Goal: Task Accomplishment & Management: Complete application form

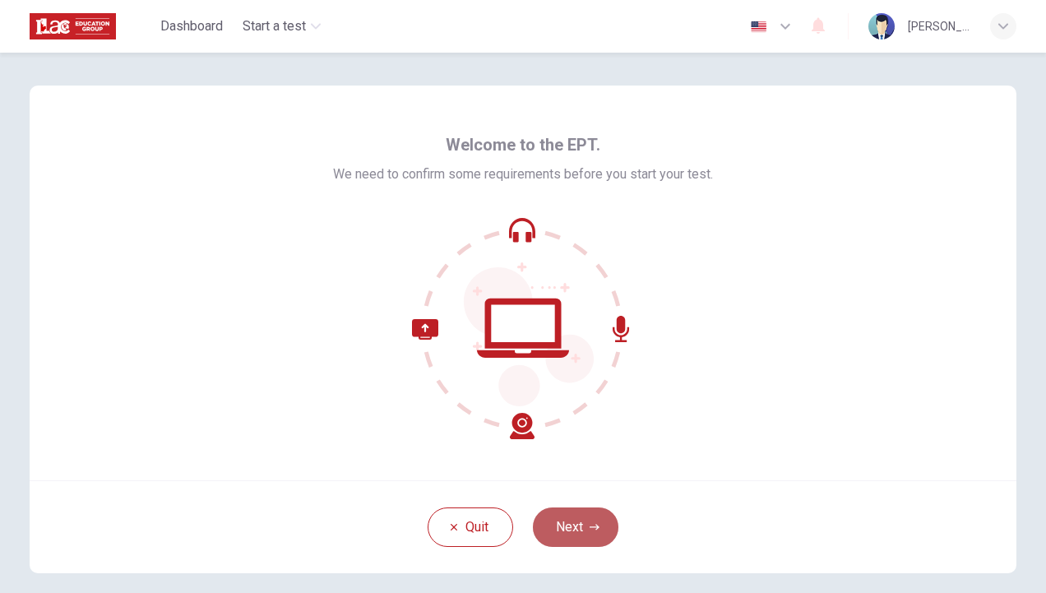
click at [570, 518] on button "Next" at bounding box center [576, 527] width 86 height 39
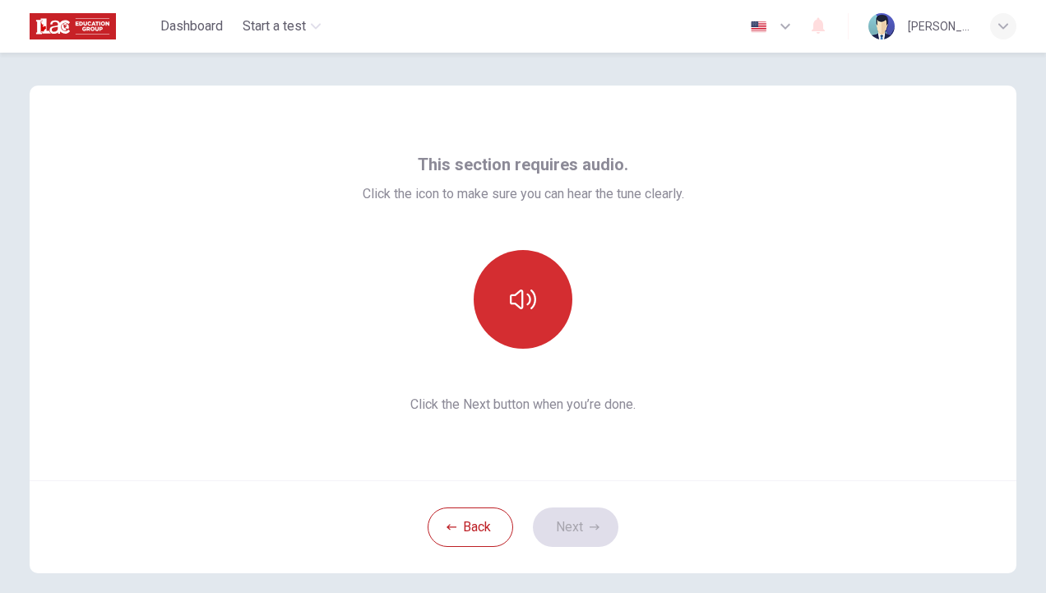
click at [543, 303] on button "button" at bounding box center [523, 299] width 99 height 99
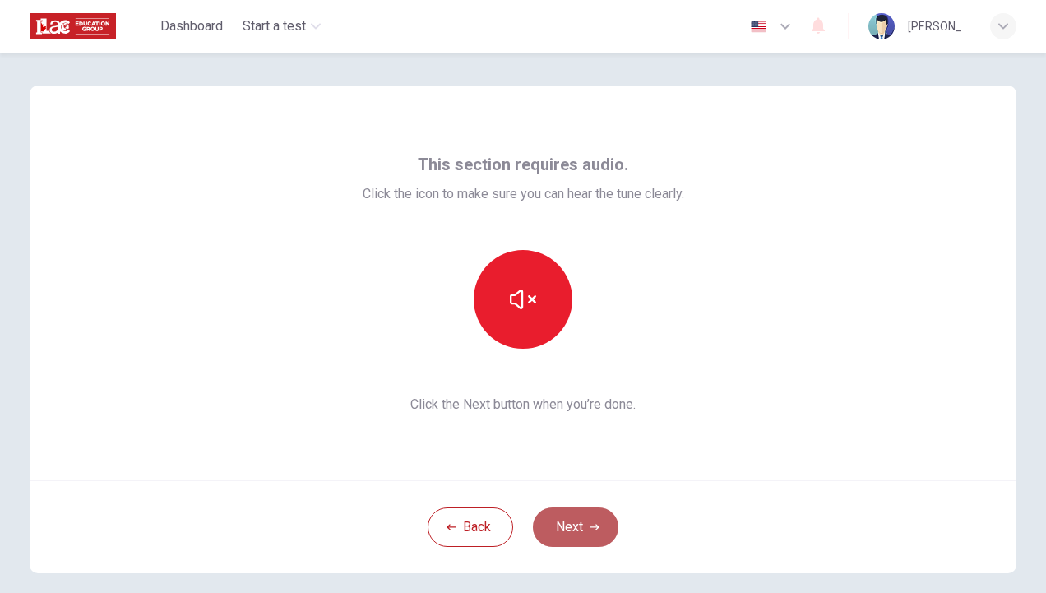
click at [573, 521] on button "Next" at bounding box center [576, 527] width 86 height 39
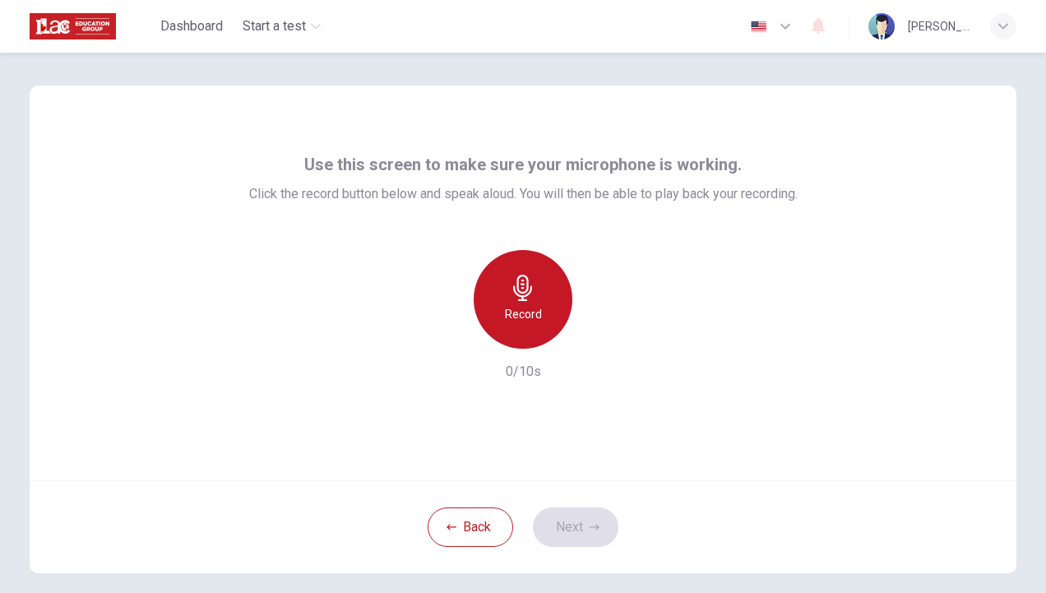
click at [507, 322] on h6 "Record" at bounding box center [523, 314] width 37 height 20
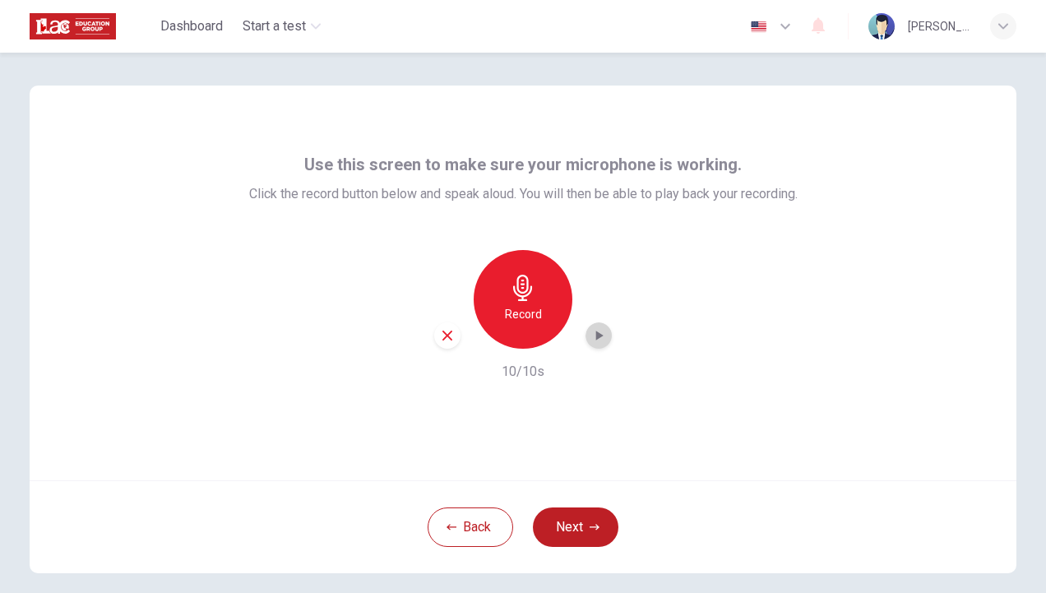
click at [591, 341] on icon "button" at bounding box center [599, 335] width 16 height 16
click at [571, 523] on button "Next" at bounding box center [576, 527] width 86 height 39
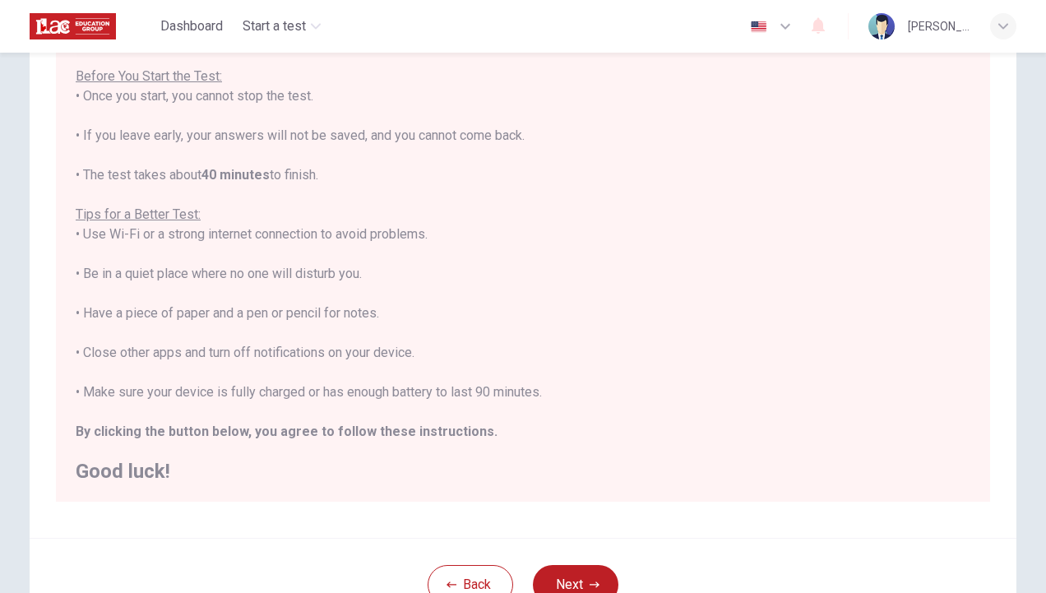
scroll to position [151, 0]
click at [616, 473] on h2 "Good luck!" at bounding box center [523, 472] width 895 height 20
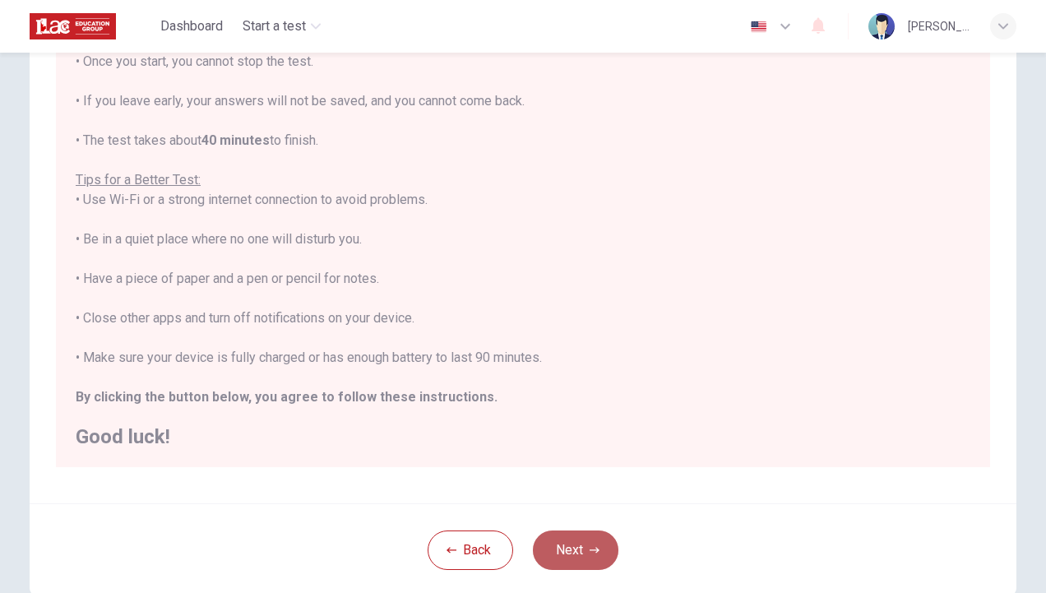
click at [597, 561] on button "Next" at bounding box center [576, 550] width 86 height 39
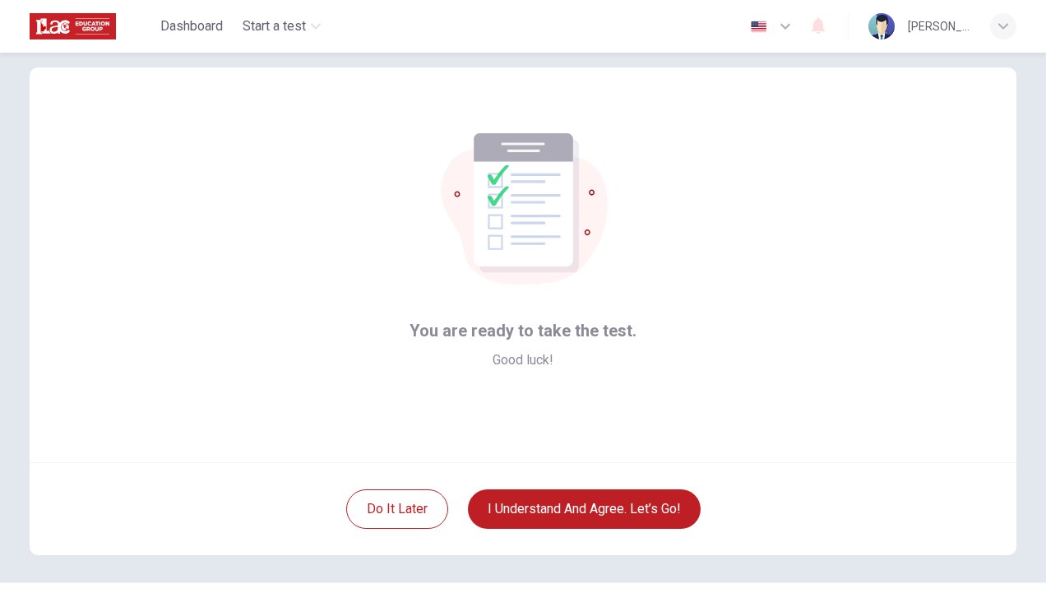
scroll to position [17, 0]
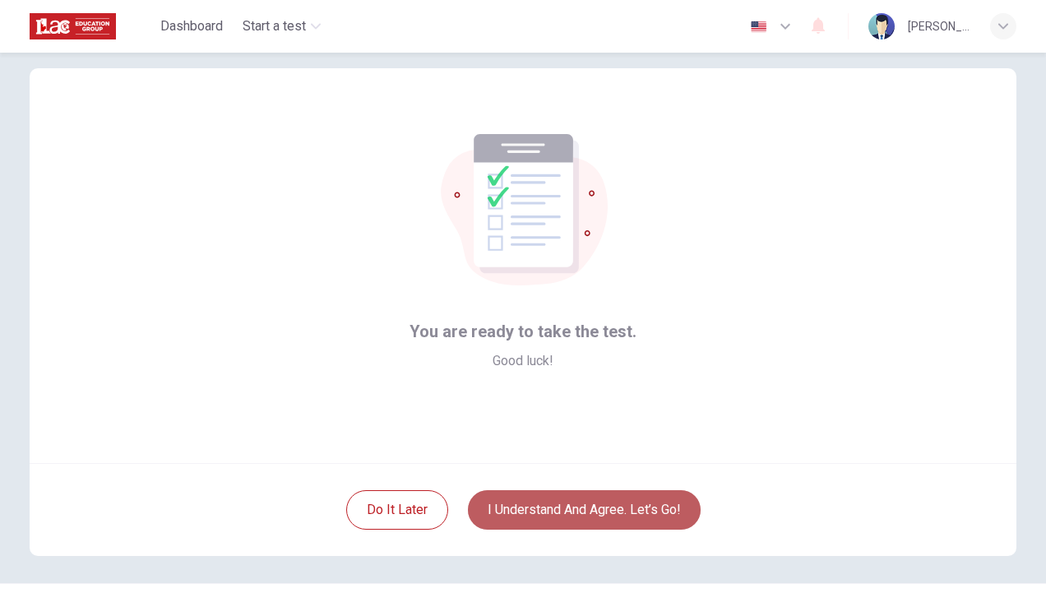
click at [569, 505] on button "I understand and agree. Let’s go!" at bounding box center [584, 509] width 233 height 39
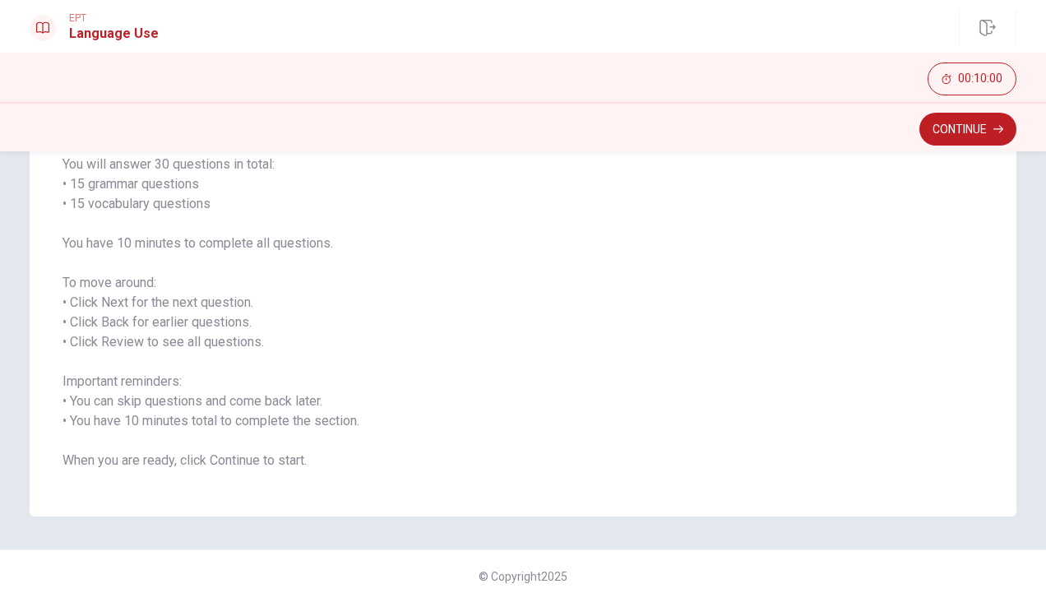
scroll to position [143, 0]
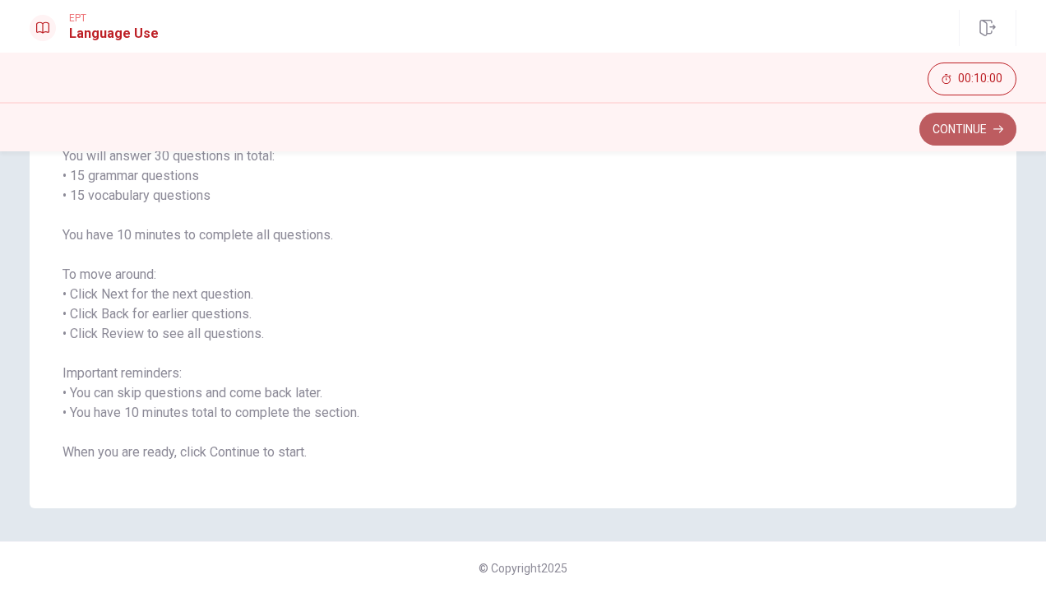
click at [944, 123] on button "Continue" at bounding box center [968, 129] width 97 height 33
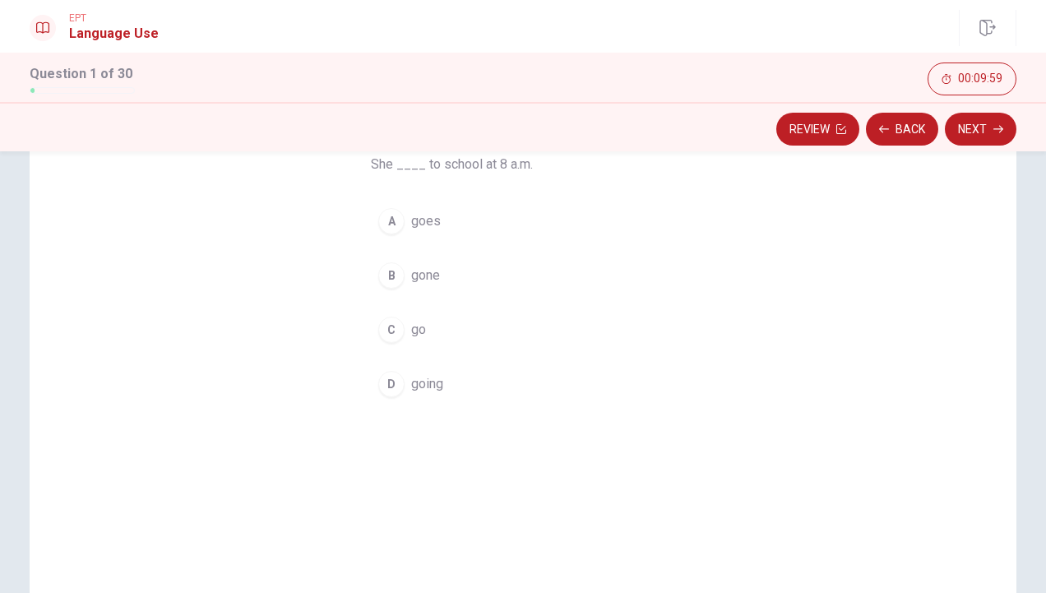
scroll to position [100, 0]
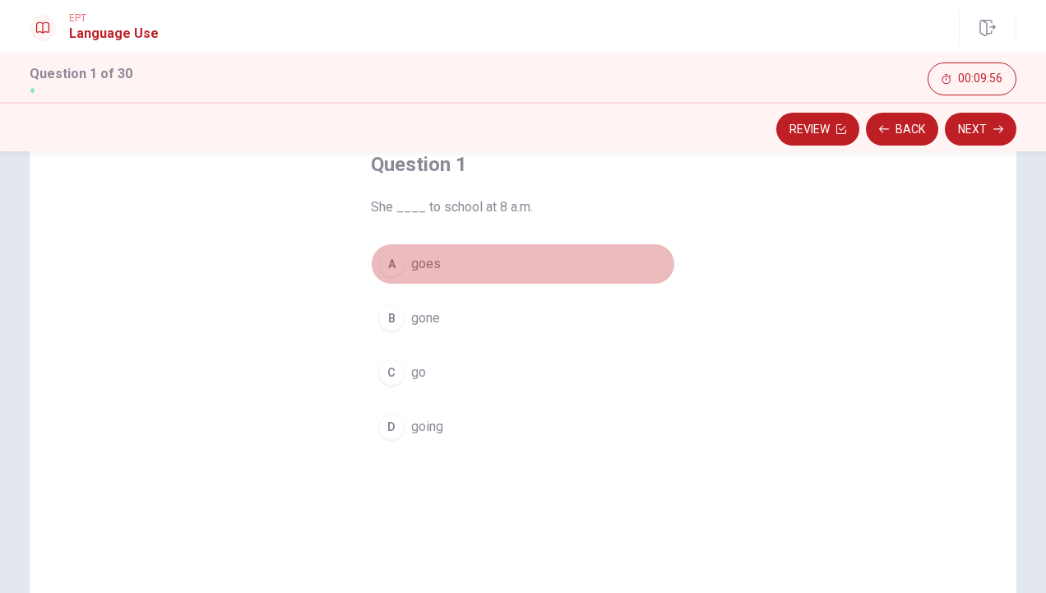
click at [380, 267] on div "A" at bounding box center [391, 264] width 26 height 26
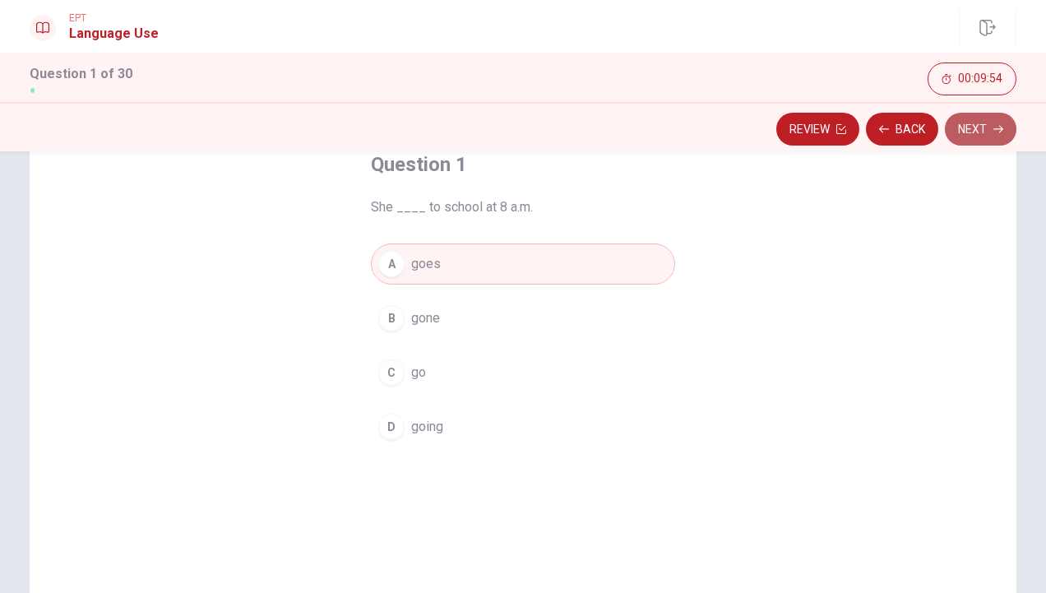
click at [969, 127] on button "Next" at bounding box center [981, 129] width 72 height 33
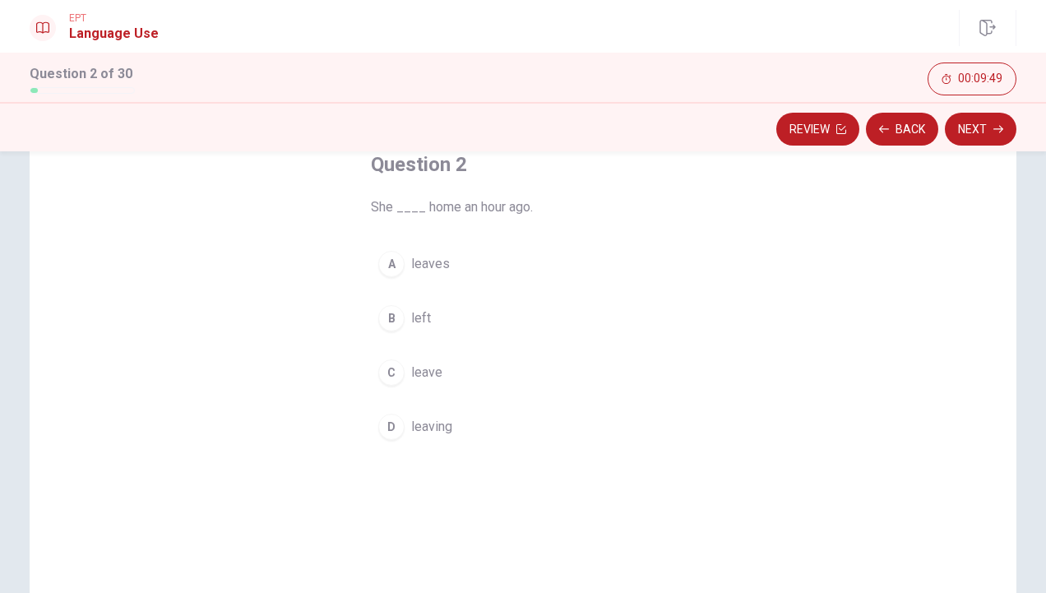
click at [378, 318] on div "B" at bounding box center [391, 318] width 26 height 26
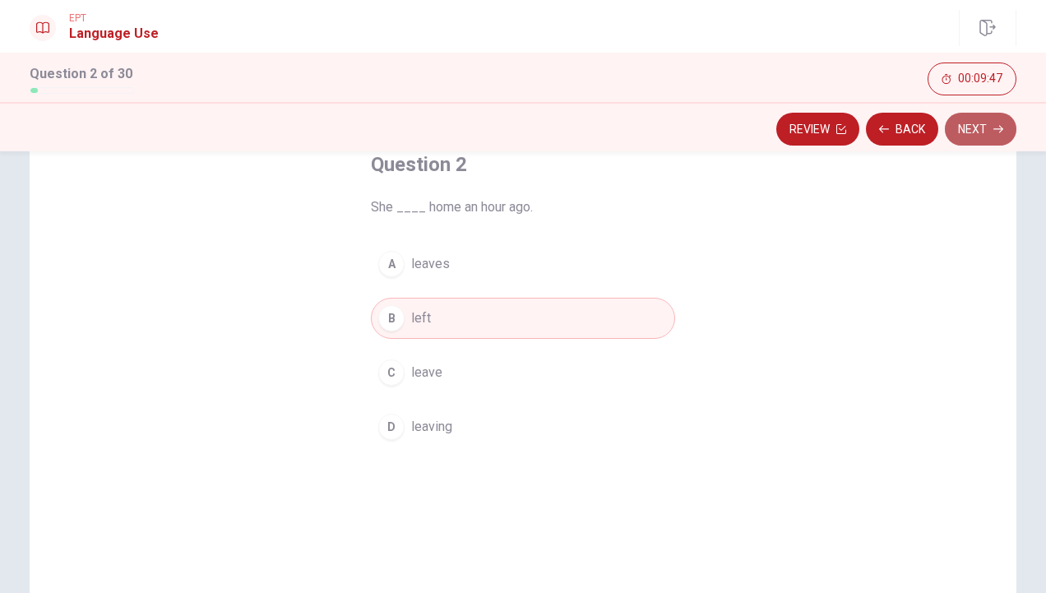
click at [993, 123] on button "Next" at bounding box center [981, 129] width 72 height 33
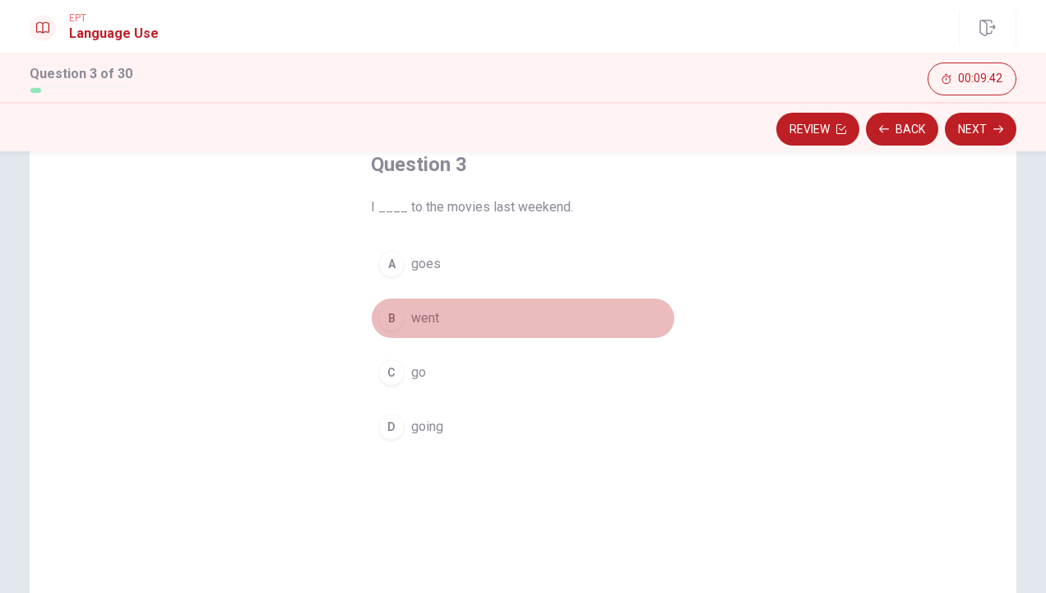
click at [404, 318] on button "B went" at bounding box center [523, 318] width 304 height 41
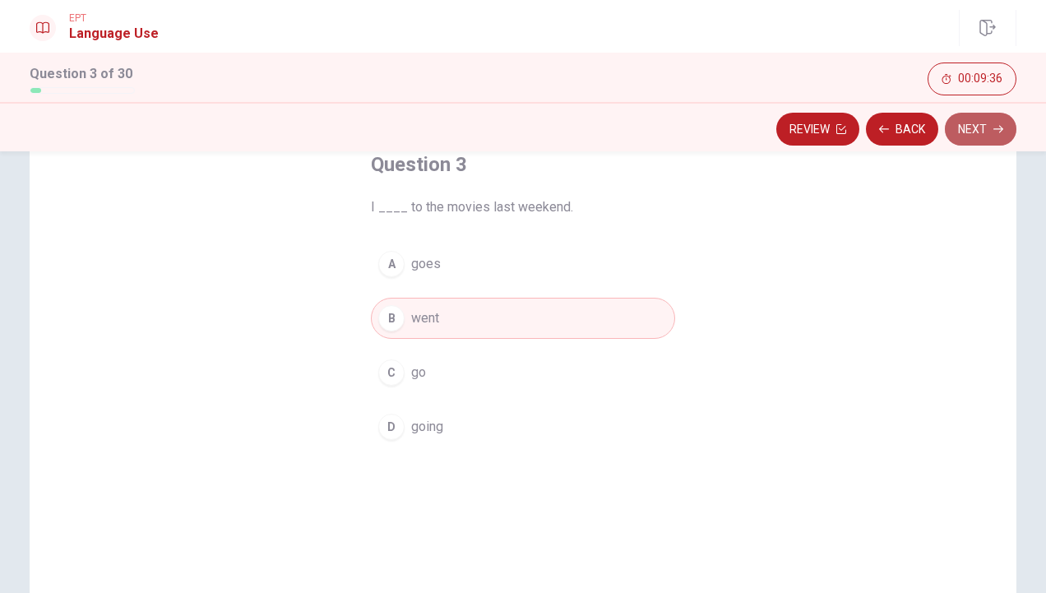
click at [976, 133] on button "Next" at bounding box center [981, 129] width 72 height 33
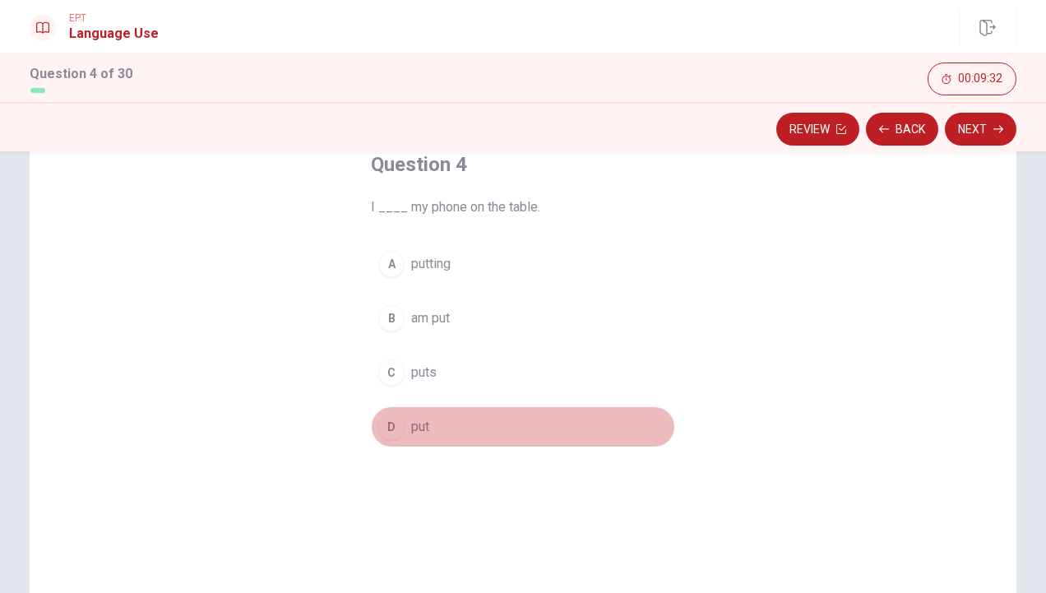
click at [402, 427] on button "D put" at bounding box center [523, 426] width 304 height 41
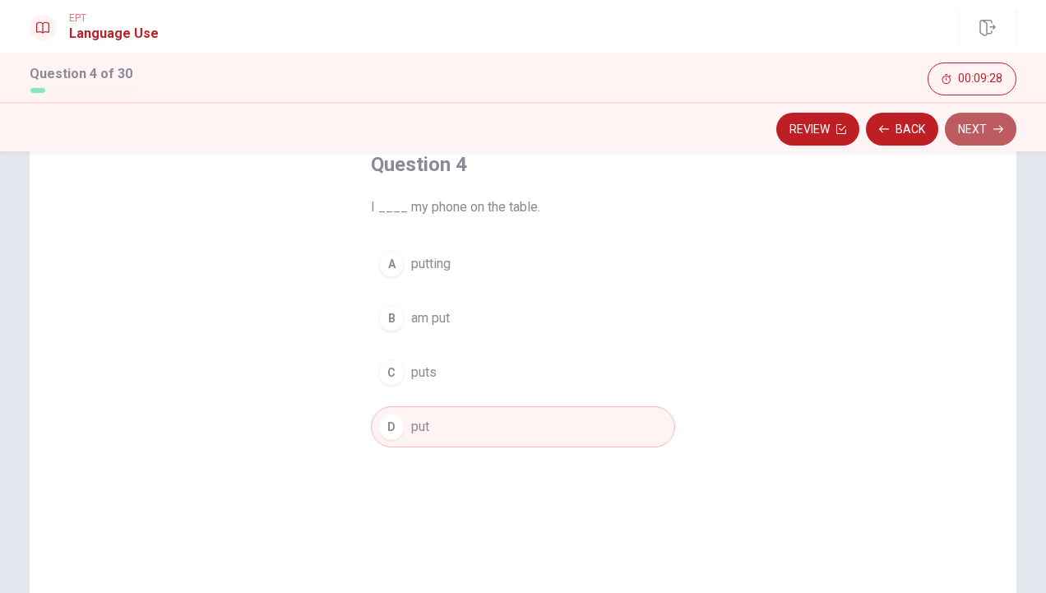
click at [966, 125] on button "Next" at bounding box center [981, 129] width 72 height 33
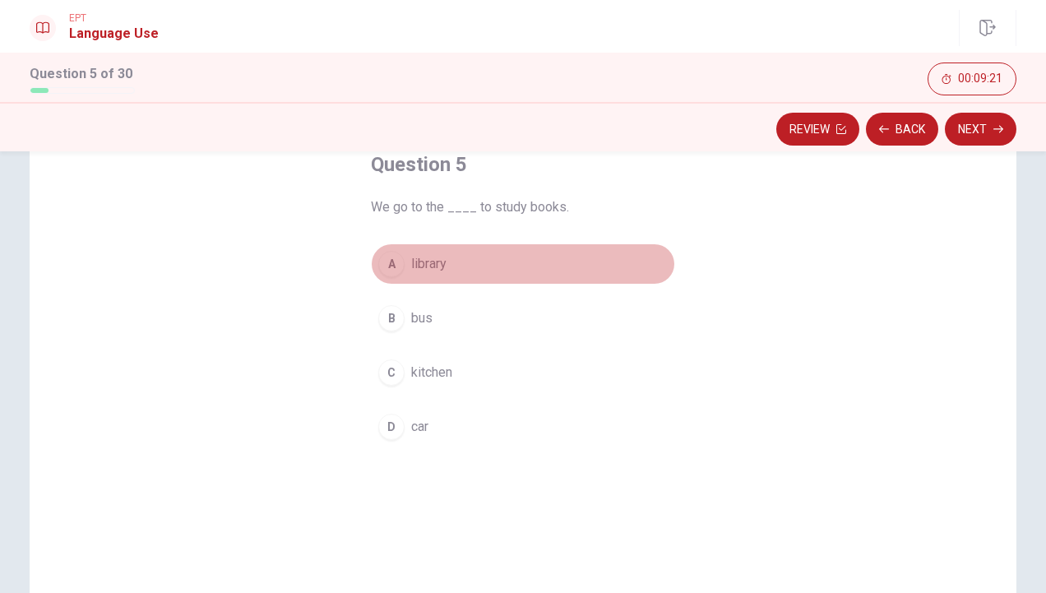
click at [389, 268] on div "A" at bounding box center [391, 264] width 26 height 26
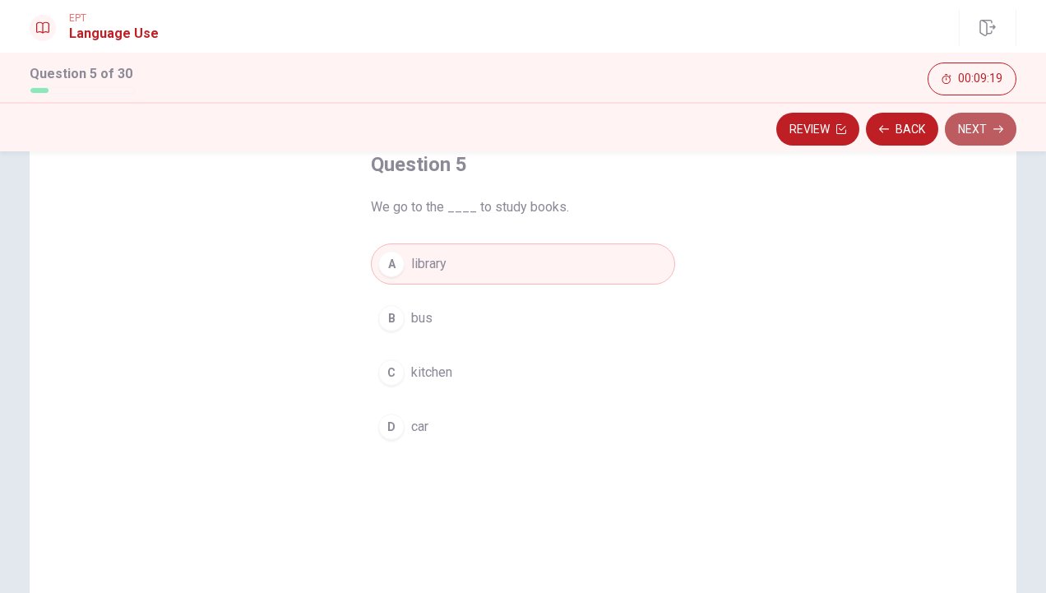
click at [995, 124] on icon "button" at bounding box center [999, 129] width 10 height 10
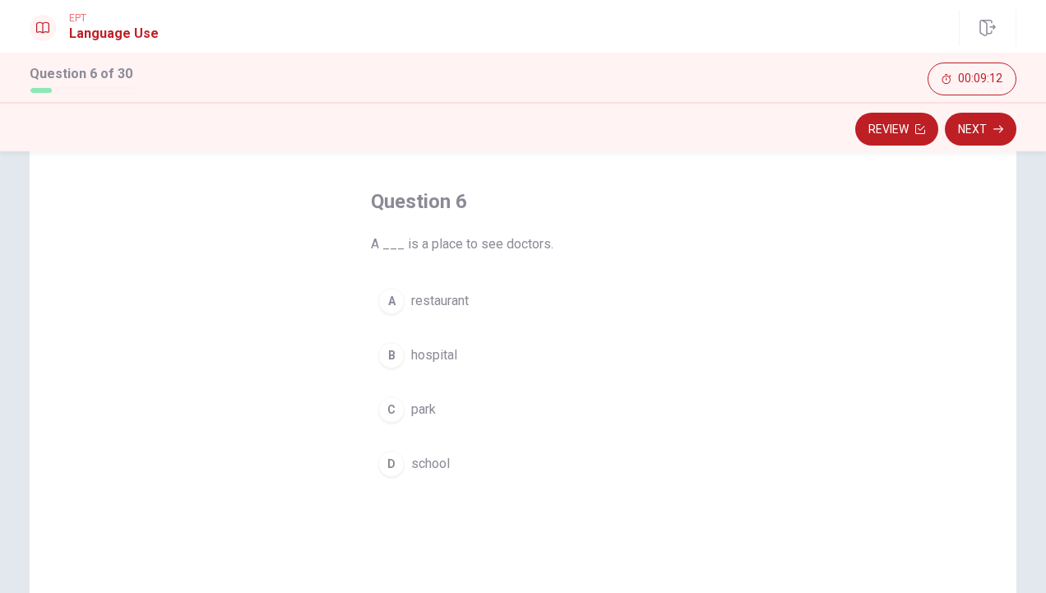
scroll to position [64, 0]
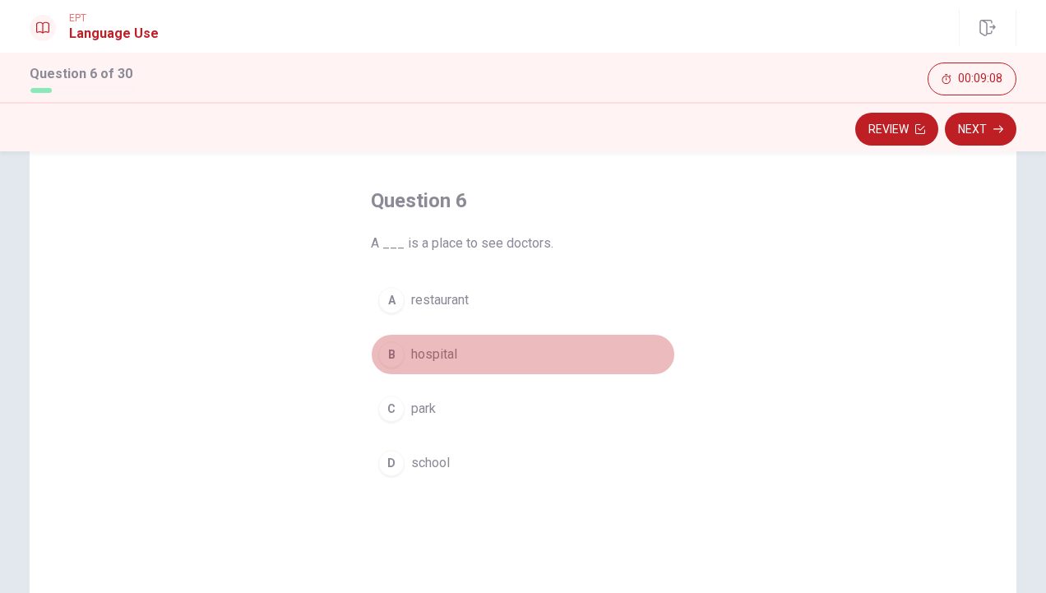
click at [431, 360] on span "hospital" at bounding box center [434, 355] width 46 height 20
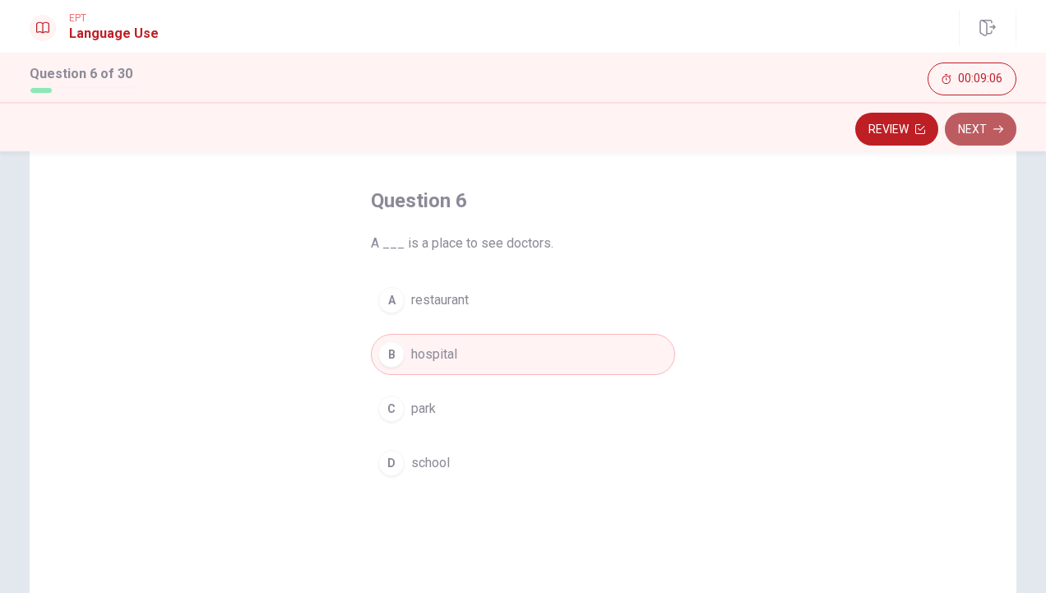
click at [989, 124] on button "Next" at bounding box center [981, 129] width 72 height 33
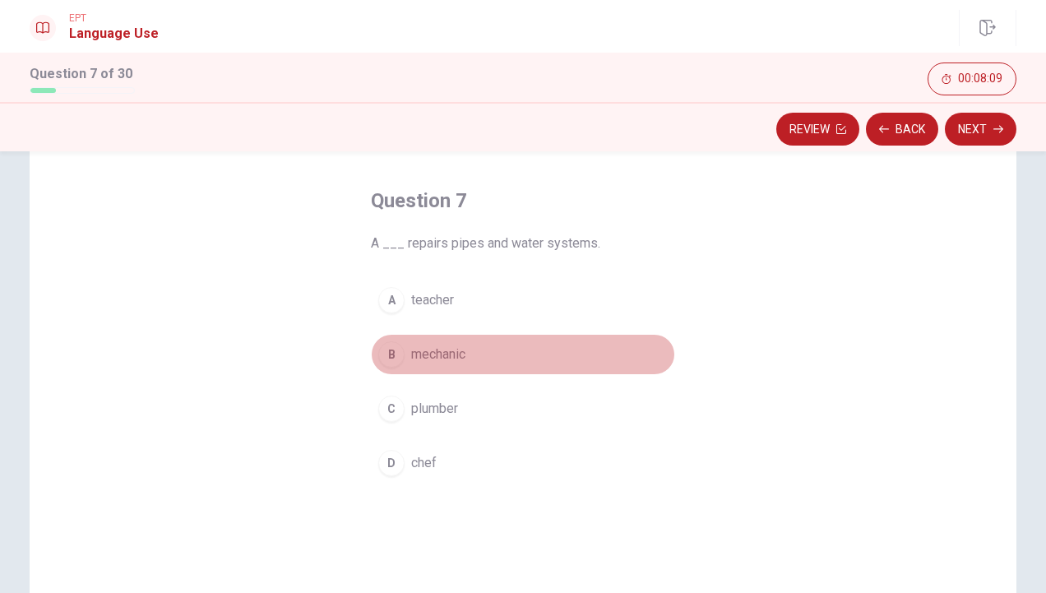
click at [403, 355] on button "B mechanic" at bounding box center [523, 354] width 304 height 41
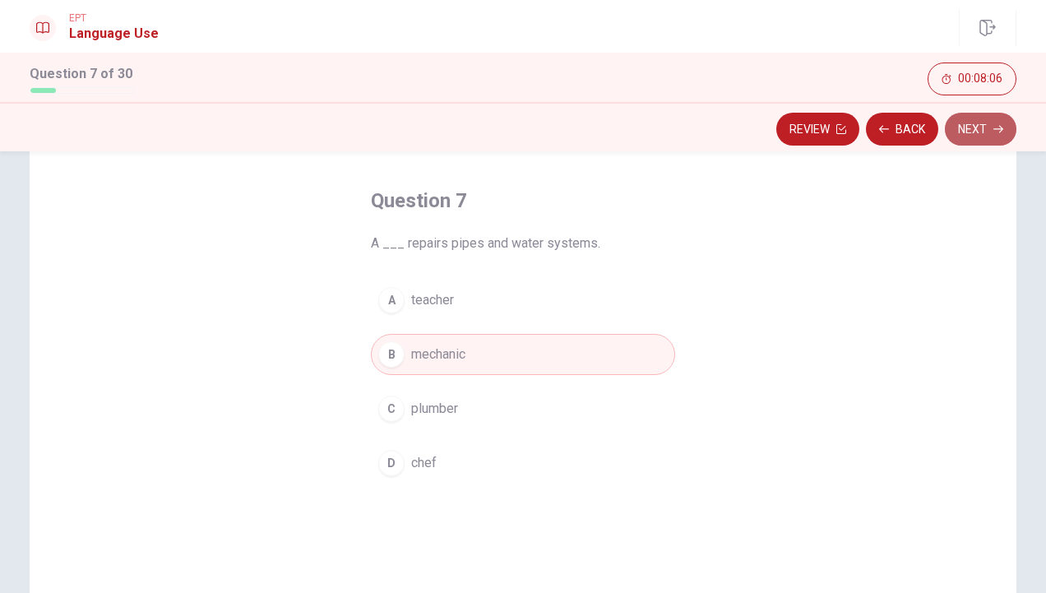
click at [974, 135] on button "Next" at bounding box center [981, 129] width 72 height 33
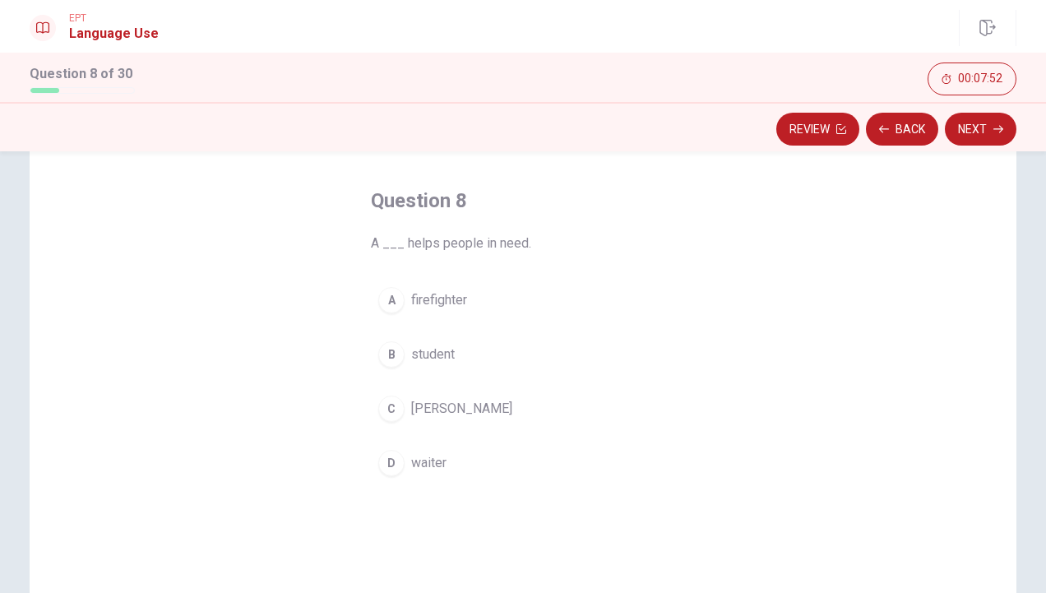
click at [411, 307] on span "firefighter" at bounding box center [439, 300] width 56 height 20
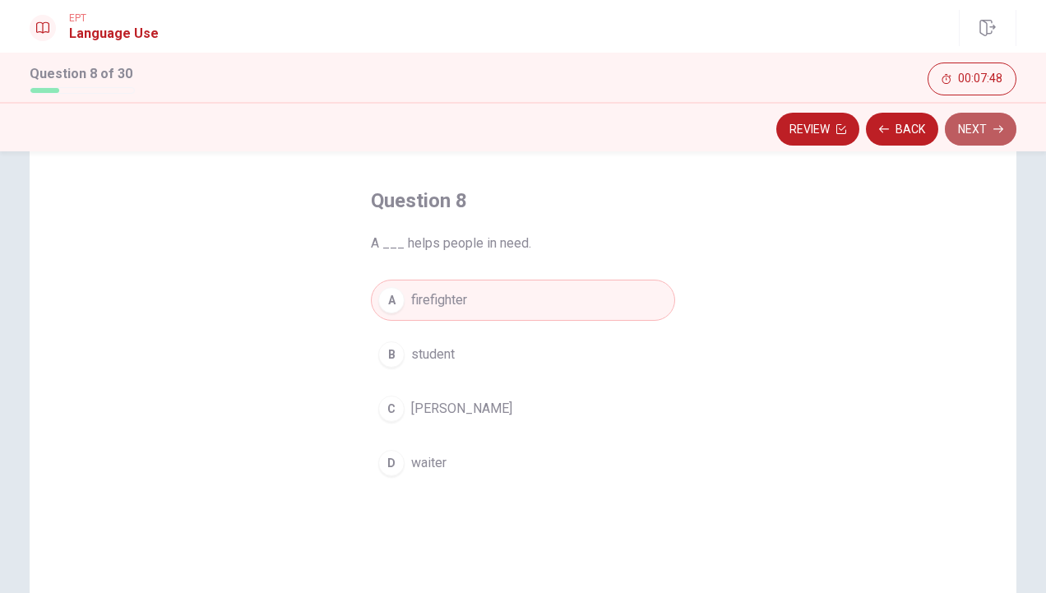
click at [989, 132] on button "Next" at bounding box center [981, 129] width 72 height 33
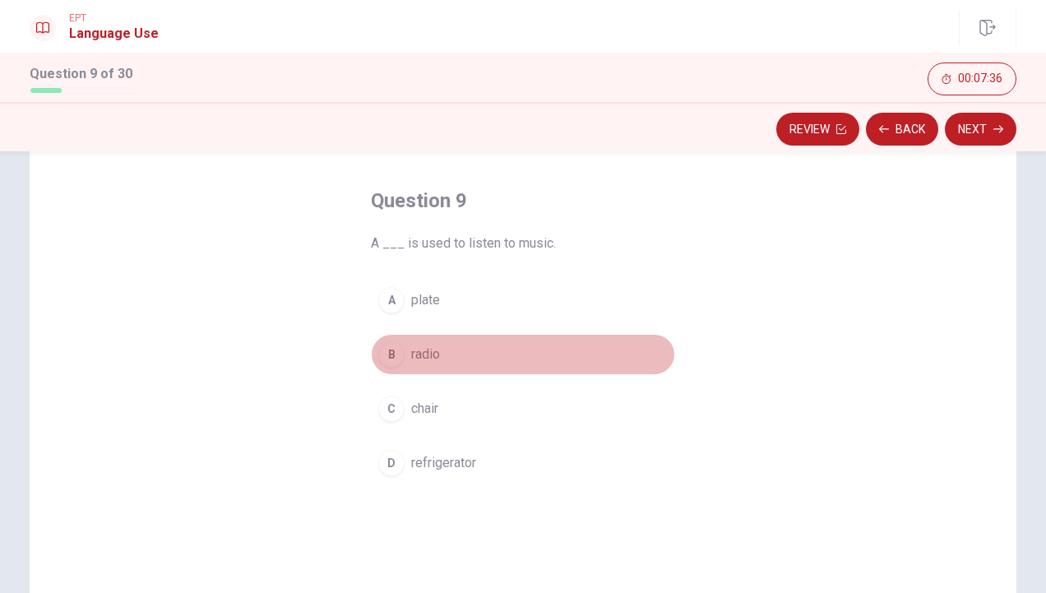
click at [404, 365] on button "B radio" at bounding box center [523, 354] width 304 height 41
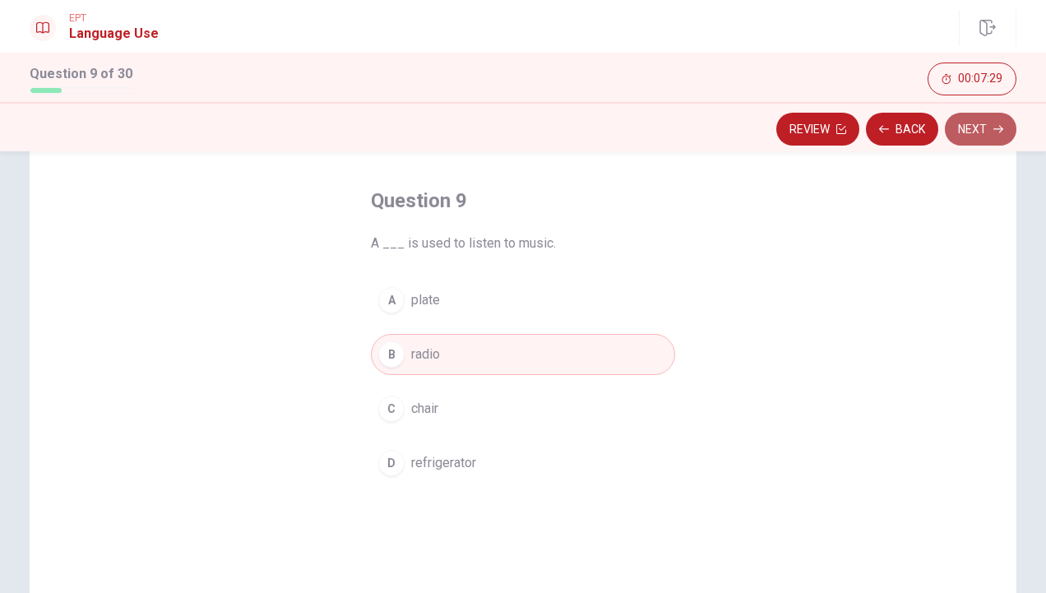
click at [972, 130] on button "Next" at bounding box center [981, 129] width 72 height 33
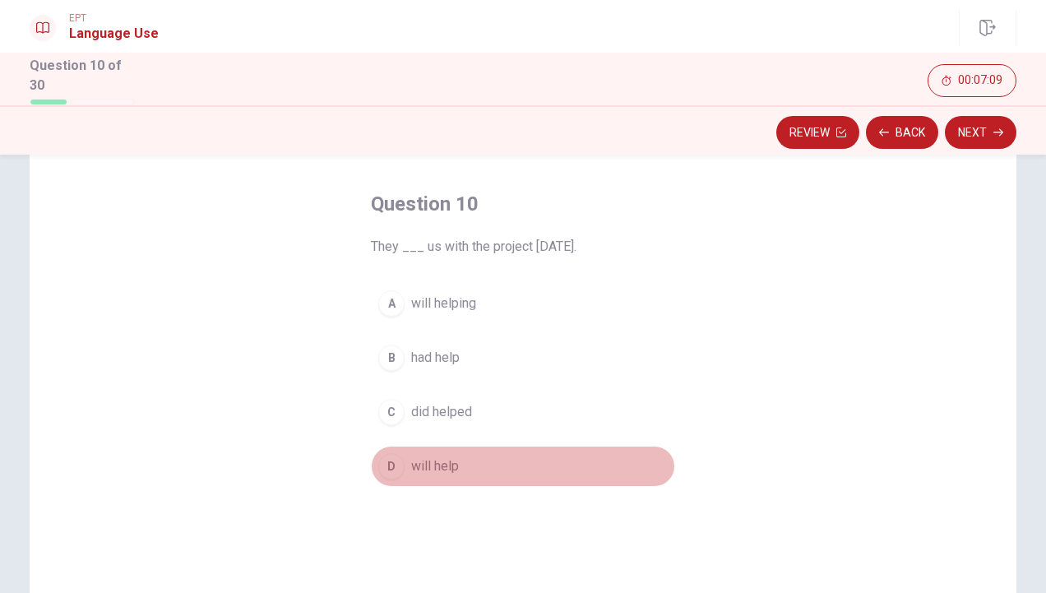
click at [396, 467] on div "D" at bounding box center [391, 466] width 26 height 26
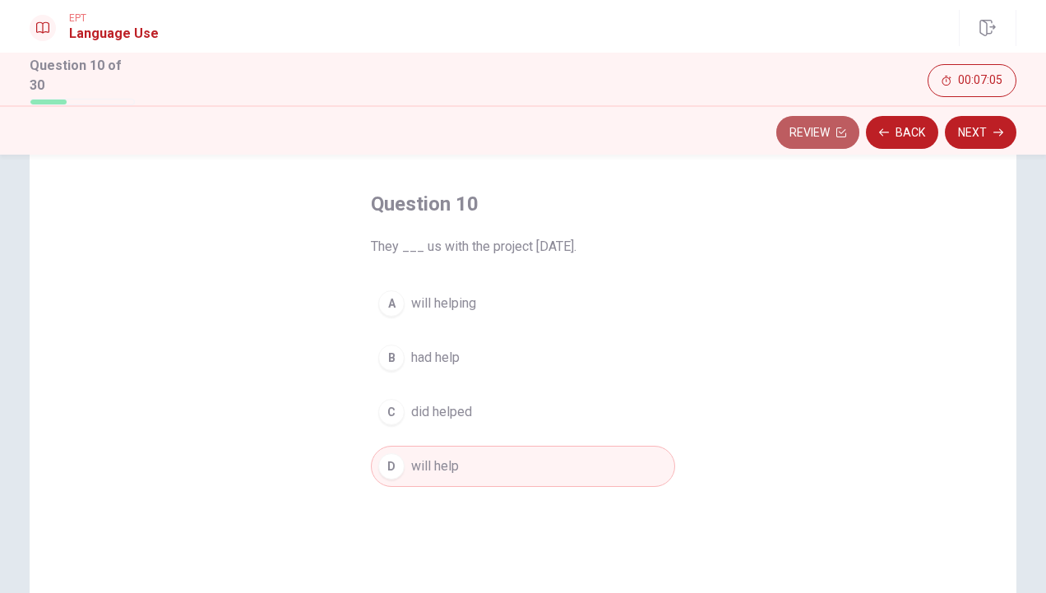
click at [828, 127] on button "Review" at bounding box center [818, 132] width 83 height 33
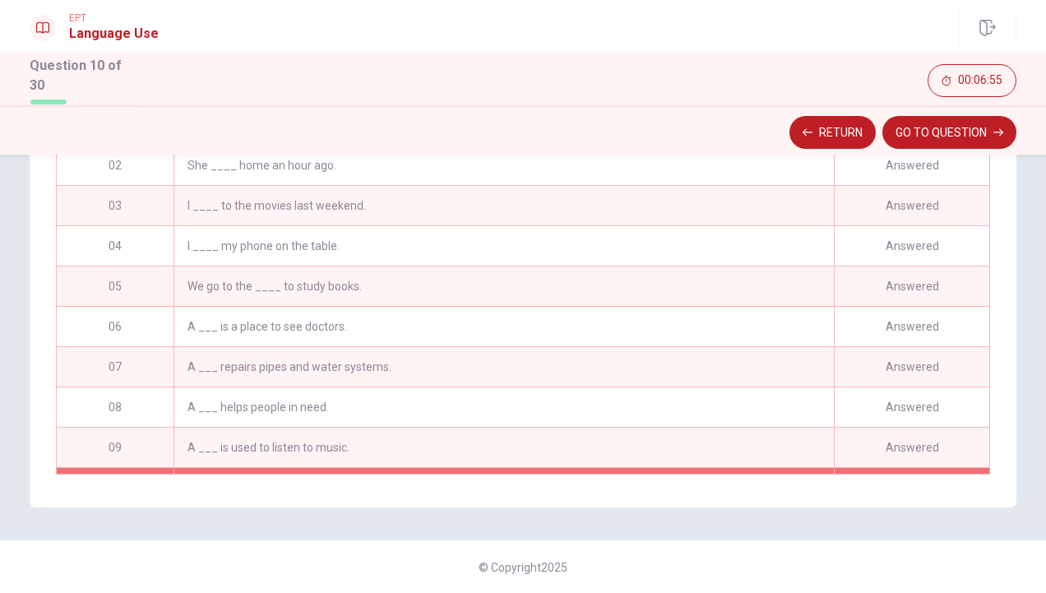
scroll to position [39, 0]
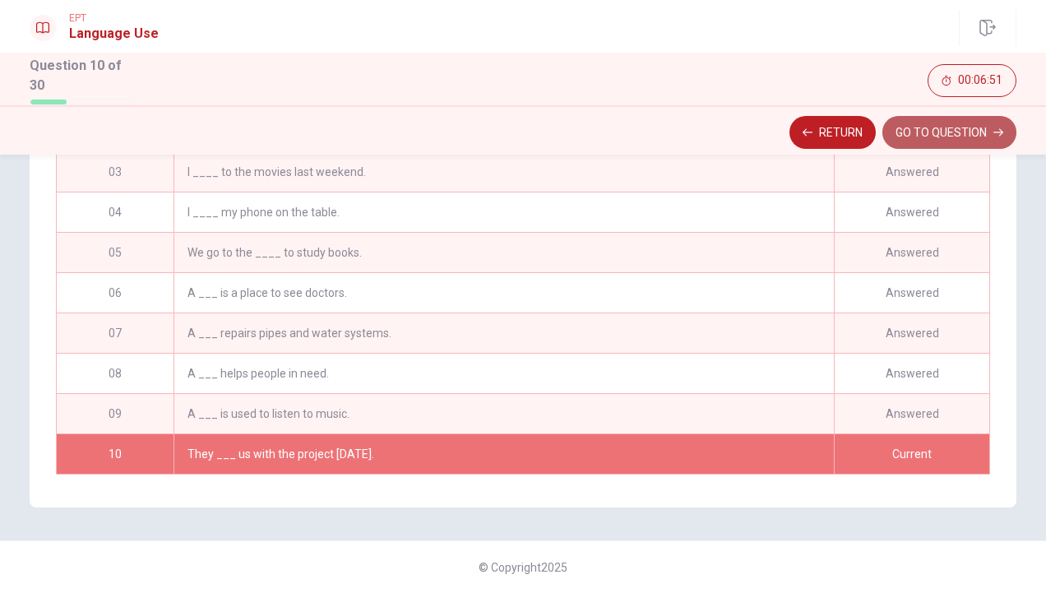
click at [918, 132] on button "GO TO QUESTION" at bounding box center [950, 132] width 134 height 33
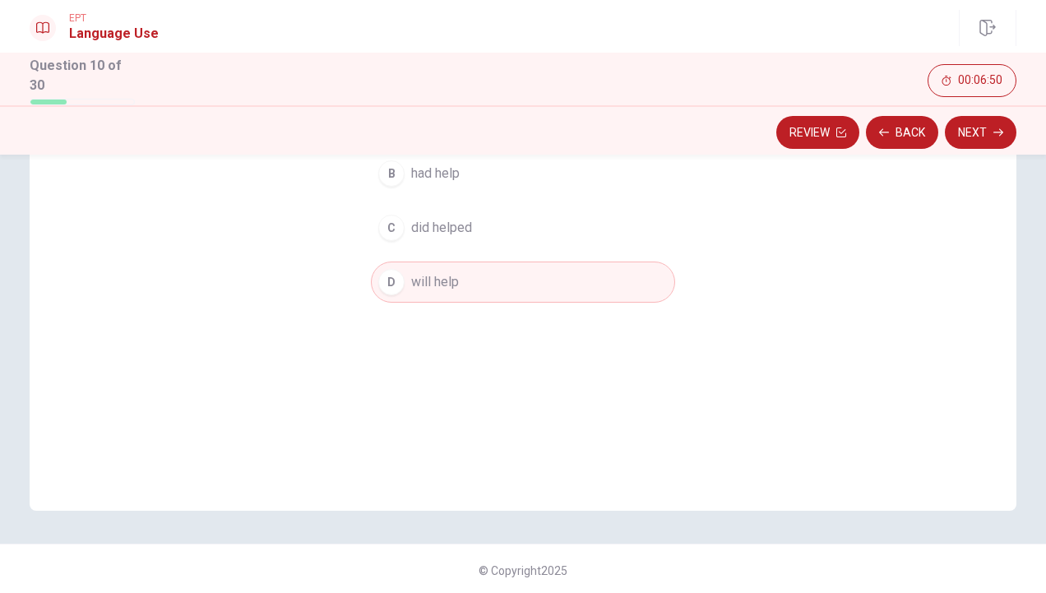
scroll to position [0, 0]
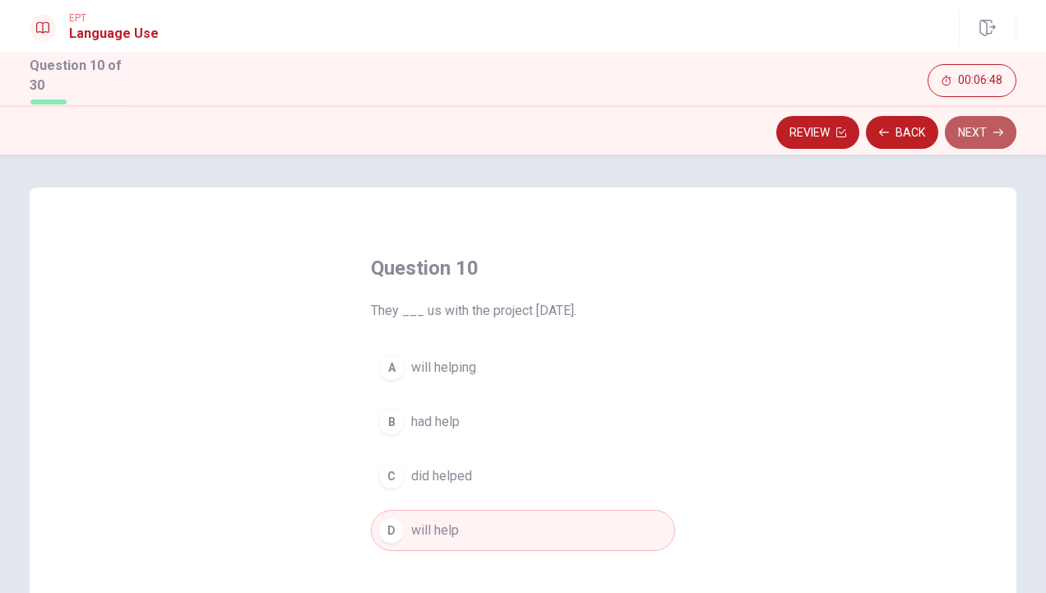
click at [971, 127] on button "Next" at bounding box center [981, 132] width 72 height 33
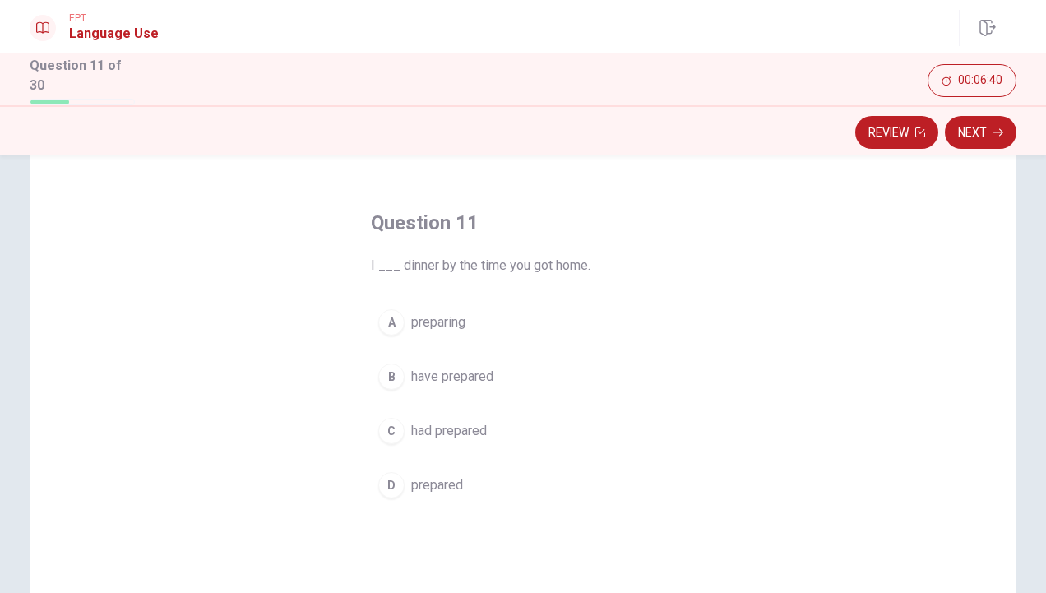
scroll to position [44, 0]
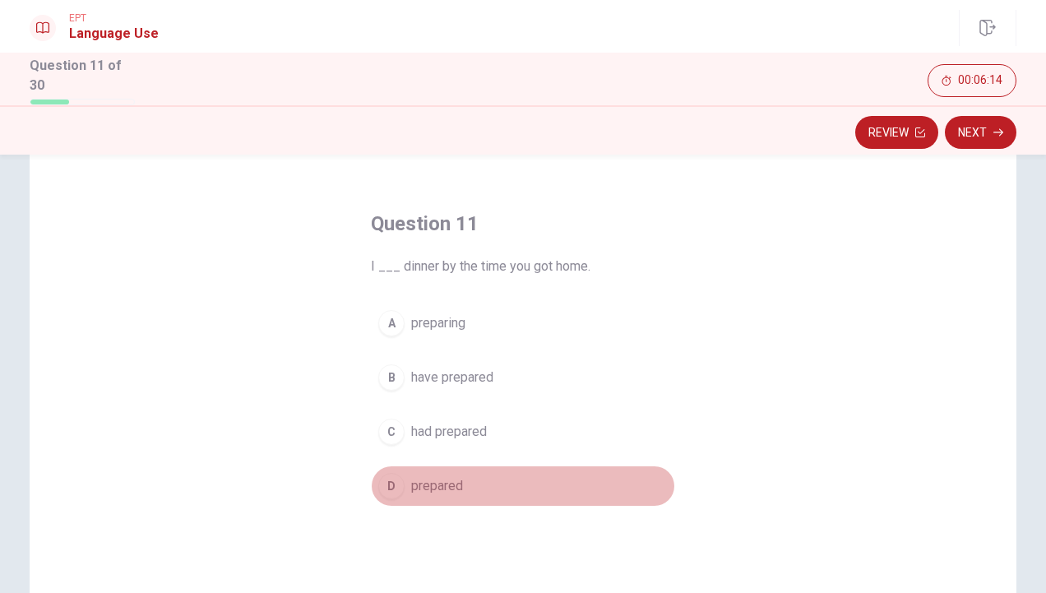
click at [418, 487] on span "prepared" at bounding box center [437, 486] width 52 height 20
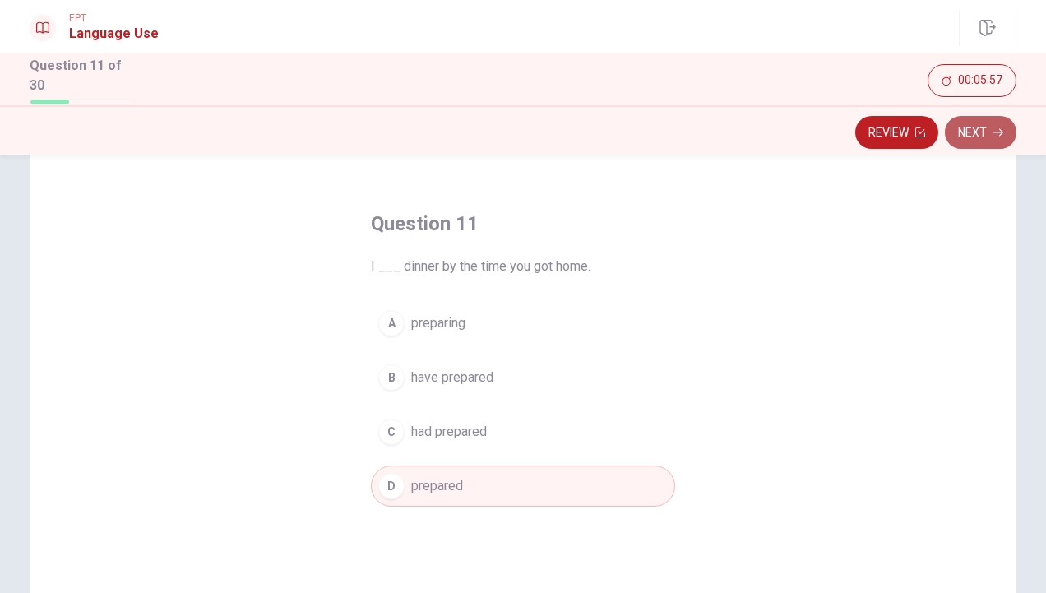
click at [974, 132] on button "Next" at bounding box center [981, 132] width 72 height 33
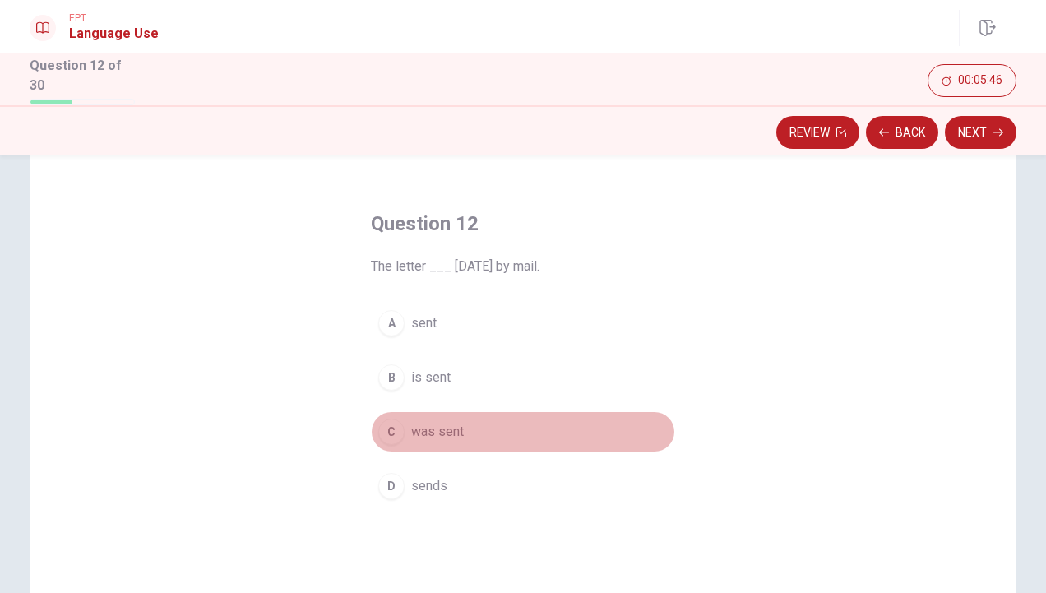
click at [444, 423] on span "was sent" at bounding box center [437, 432] width 53 height 20
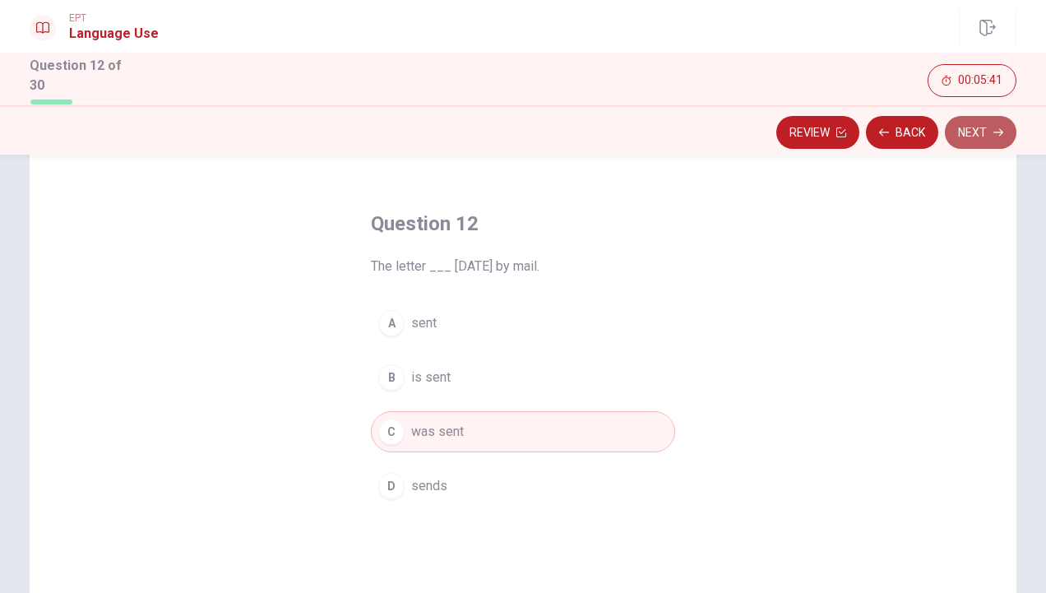
click at [979, 128] on button "Next" at bounding box center [981, 132] width 72 height 33
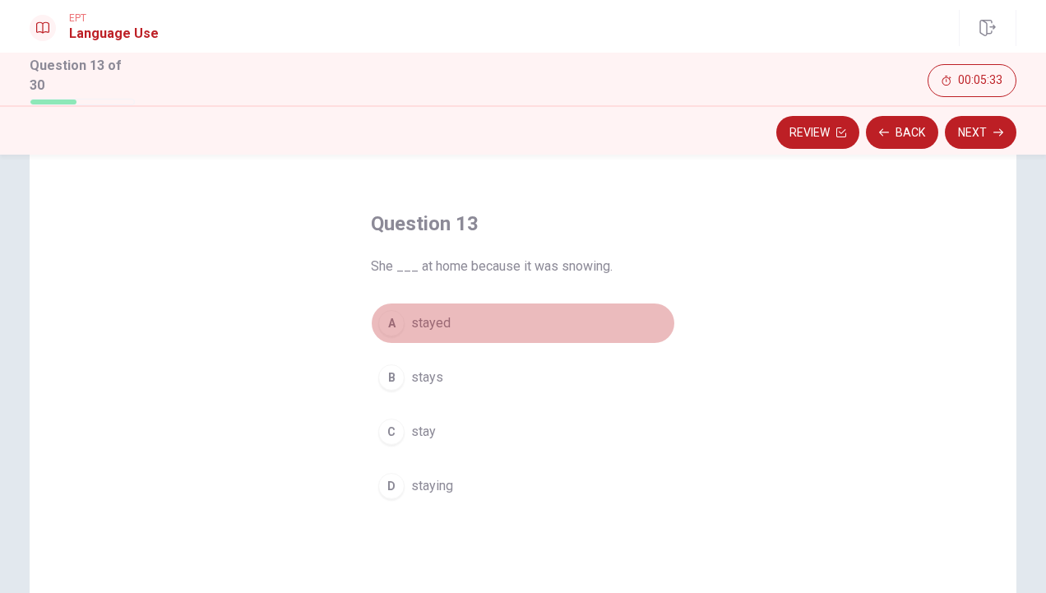
click at [428, 318] on span "stayed" at bounding box center [430, 323] width 39 height 20
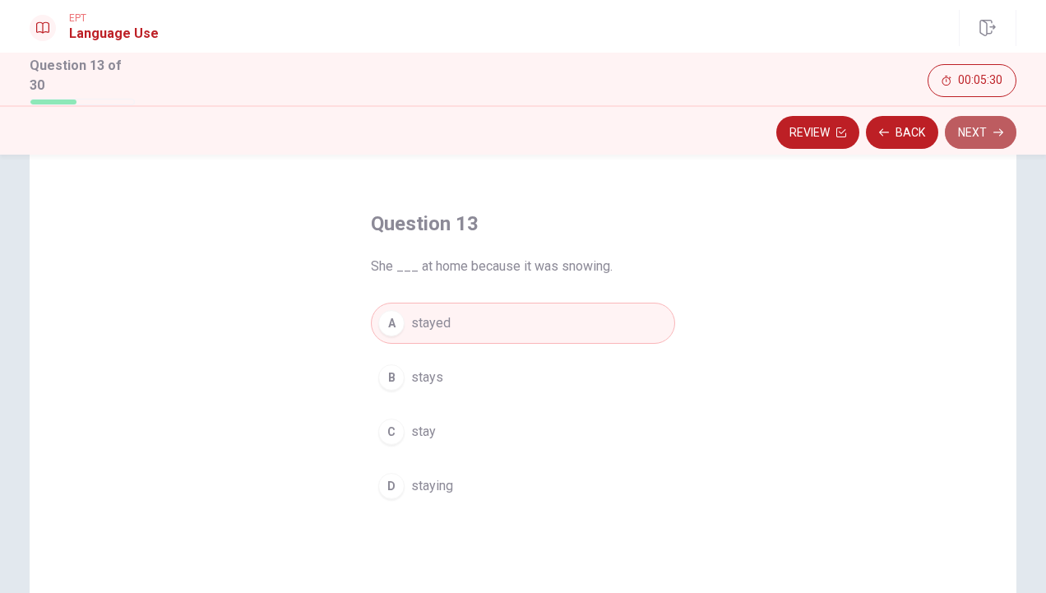
click at [979, 135] on button "Next" at bounding box center [981, 132] width 72 height 33
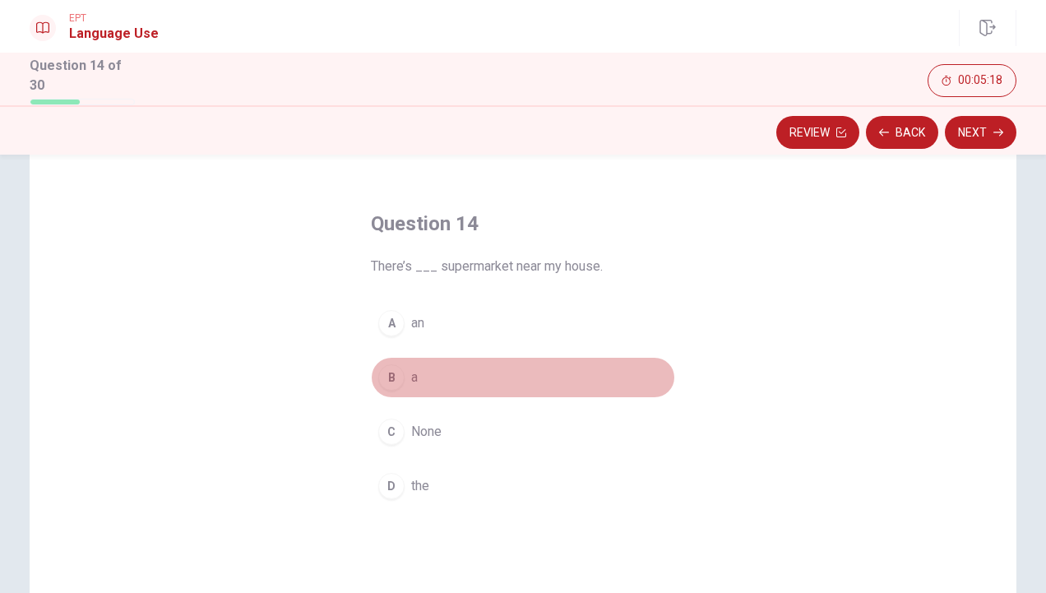
click at [415, 362] on button "B a" at bounding box center [523, 377] width 304 height 41
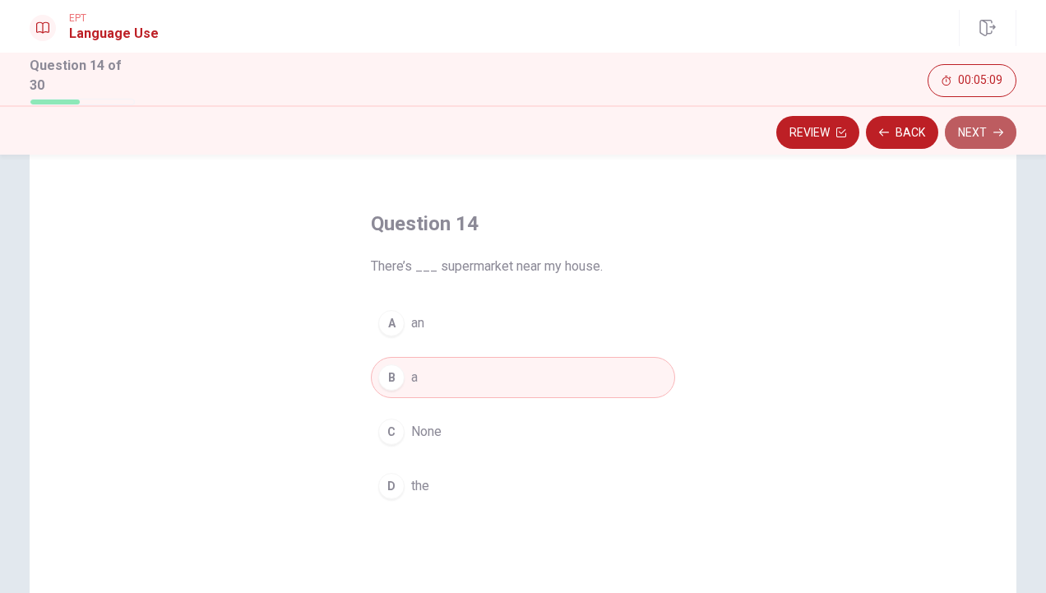
click at [982, 130] on button "Next" at bounding box center [981, 132] width 72 height 33
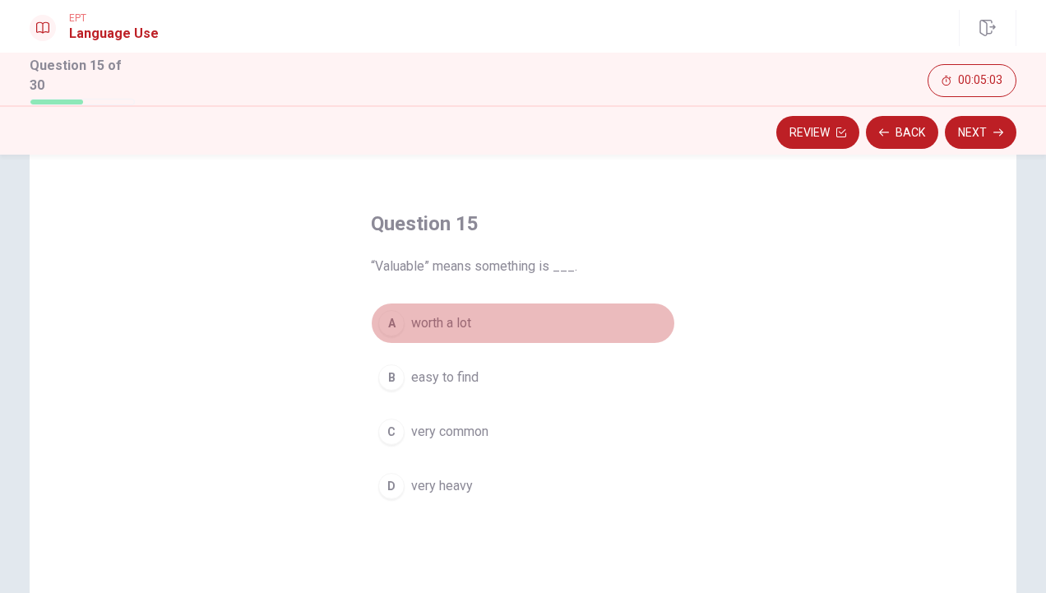
click at [455, 324] on span "worth a lot" at bounding box center [441, 323] width 60 height 20
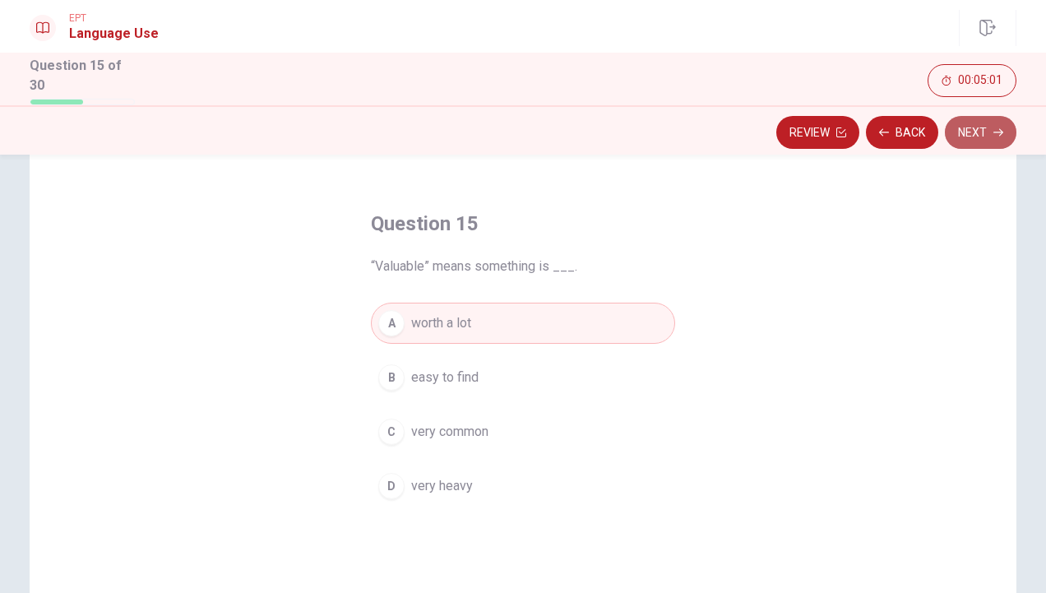
click at [986, 133] on button "Next" at bounding box center [981, 132] width 72 height 33
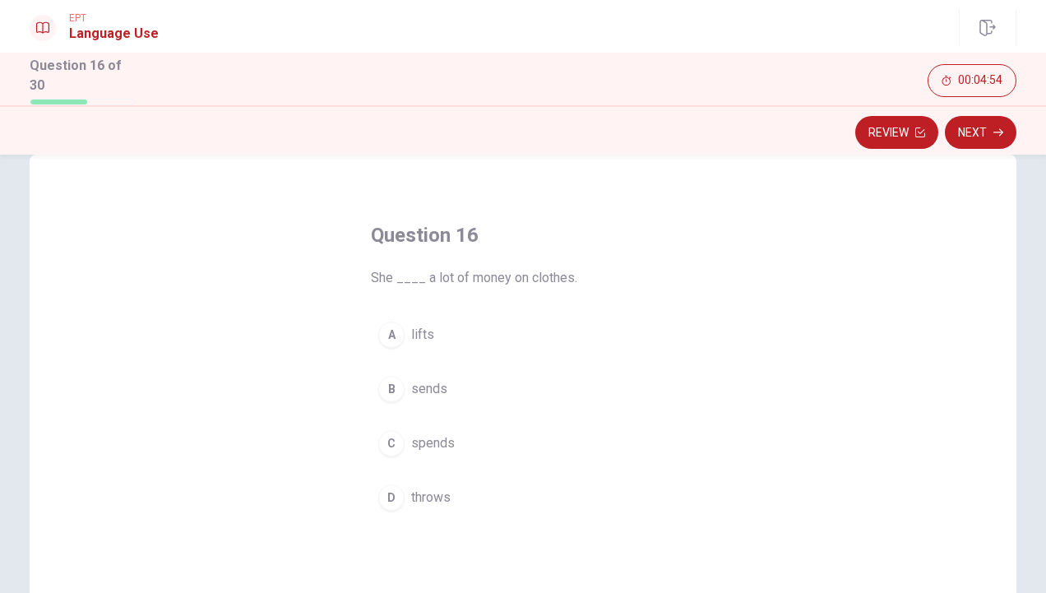
scroll to position [35, 0]
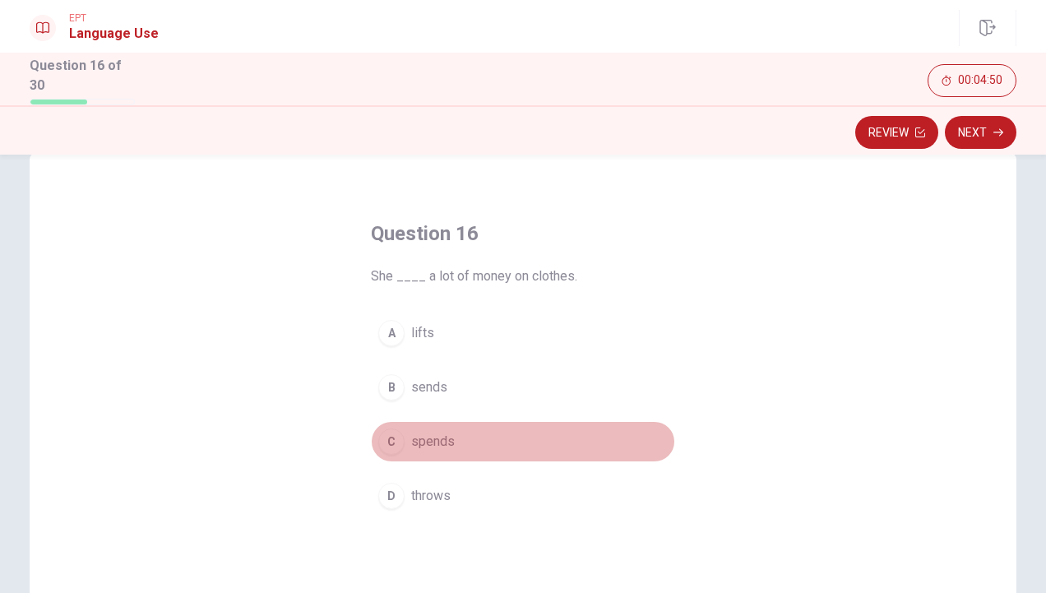
click at [428, 435] on span "spends" at bounding box center [433, 442] width 44 height 20
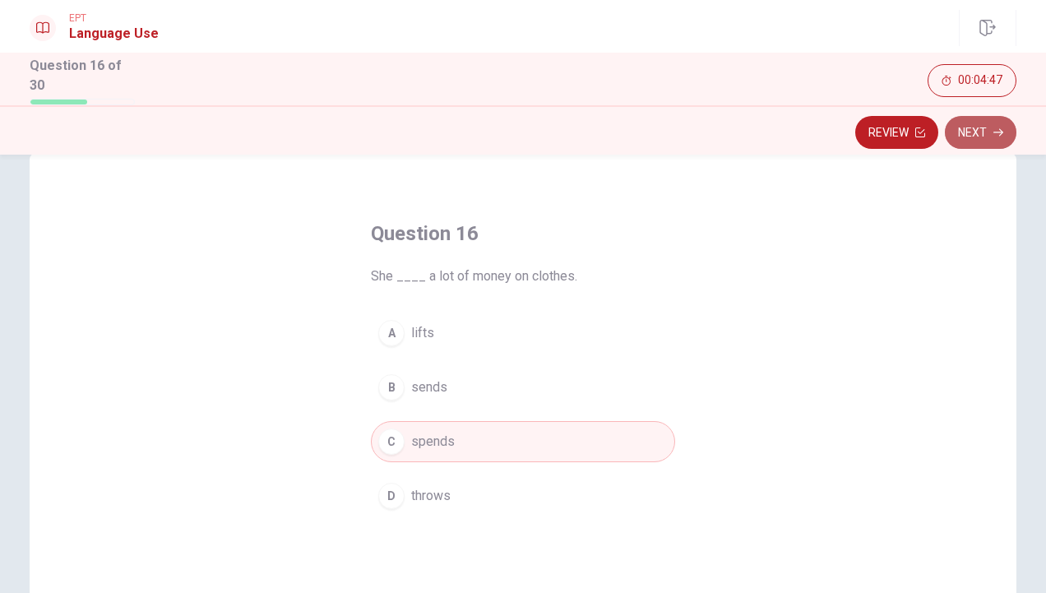
click at [983, 127] on button "Next" at bounding box center [981, 132] width 72 height 33
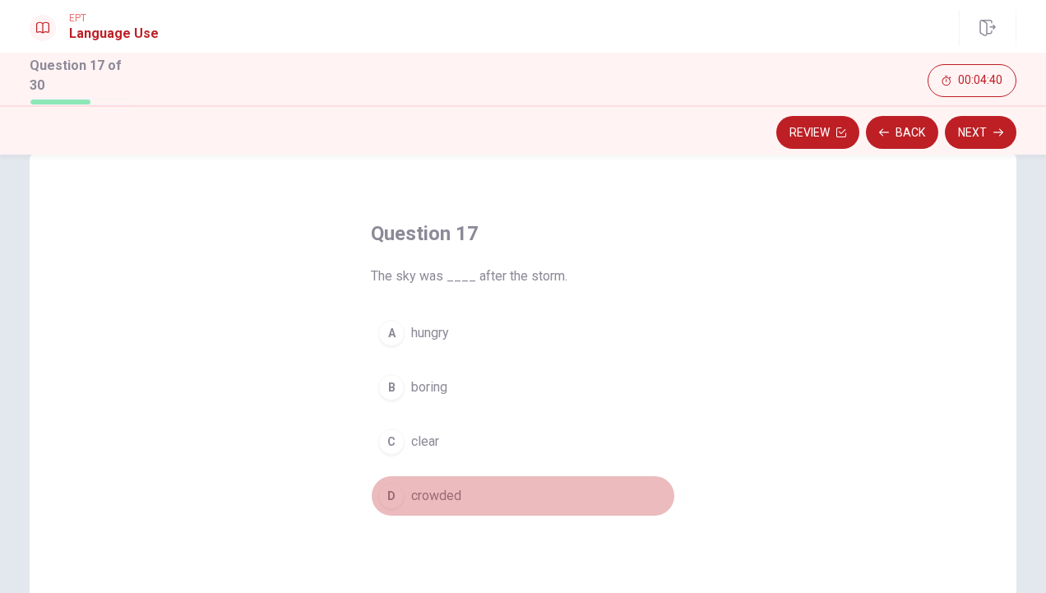
click at [427, 495] on span "crowded" at bounding box center [436, 496] width 50 height 20
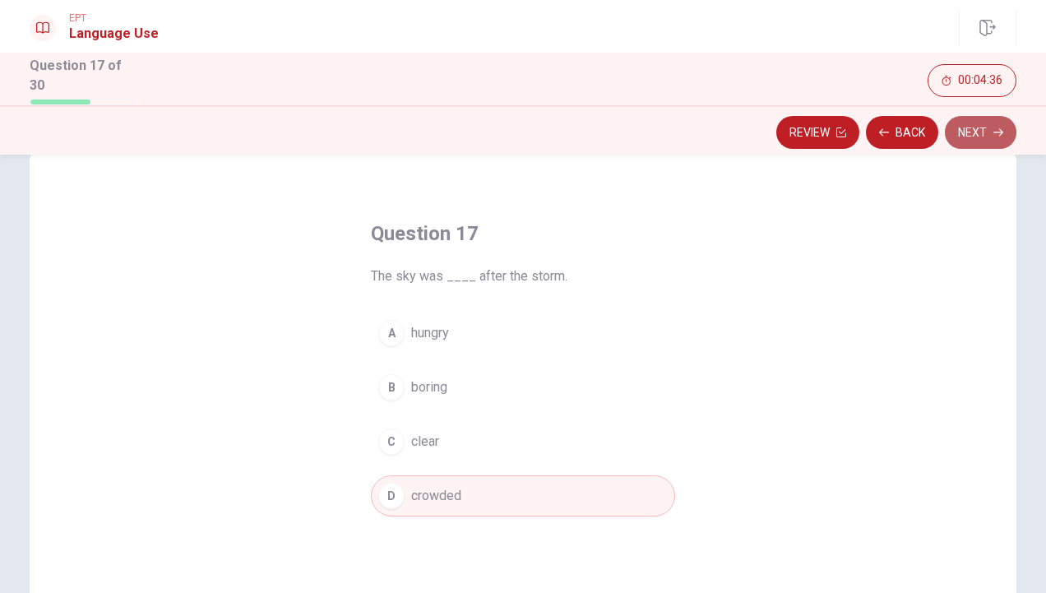
click at [976, 141] on button "Next" at bounding box center [981, 132] width 72 height 33
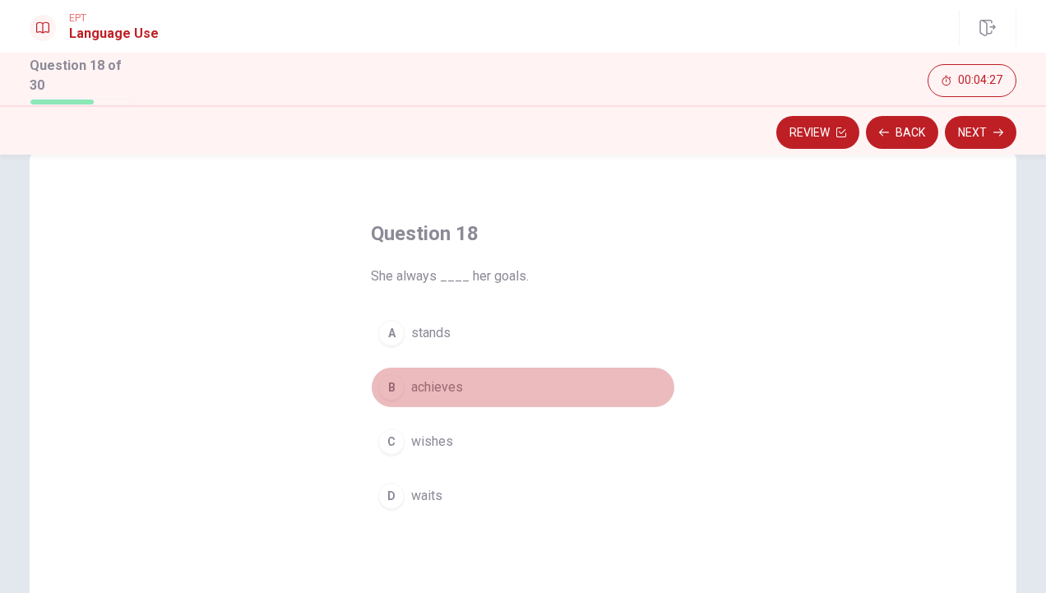
click at [418, 378] on span "achieves" at bounding box center [437, 388] width 52 height 20
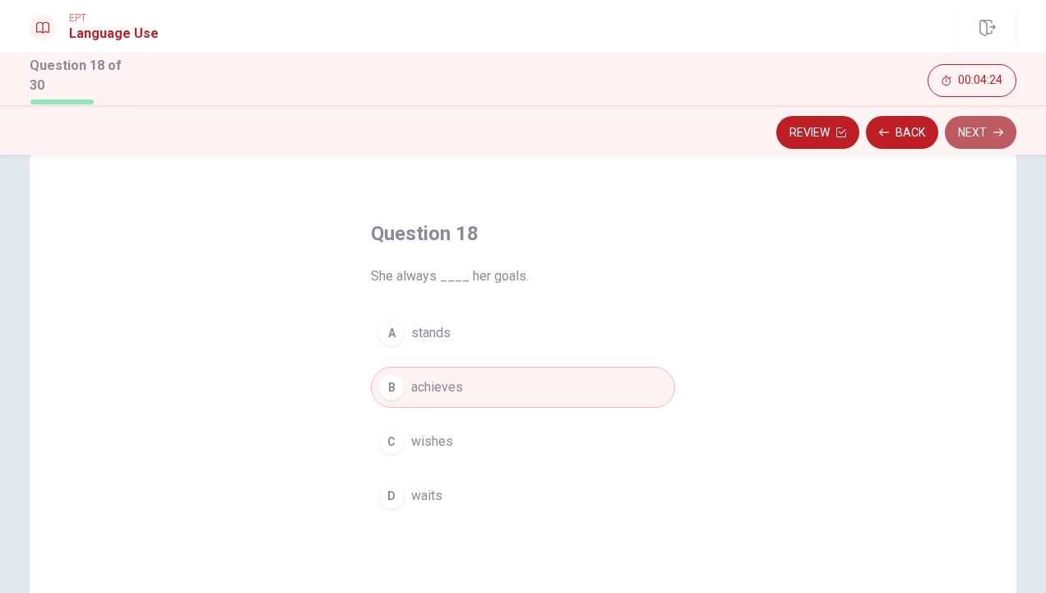
click at [981, 127] on button "Next" at bounding box center [981, 132] width 72 height 33
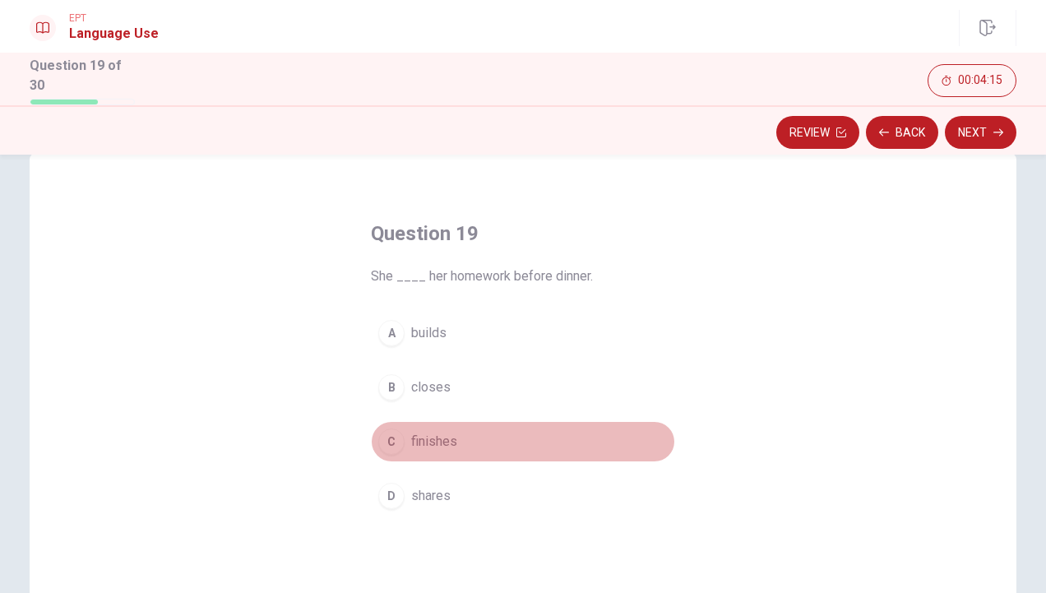
click at [451, 434] on span "finishes" at bounding box center [434, 442] width 46 height 20
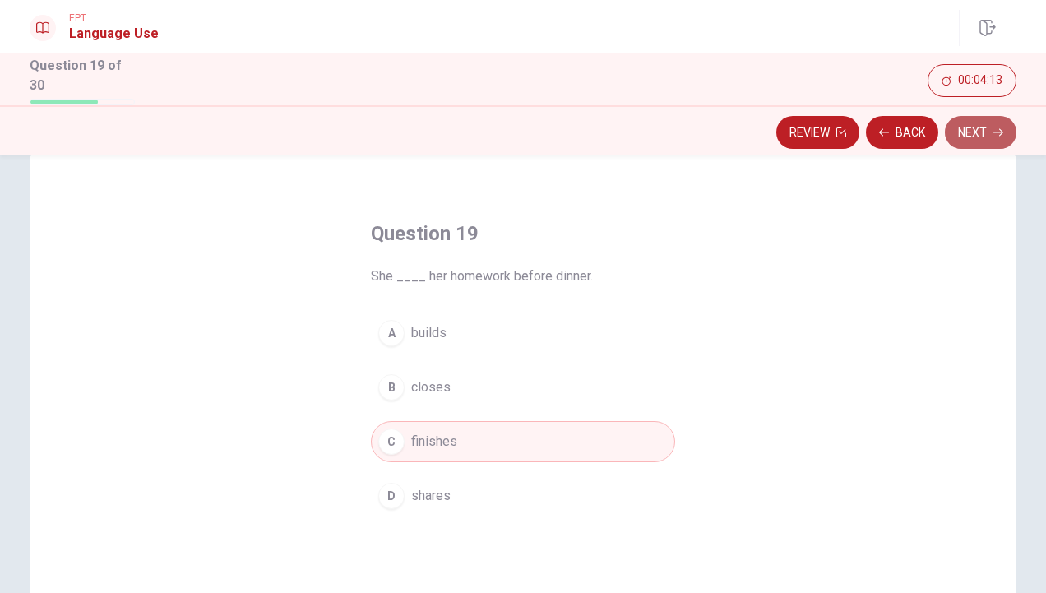
click at [977, 131] on button "Next" at bounding box center [981, 132] width 72 height 33
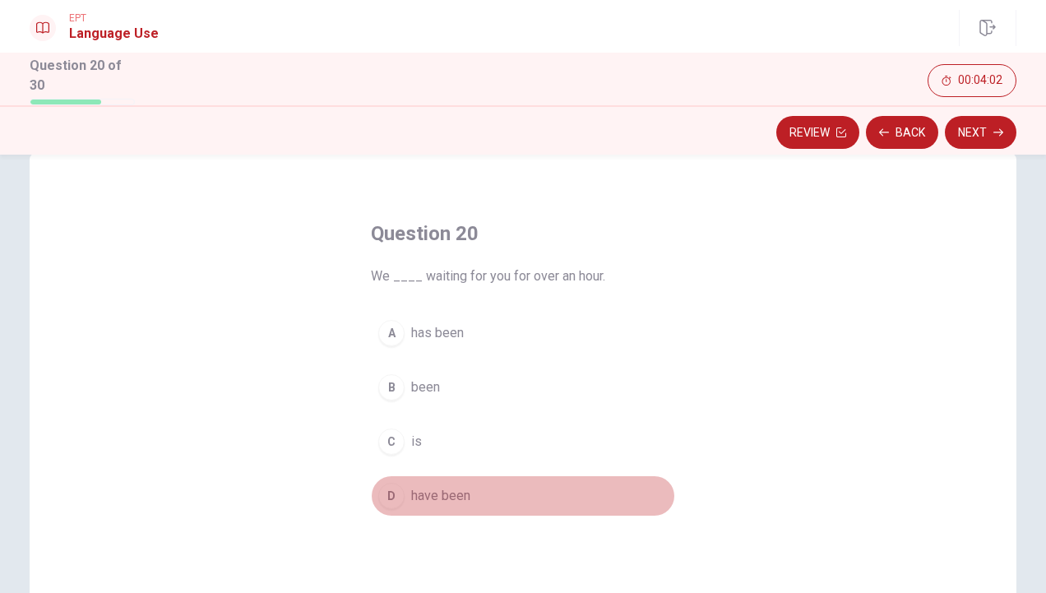
click at [411, 487] on span "have been" at bounding box center [440, 496] width 59 height 20
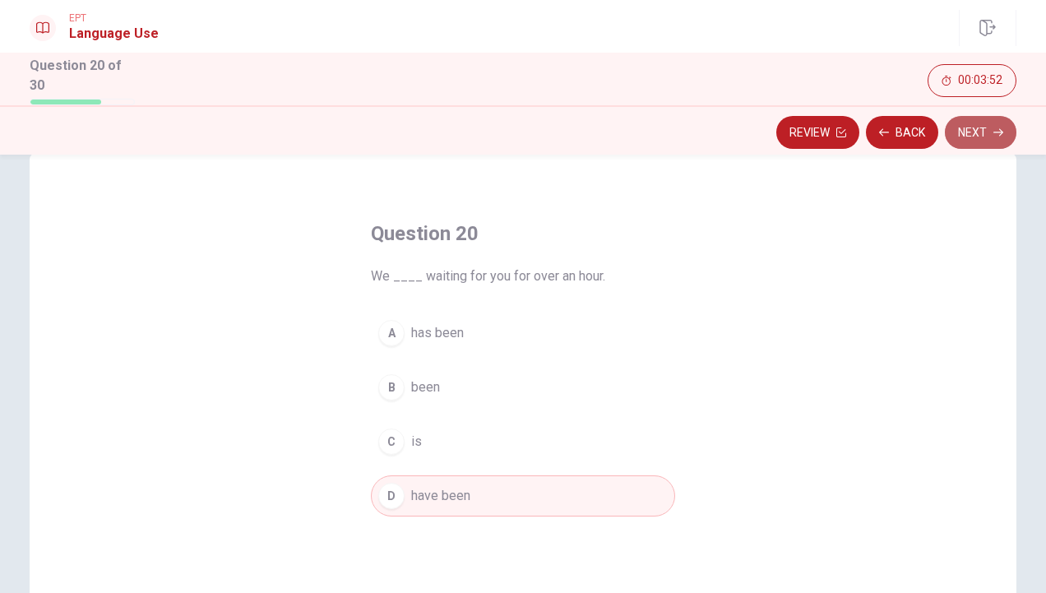
click at [985, 123] on button "Next" at bounding box center [981, 132] width 72 height 33
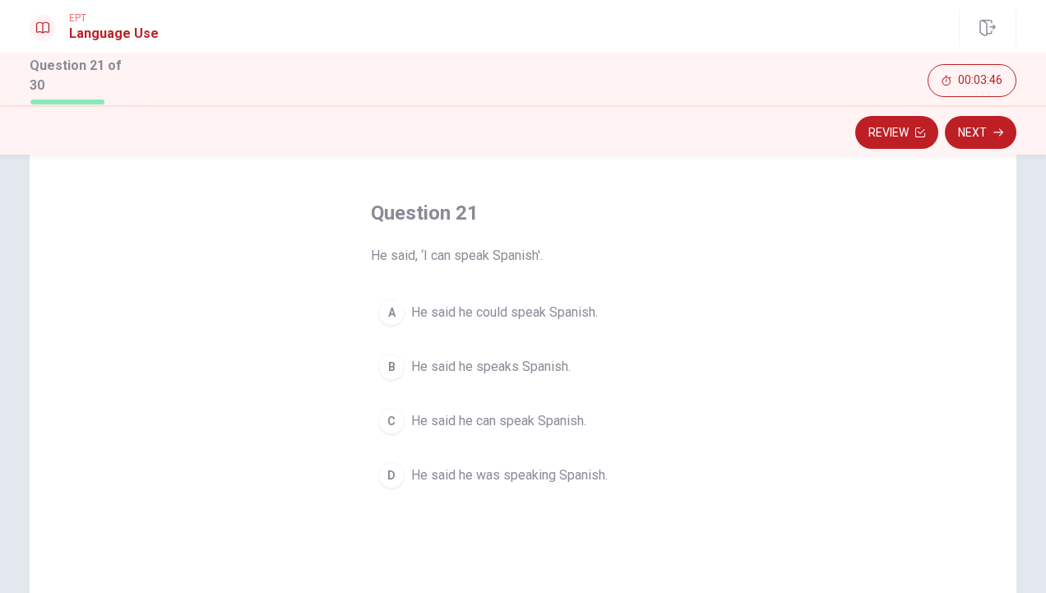
scroll to position [56, 0]
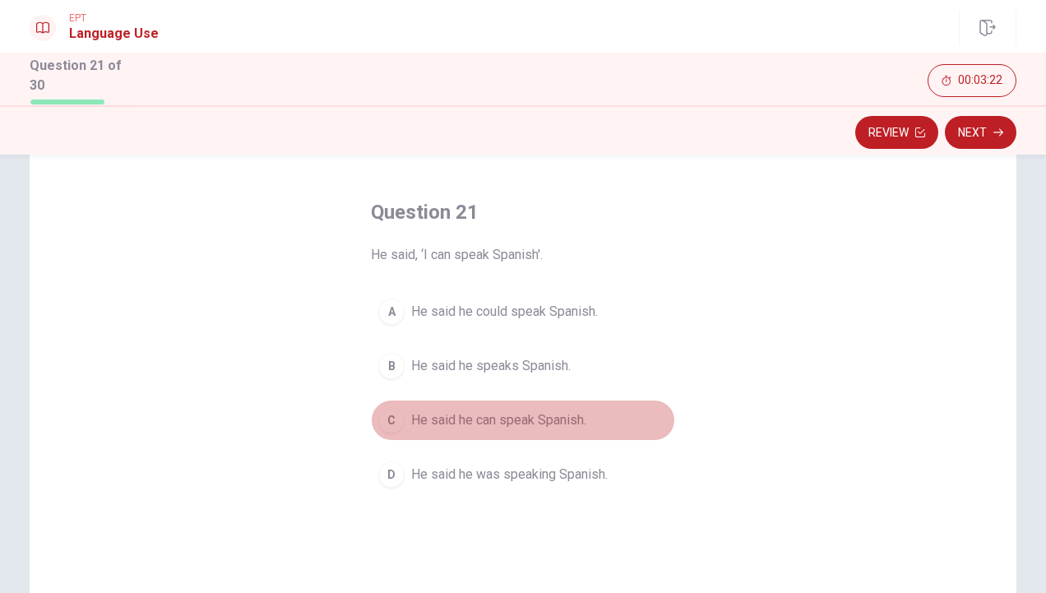
click at [427, 416] on span "He said he can speak Spanish." at bounding box center [498, 420] width 175 height 20
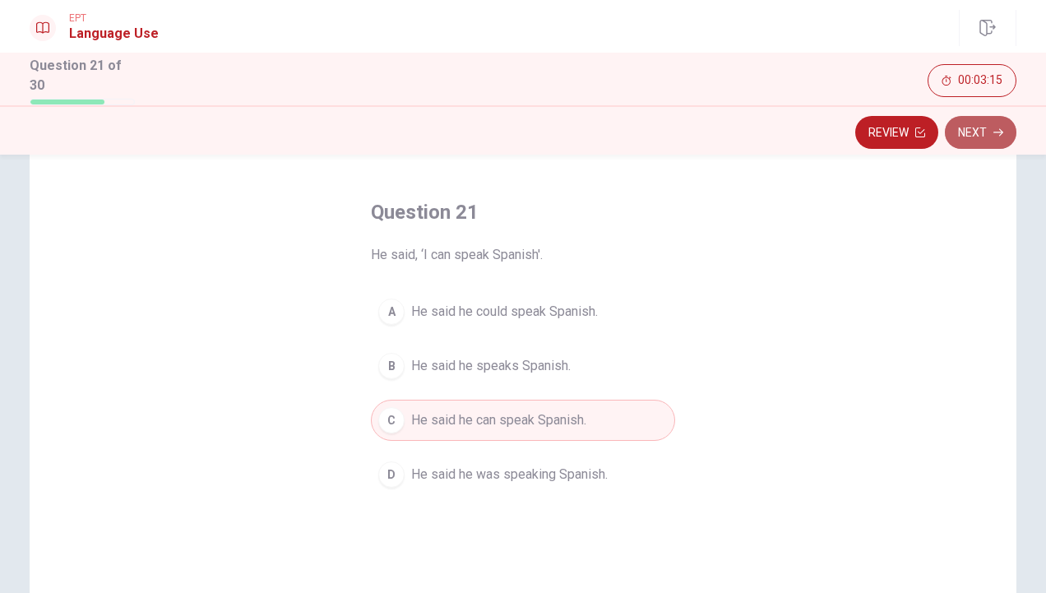
click at [977, 135] on button "Next" at bounding box center [981, 132] width 72 height 33
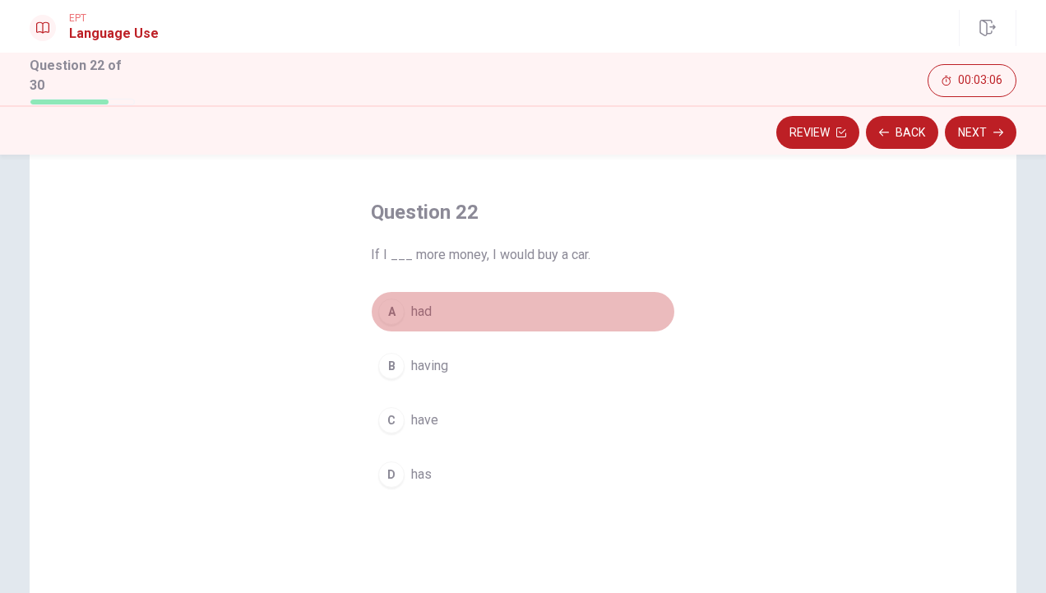
click at [426, 308] on span "had" at bounding box center [421, 312] width 21 height 20
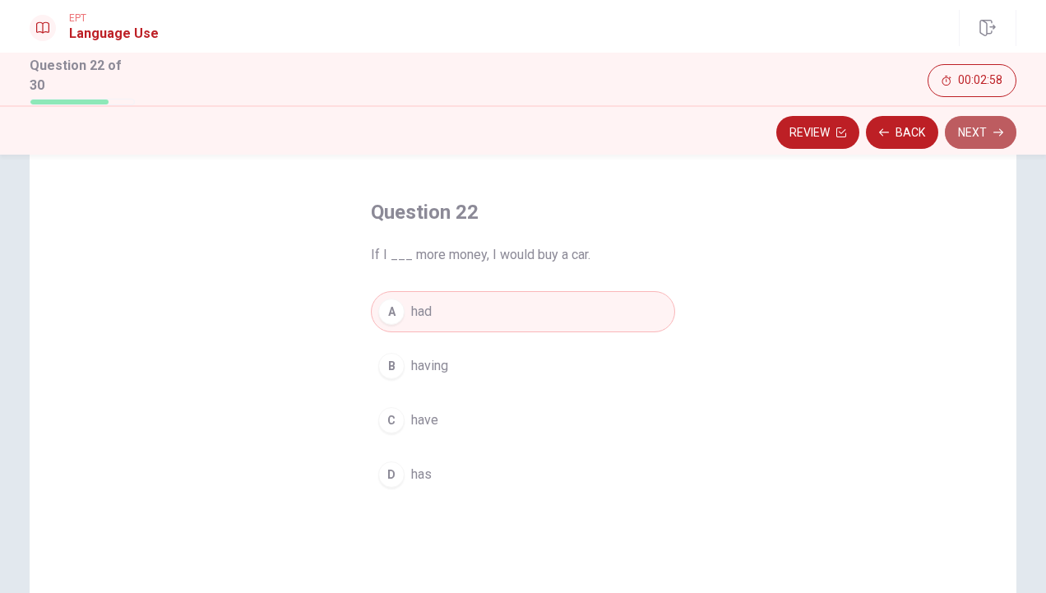
click at [980, 134] on button "Next" at bounding box center [981, 132] width 72 height 33
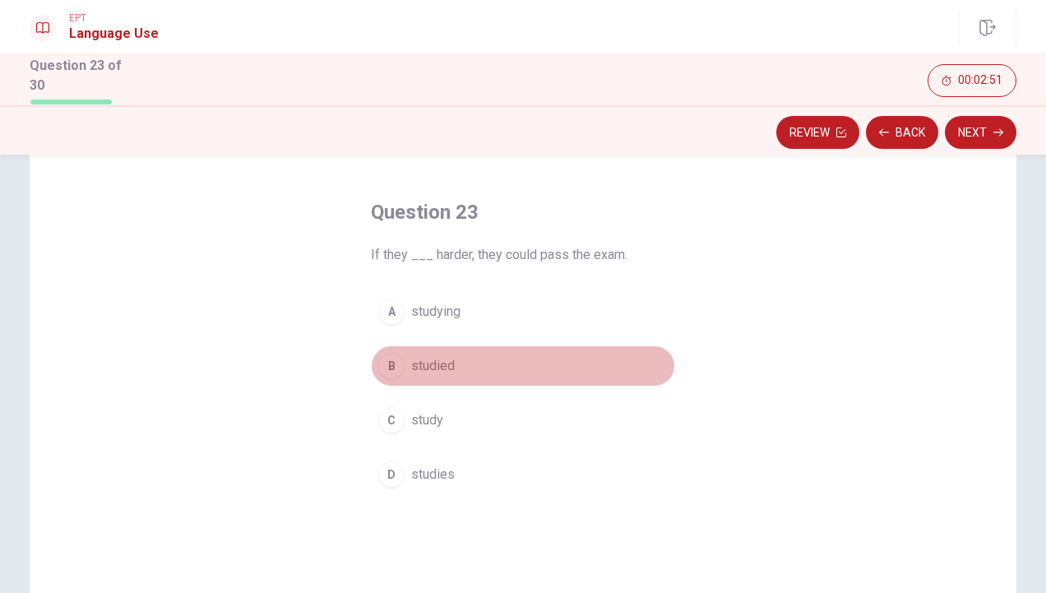
click at [423, 363] on span "studied" at bounding box center [433, 366] width 44 height 20
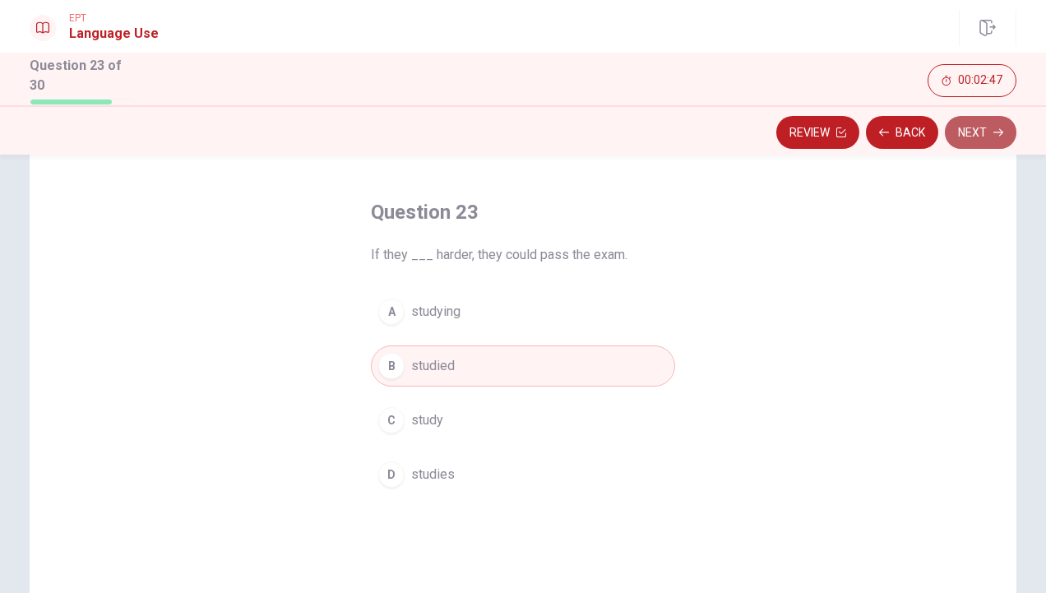
click at [970, 127] on button "Next" at bounding box center [981, 132] width 72 height 33
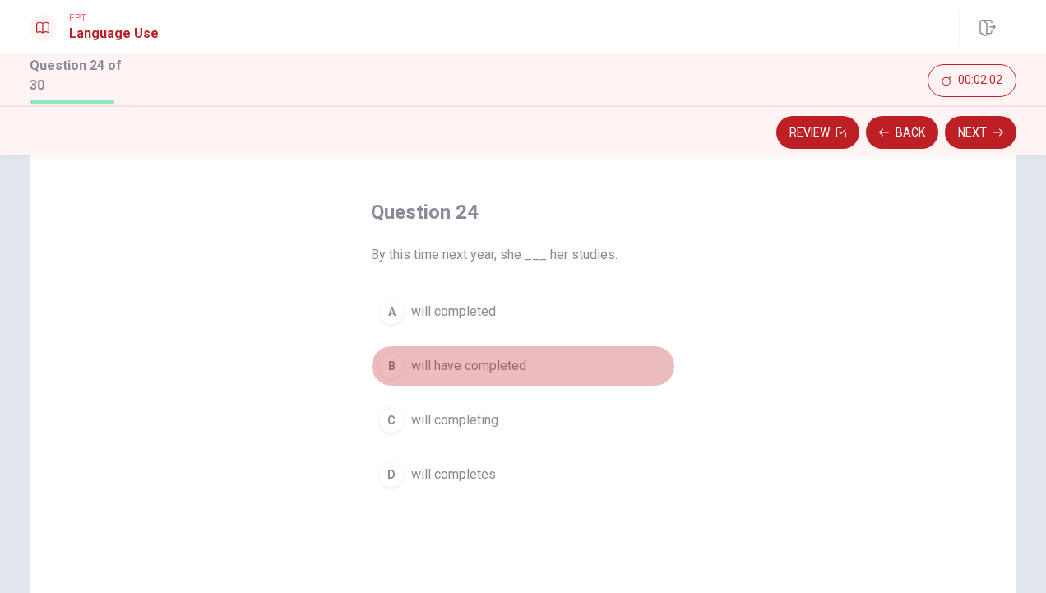
click at [445, 357] on span "will have completed" at bounding box center [468, 366] width 115 height 20
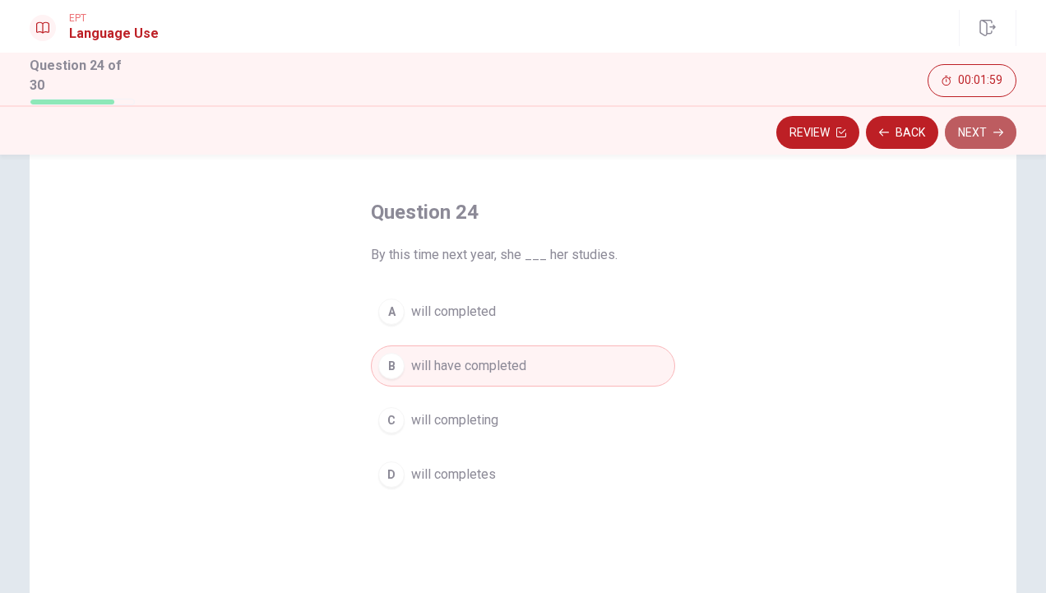
click at [990, 125] on button "Next" at bounding box center [981, 132] width 72 height 33
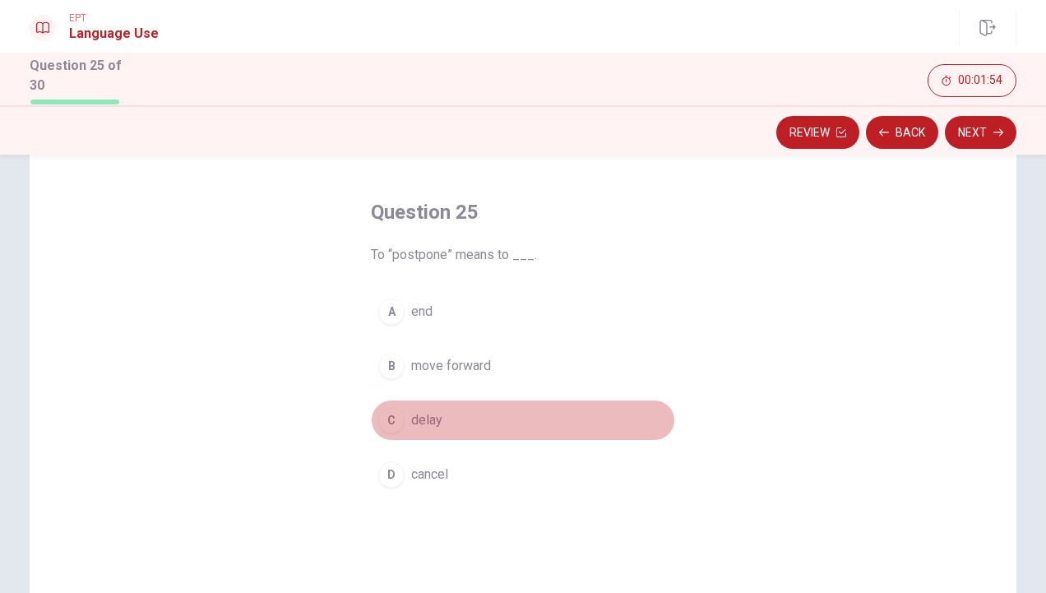
click at [421, 405] on button "C delay" at bounding box center [523, 420] width 304 height 41
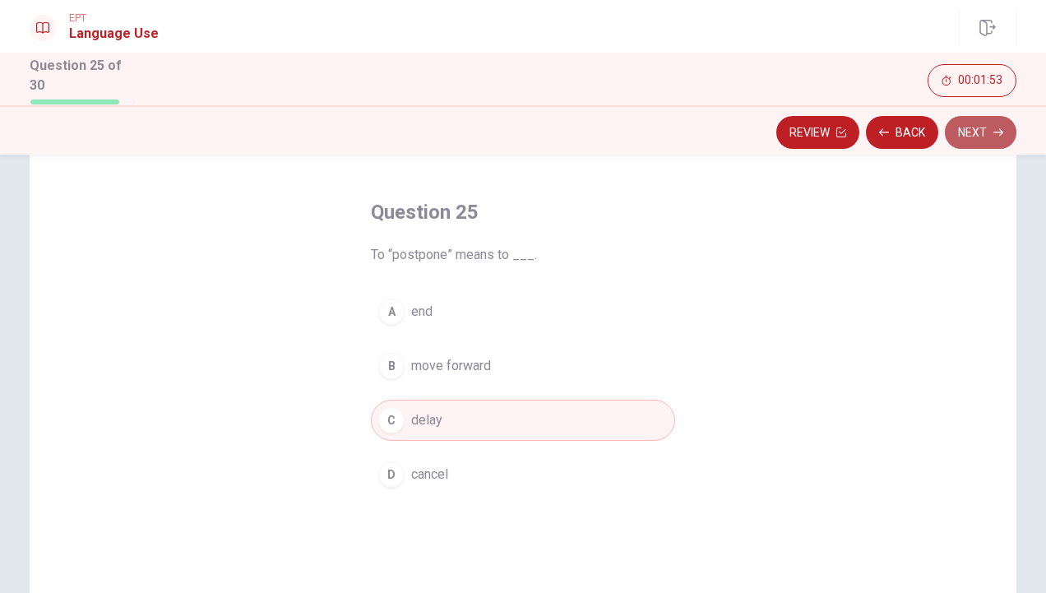
click at [976, 122] on button "Next" at bounding box center [981, 132] width 72 height 33
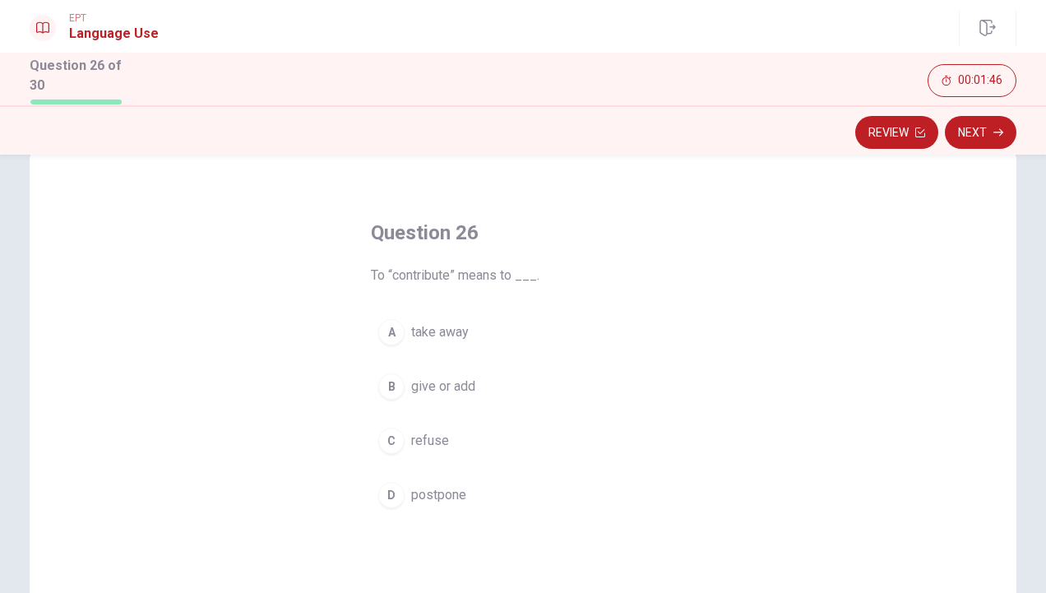
scroll to position [36, 0]
click at [427, 432] on span "refuse" at bounding box center [430, 440] width 38 height 20
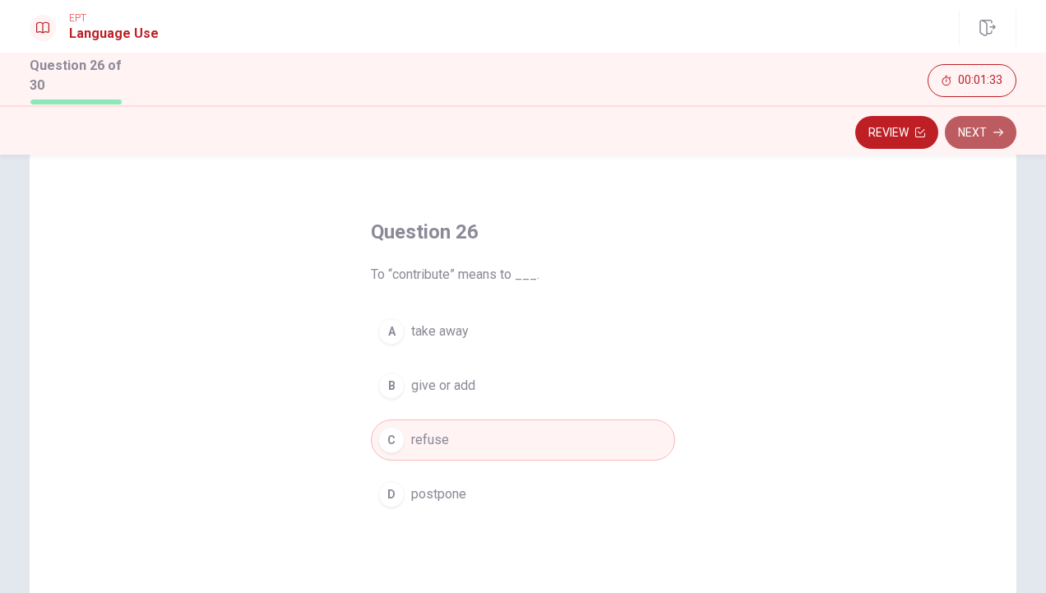
click at [978, 130] on button "Next" at bounding box center [981, 132] width 72 height 33
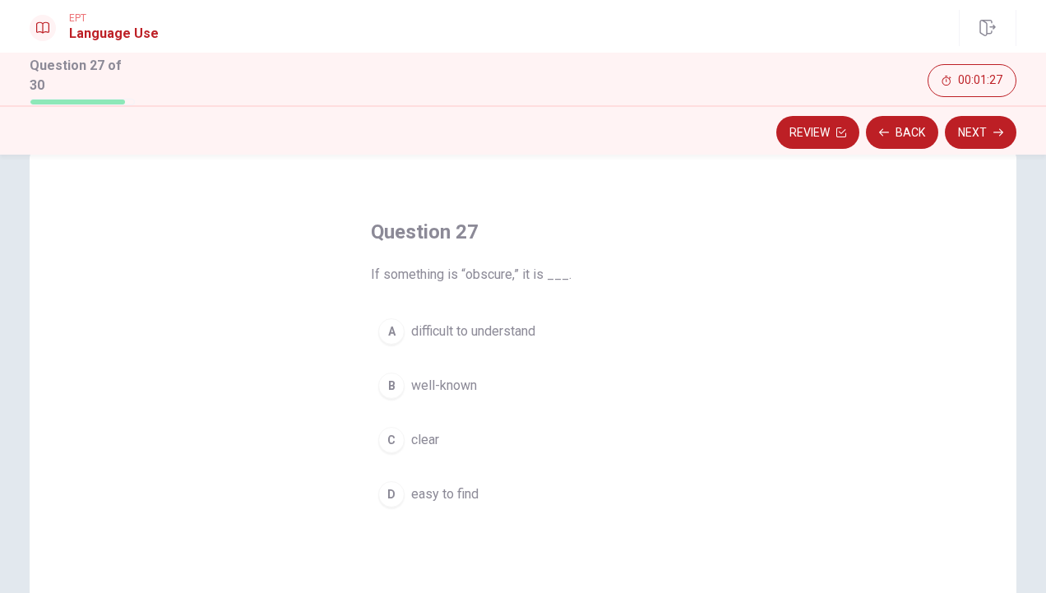
click at [426, 497] on span "easy to find" at bounding box center [444, 494] width 67 height 20
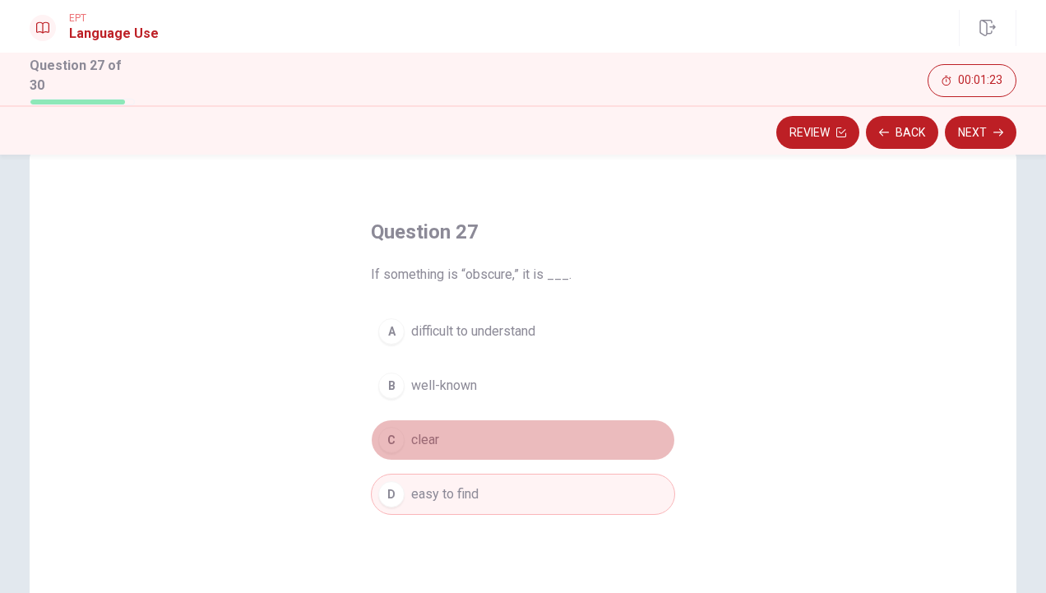
click at [420, 436] on span "clear" at bounding box center [425, 440] width 28 height 20
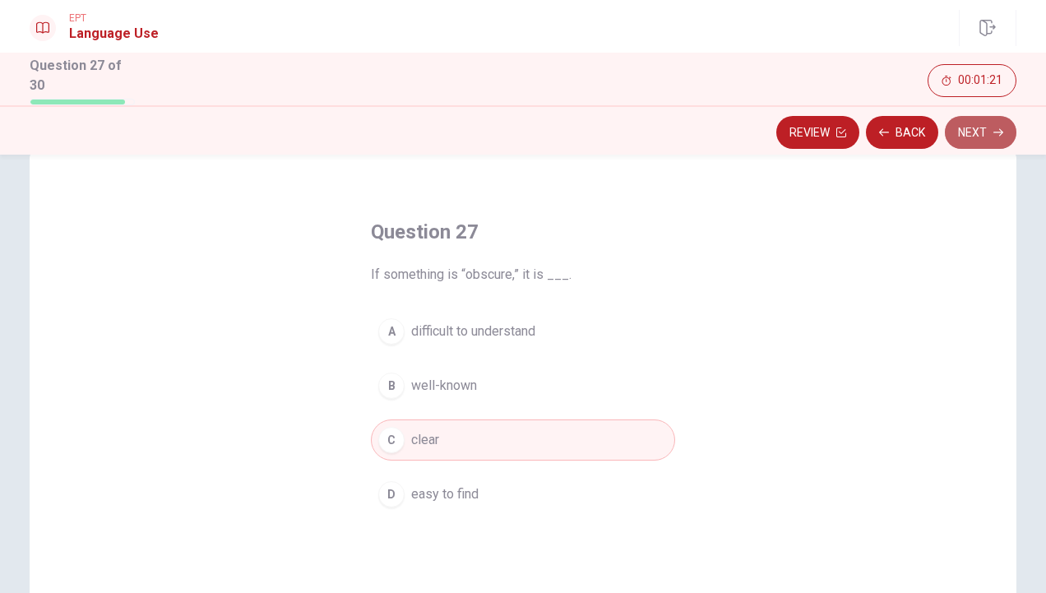
click at [976, 127] on button "Next" at bounding box center [981, 132] width 72 height 33
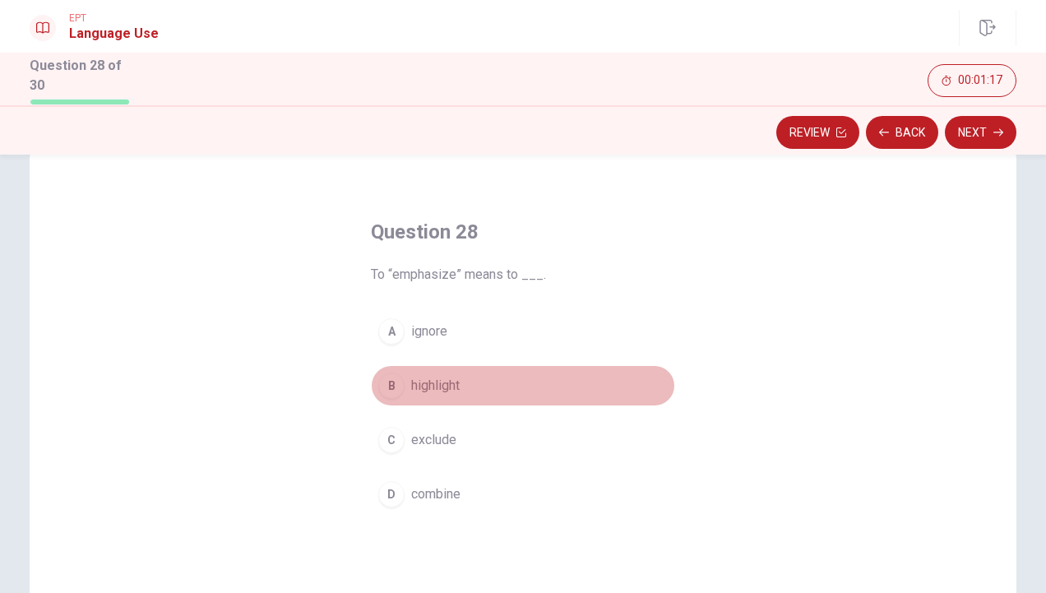
click at [443, 381] on span "highlight" at bounding box center [435, 386] width 49 height 20
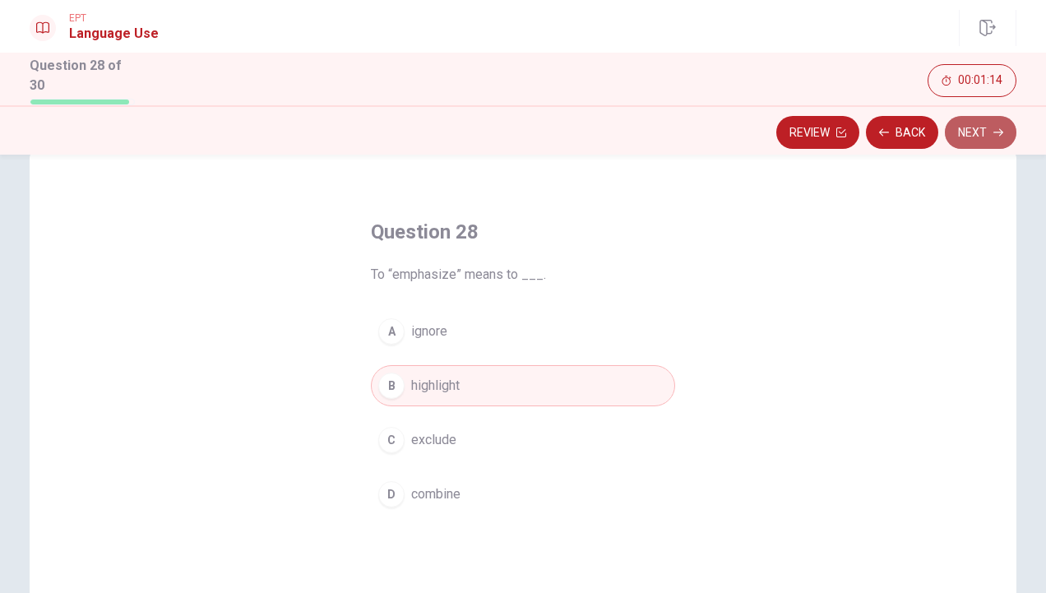
click at [996, 127] on icon "button" at bounding box center [999, 132] width 10 height 10
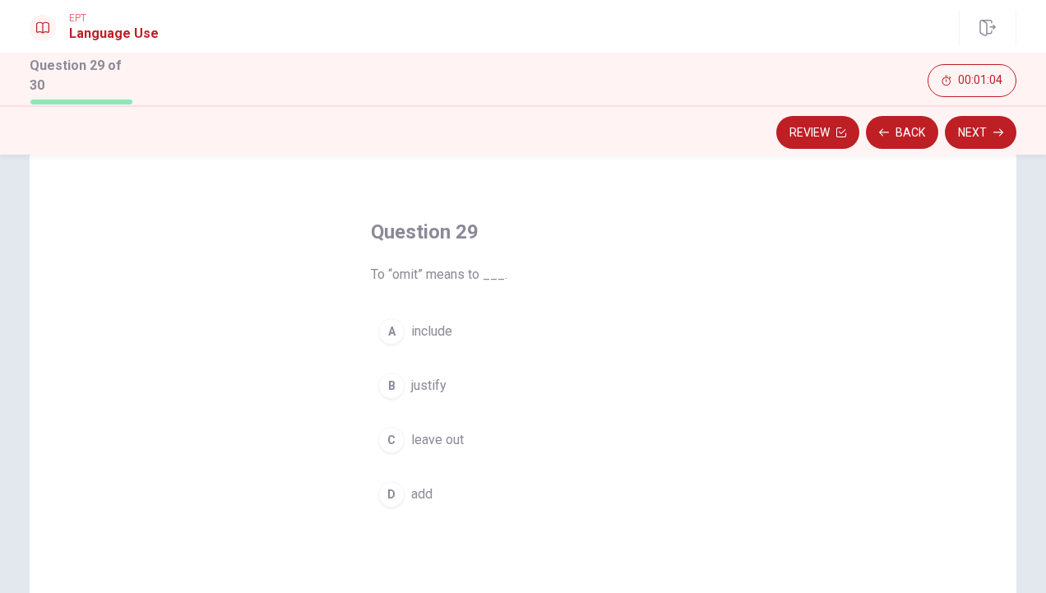
click at [423, 491] on span "add" at bounding box center [421, 494] width 21 height 20
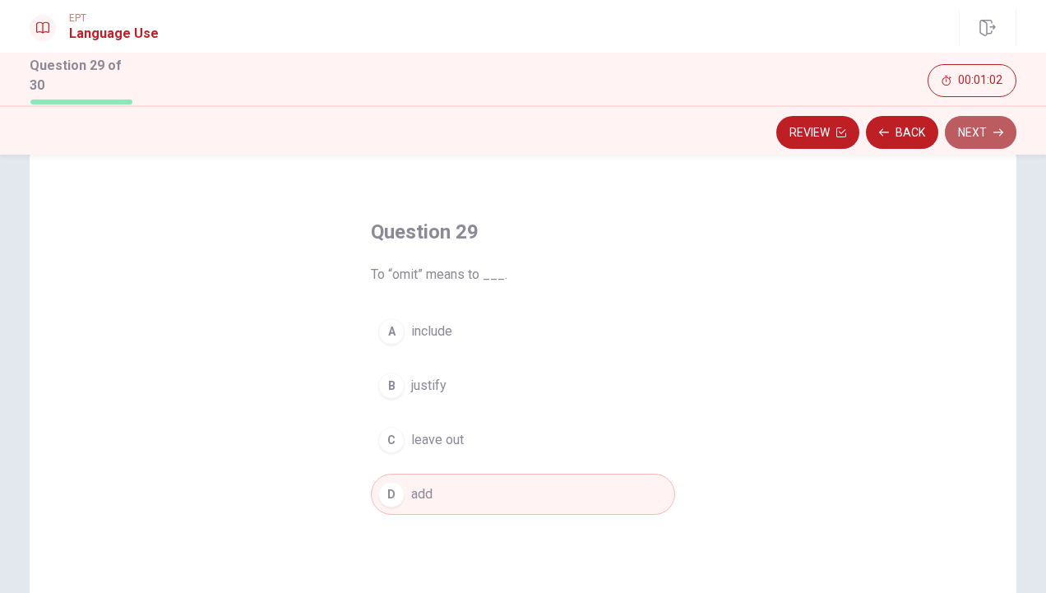
click at [984, 145] on button "Next" at bounding box center [981, 132] width 72 height 33
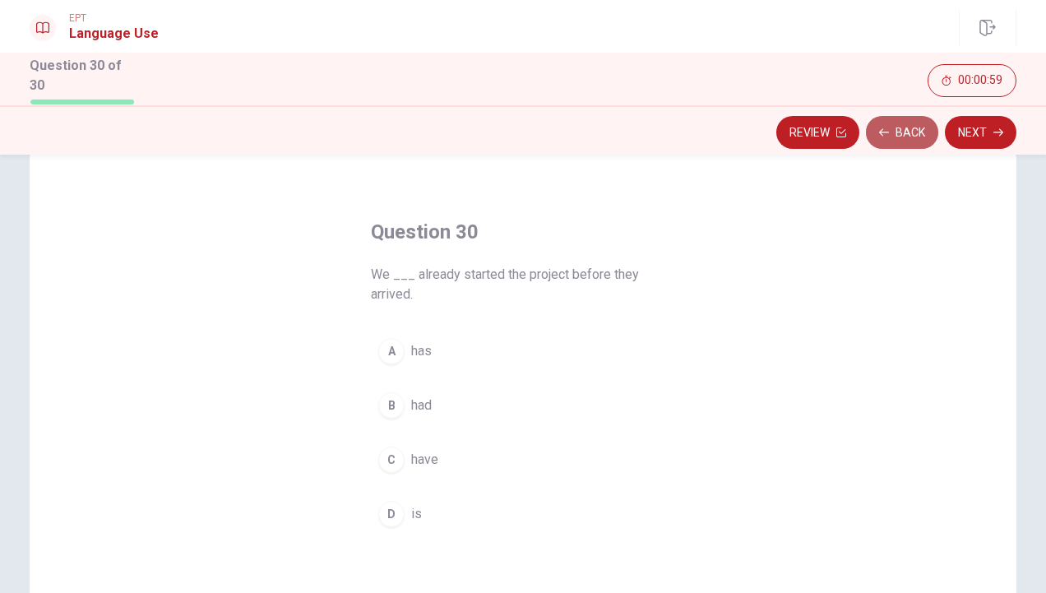
click at [909, 133] on button "Back" at bounding box center [902, 132] width 72 height 33
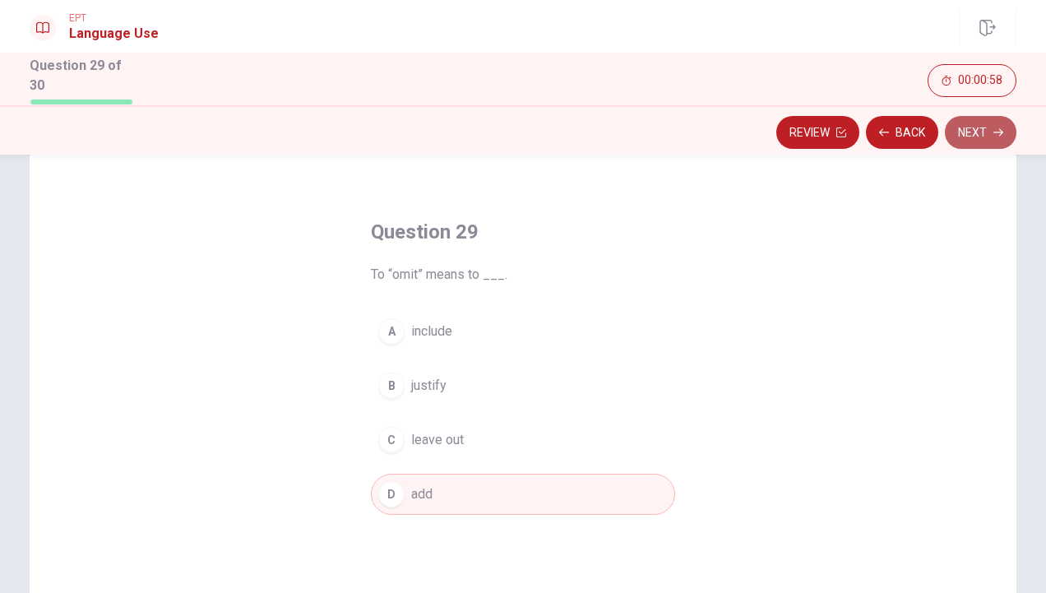
click at [962, 121] on button "Next" at bounding box center [981, 132] width 72 height 33
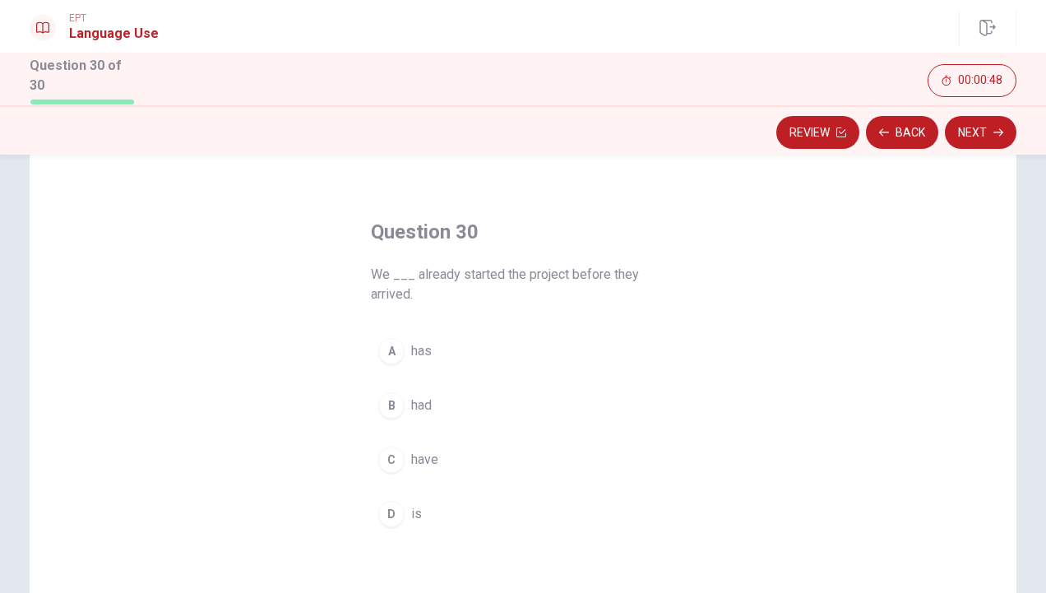
click at [416, 399] on span "had" at bounding box center [421, 406] width 21 height 20
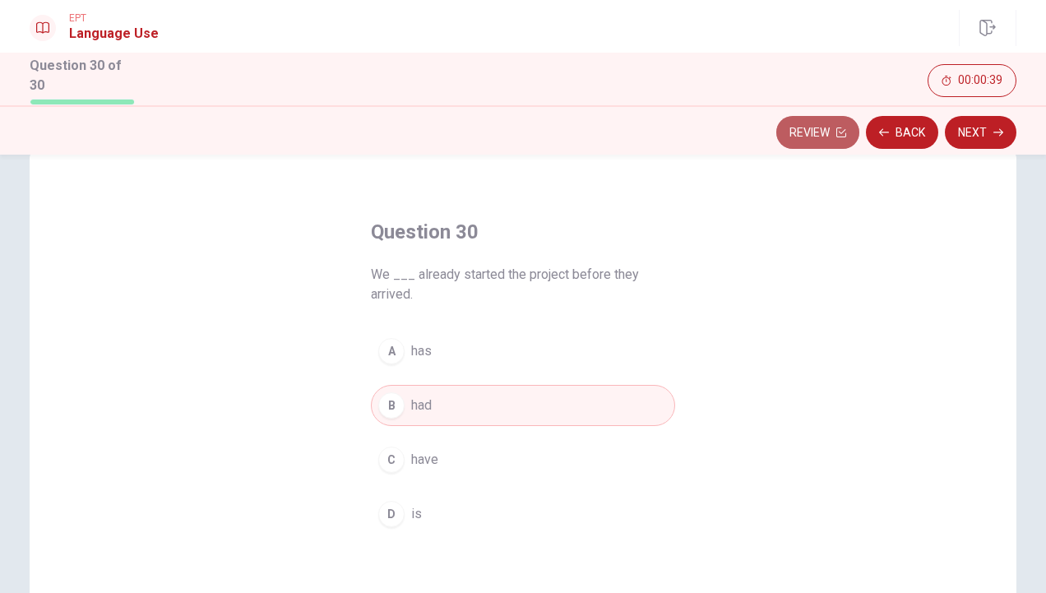
click at [834, 138] on button "Review" at bounding box center [818, 132] width 83 height 33
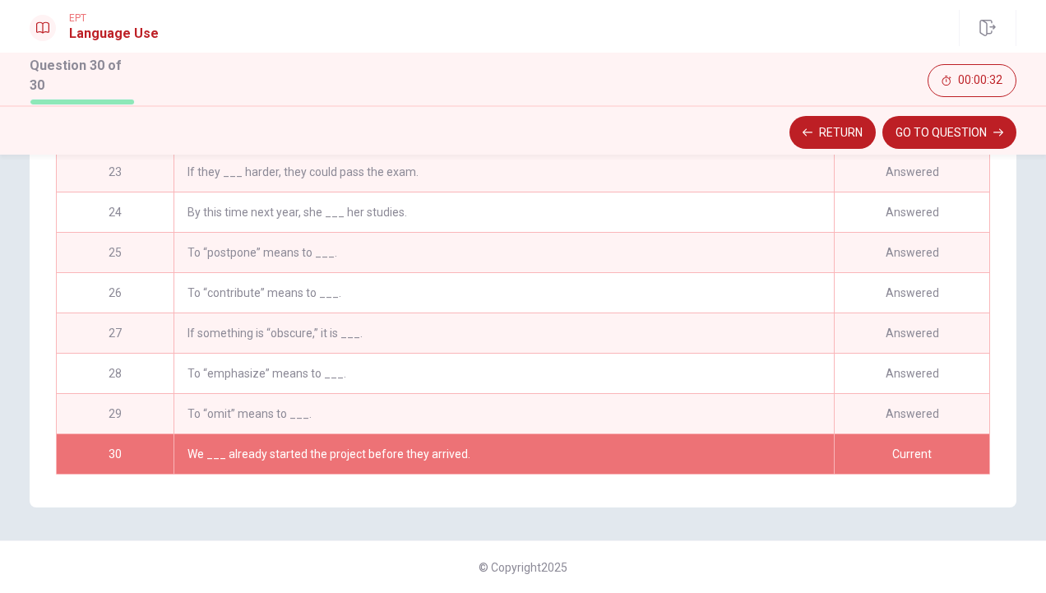
scroll to position [840, 0]
click at [966, 123] on button "GO TO QUESTION" at bounding box center [950, 132] width 134 height 33
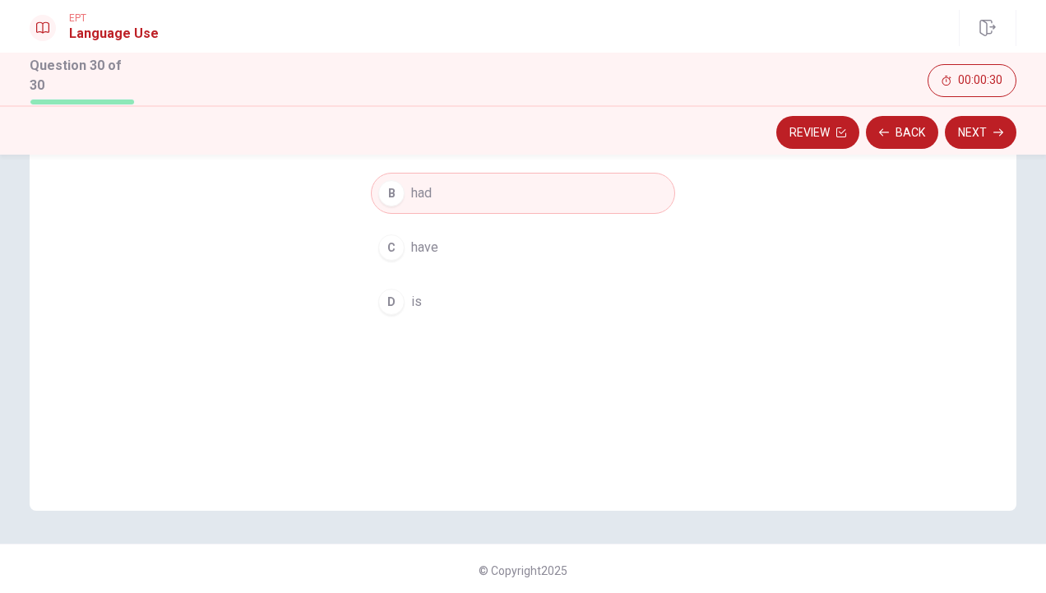
scroll to position [0, 0]
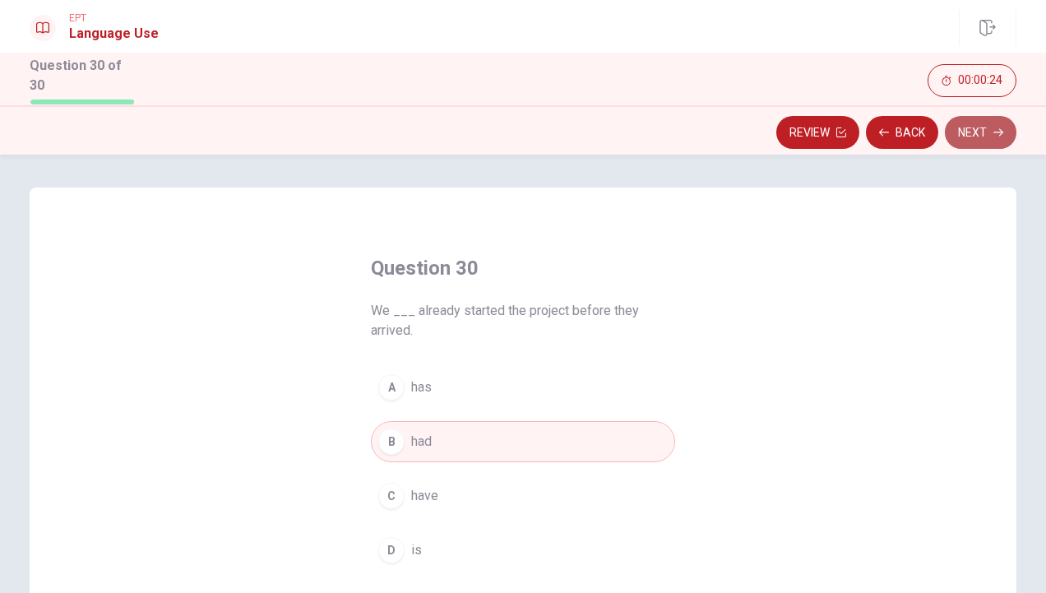
click at [983, 123] on button "Next" at bounding box center [981, 132] width 72 height 33
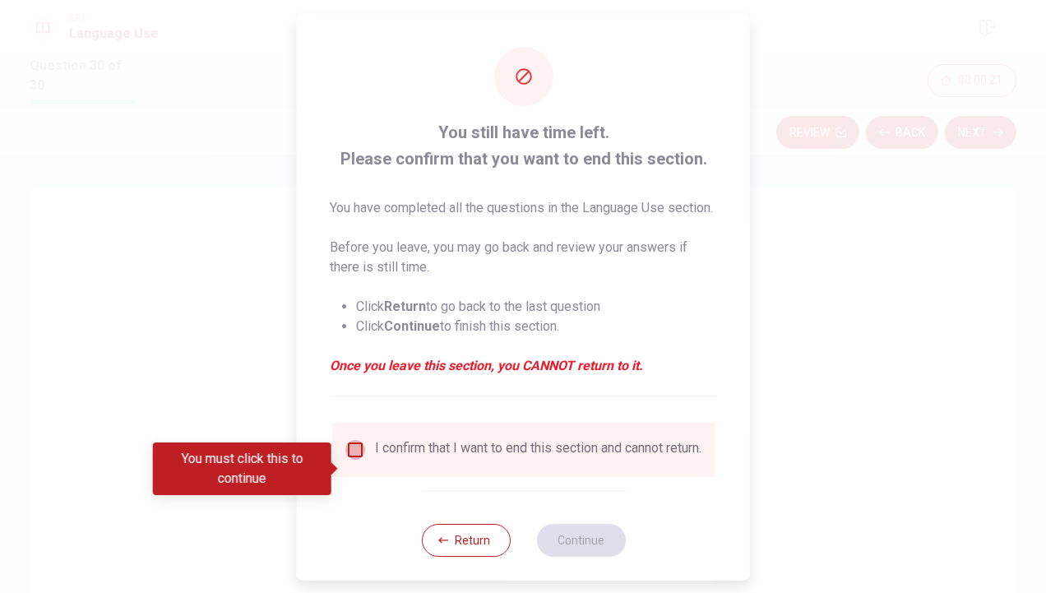
click at [354, 459] on input "You must click this to continue" at bounding box center [355, 449] width 20 height 20
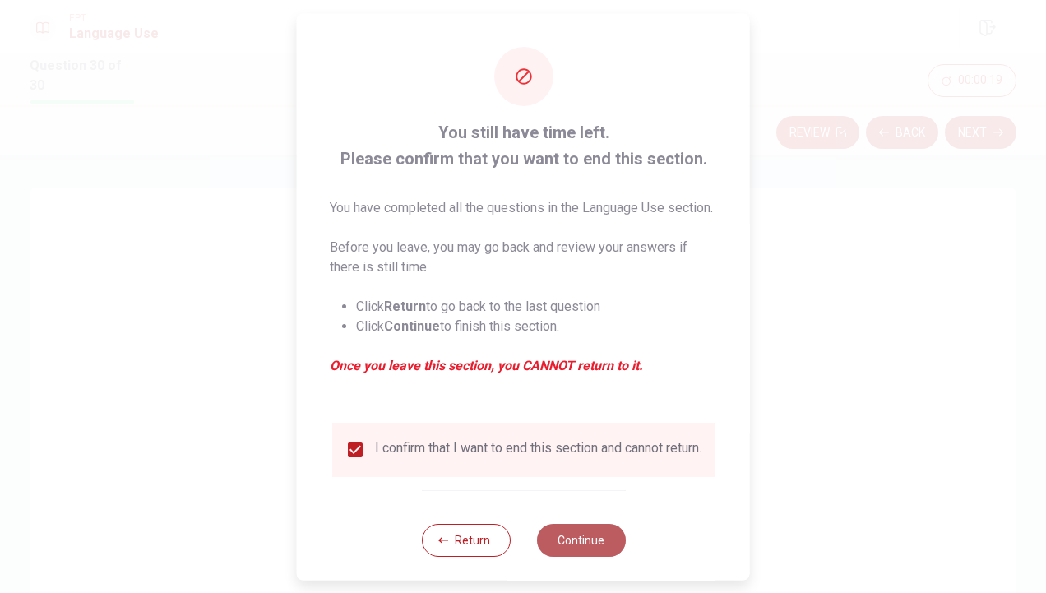
click at [565, 556] on button "Continue" at bounding box center [580, 539] width 89 height 33
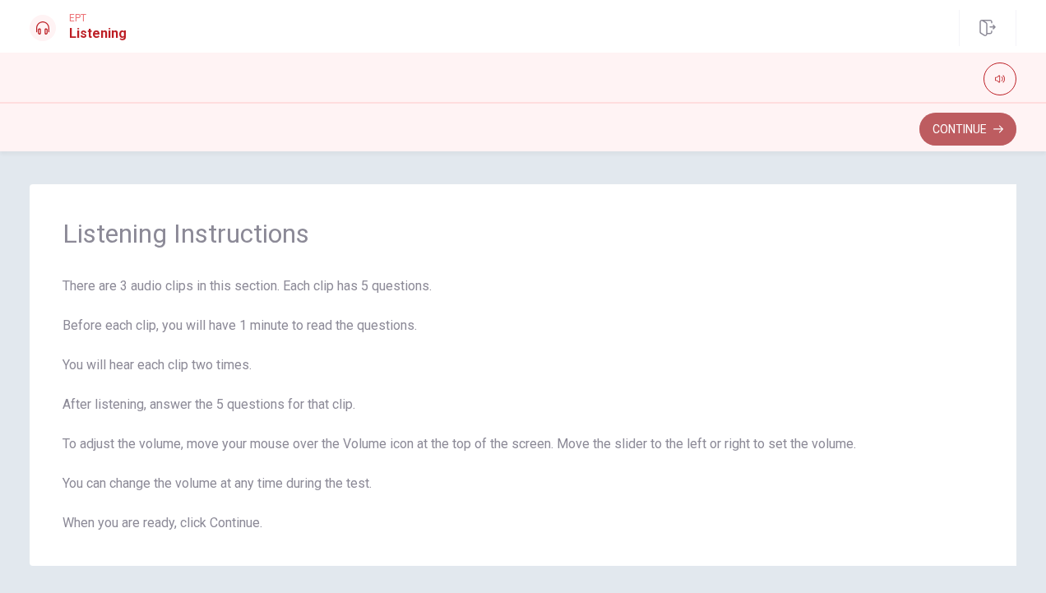
click at [969, 124] on button "Continue" at bounding box center [968, 129] width 97 height 33
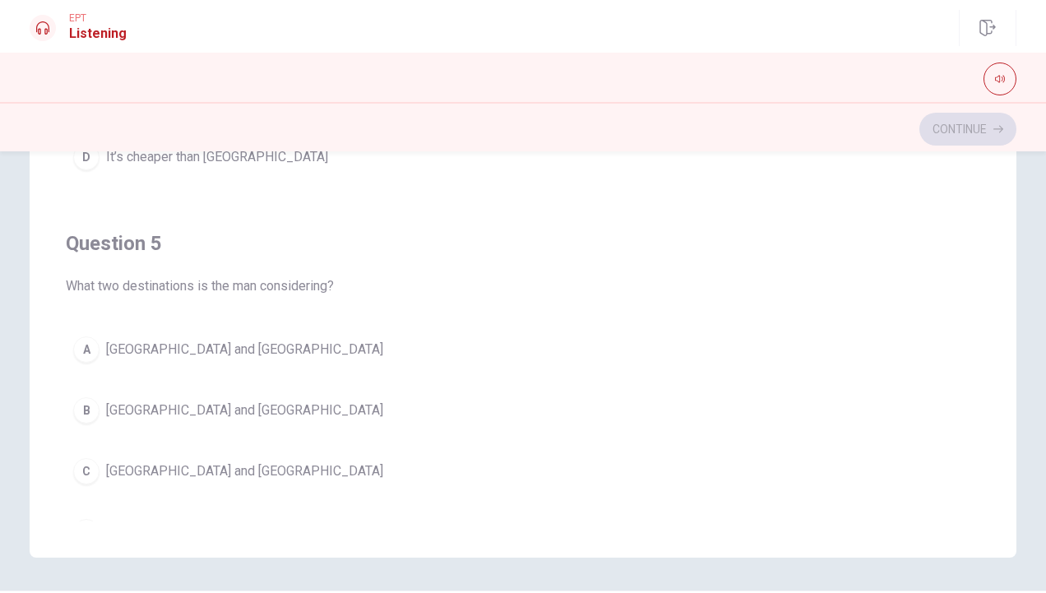
scroll to position [1321, 0]
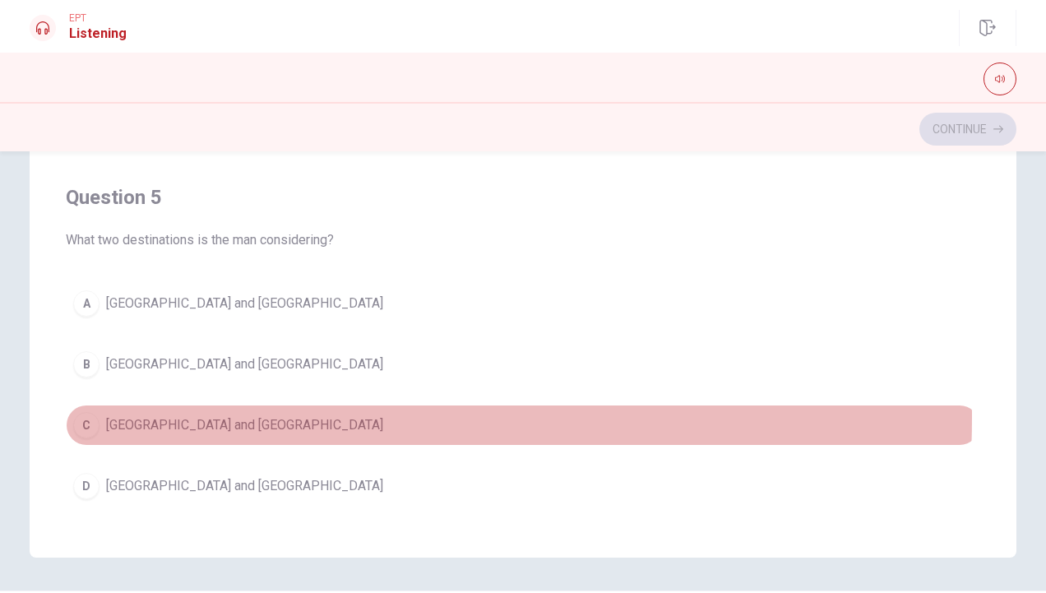
click at [171, 415] on span "[GEOGRAPHIC_DATA] and [GEOGRAPHIC_DATA]" at bounding box center [244, 425] width 277 height 20
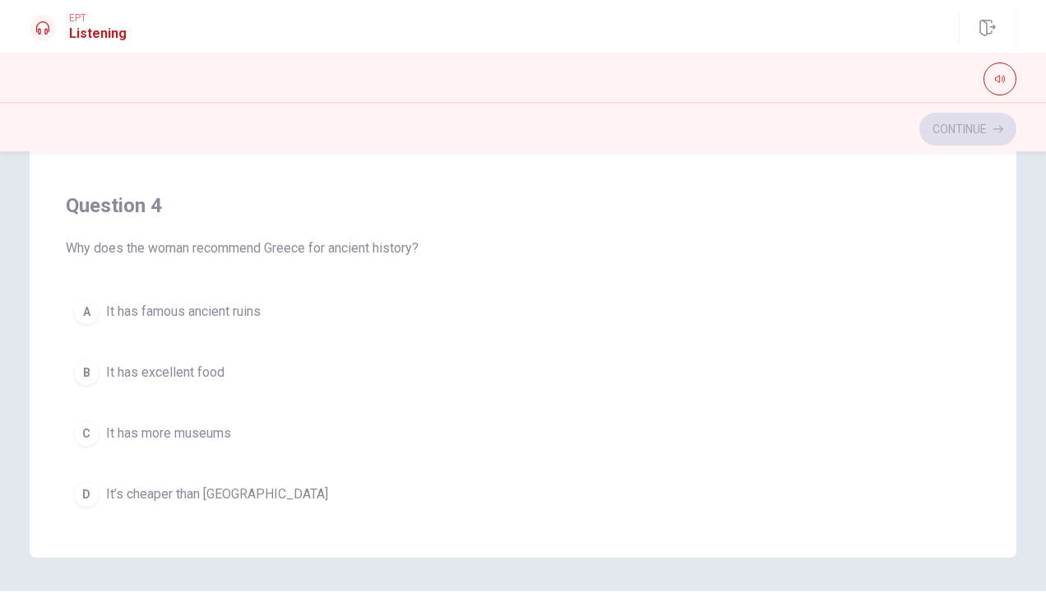
scroll to position [936, 0]
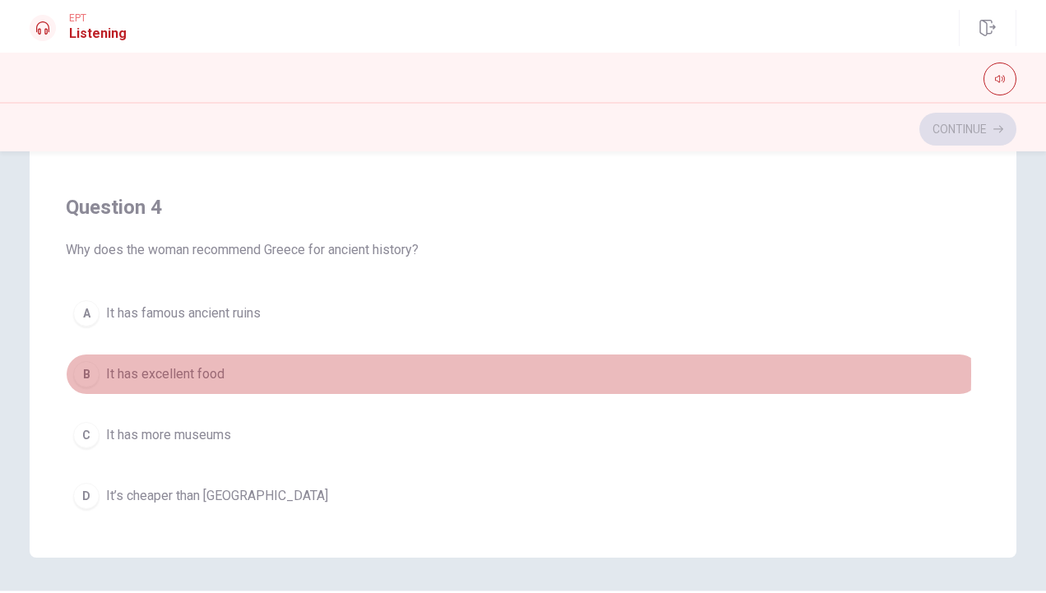
click at [197, 366] on span "It has excellent food" at bounding box center [165, 374] width 118 height 20
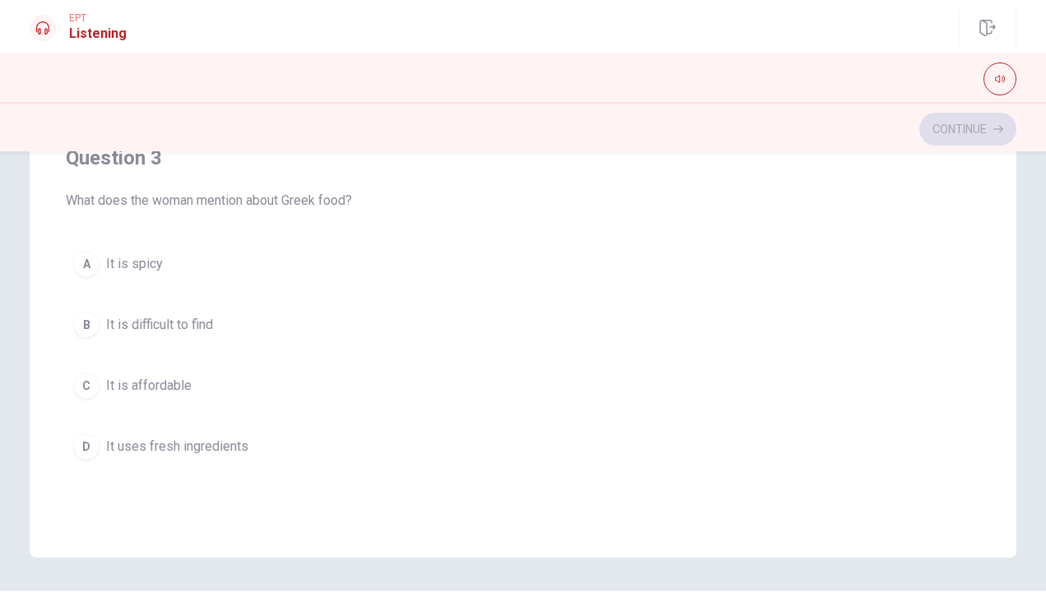
scroll to position [609, 0]
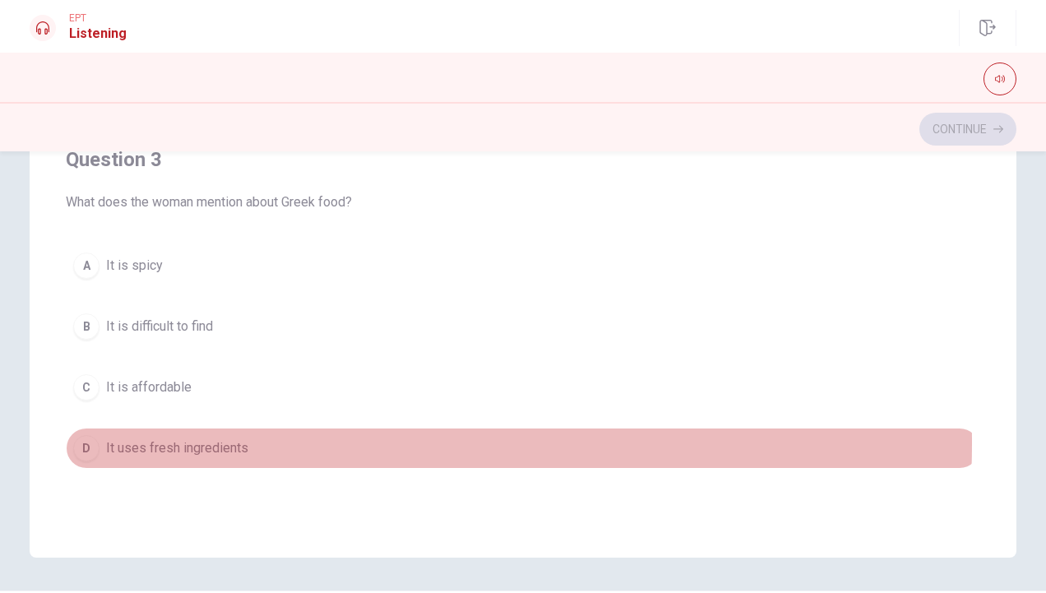
click at [186, 438] on span "It uses fresh ingredients" at bounding box center [177, 448] width 142 height 20
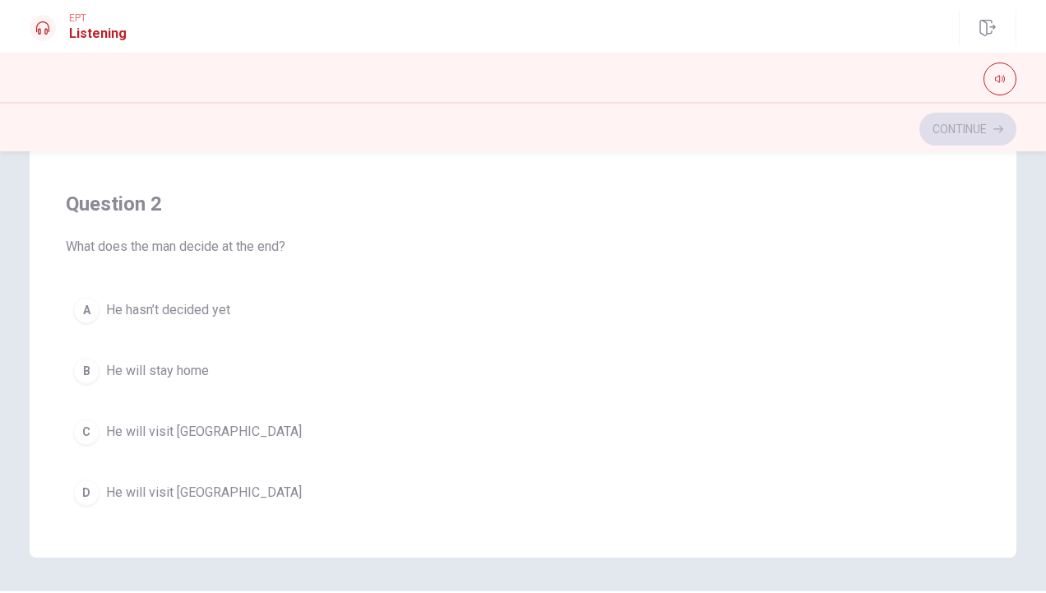
scroll to position [188, 0]
click at [184, 424] on span "He will visit [GEOGRAPHIC_DATA]" at bounding box center [204, 434] width 196 height 20
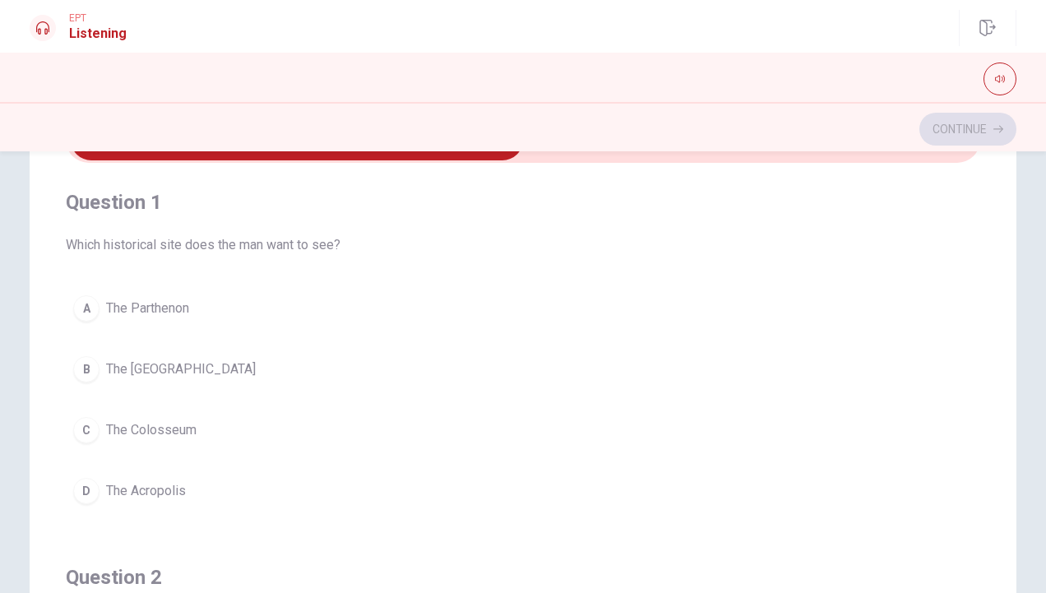
scroll to position [90, 0]
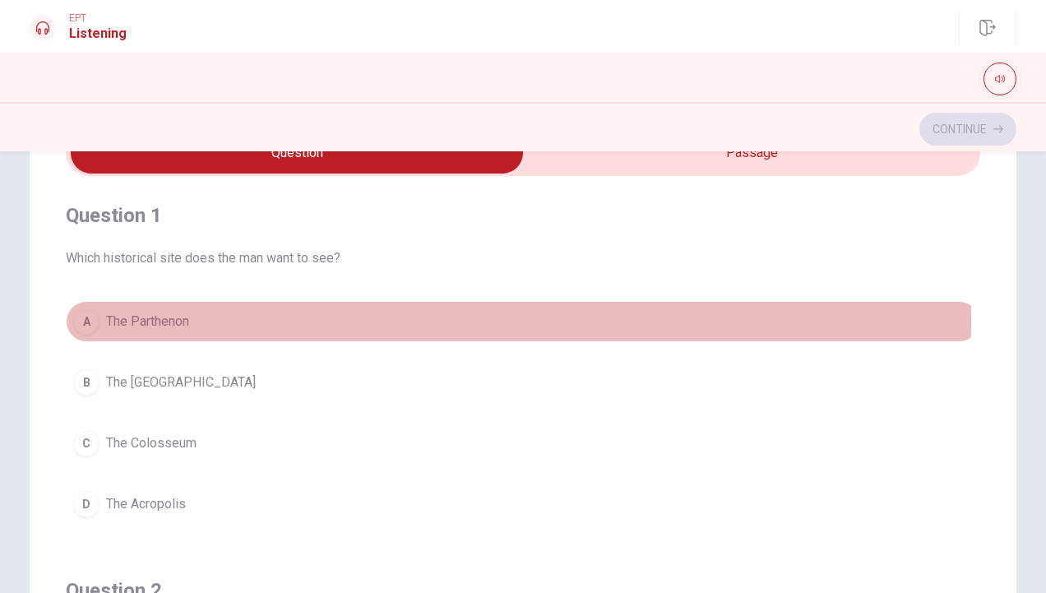
click at [186, 321] on span "The Parthenon" at bounding box center [147, 322] width 83 height 20
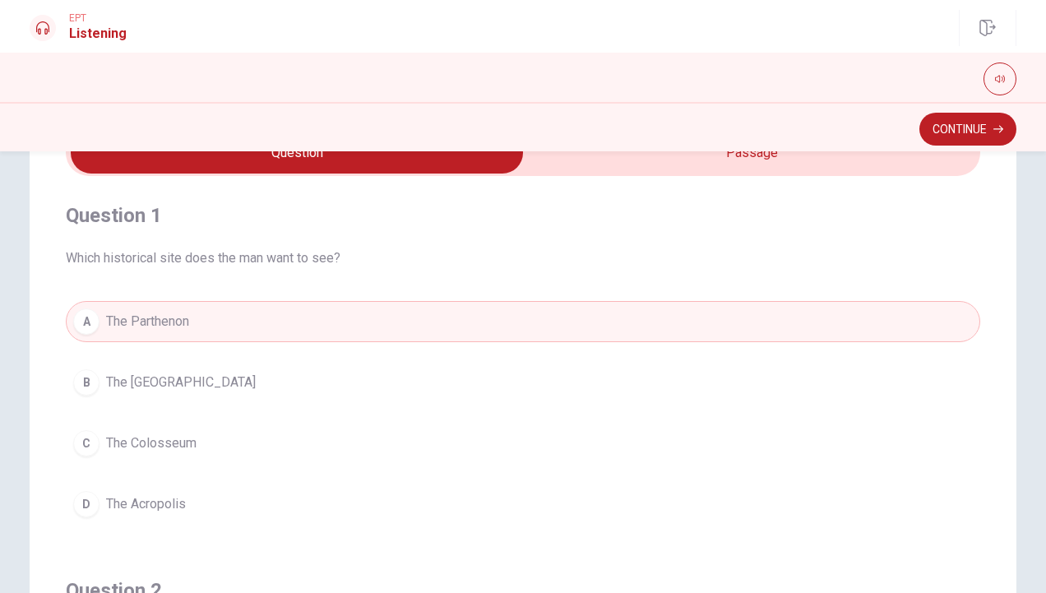
scroll to position [0, 0]
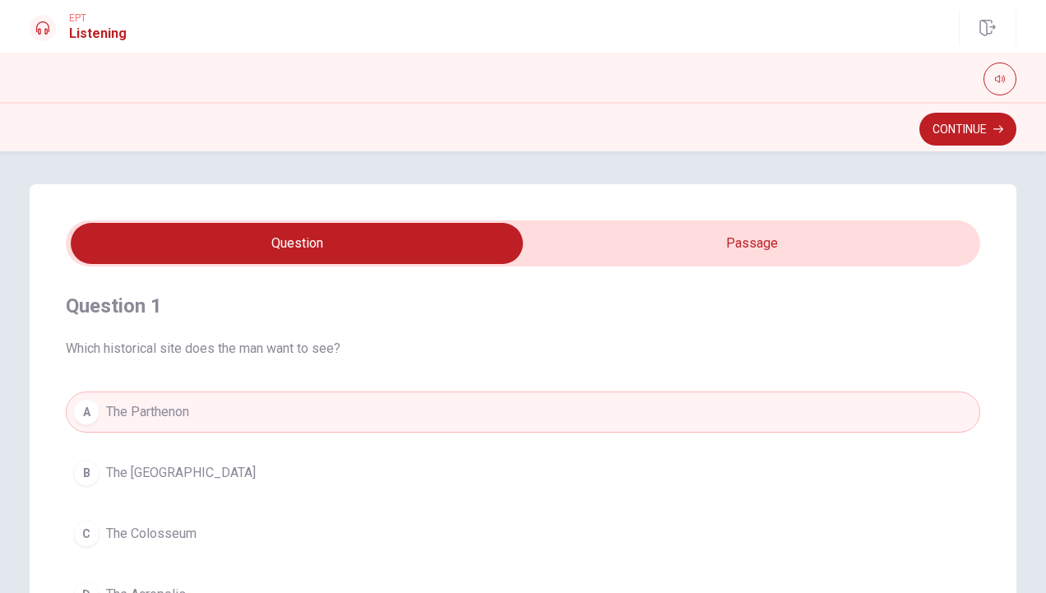
type input "62"
click at [773, 232] on input "checkbox" at bounding box center [297, 243] width 1372 height 41
checkbox input "true"
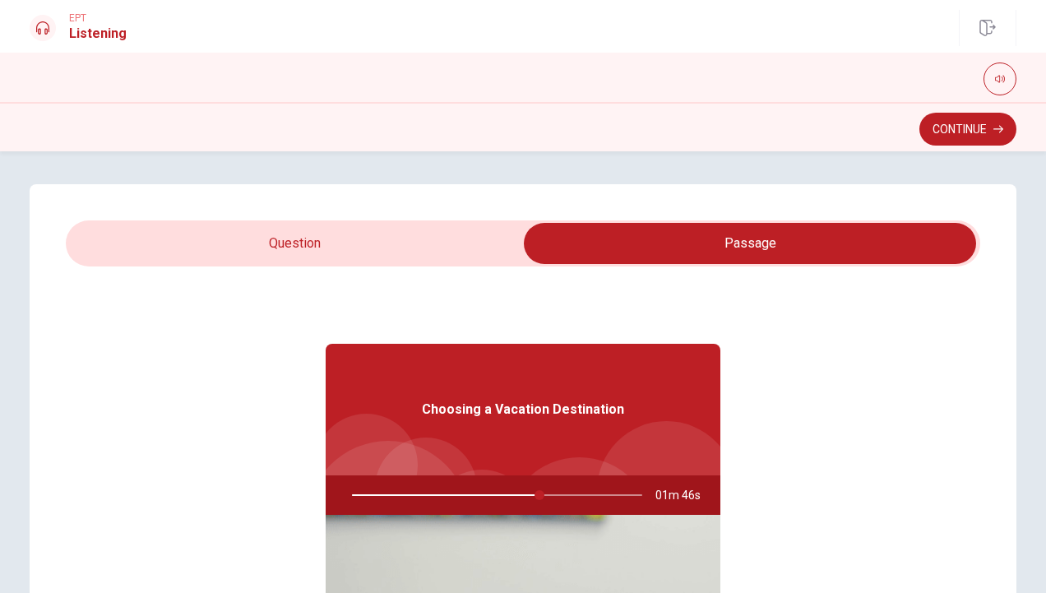
type input "65"
click at [418, 239] on input "checkbox" at bounding box center [750, 243] width 1372 height 41
checkbox input "false"
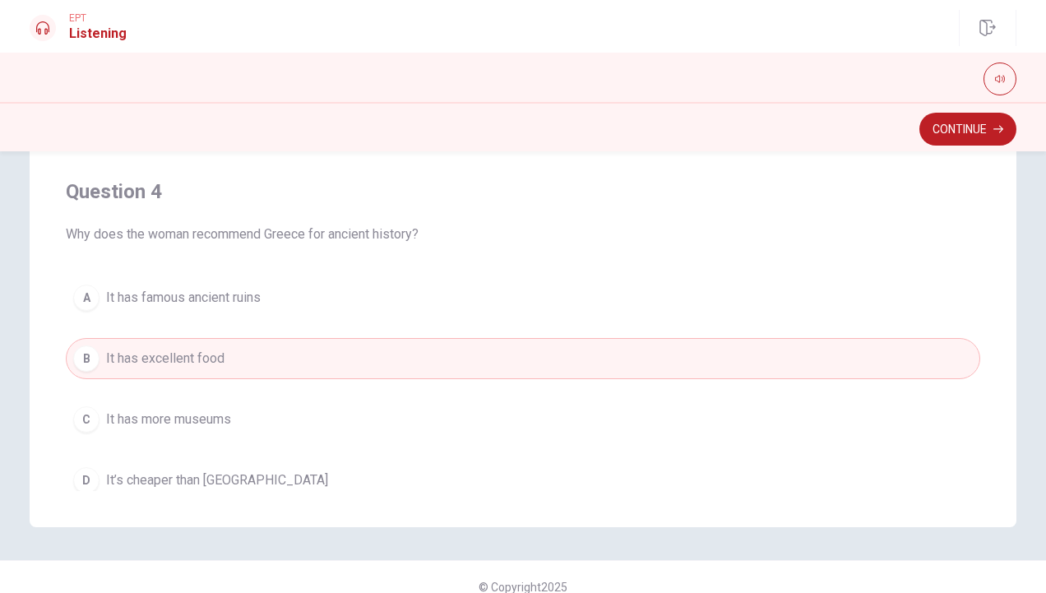
scroll to position [880, 0]
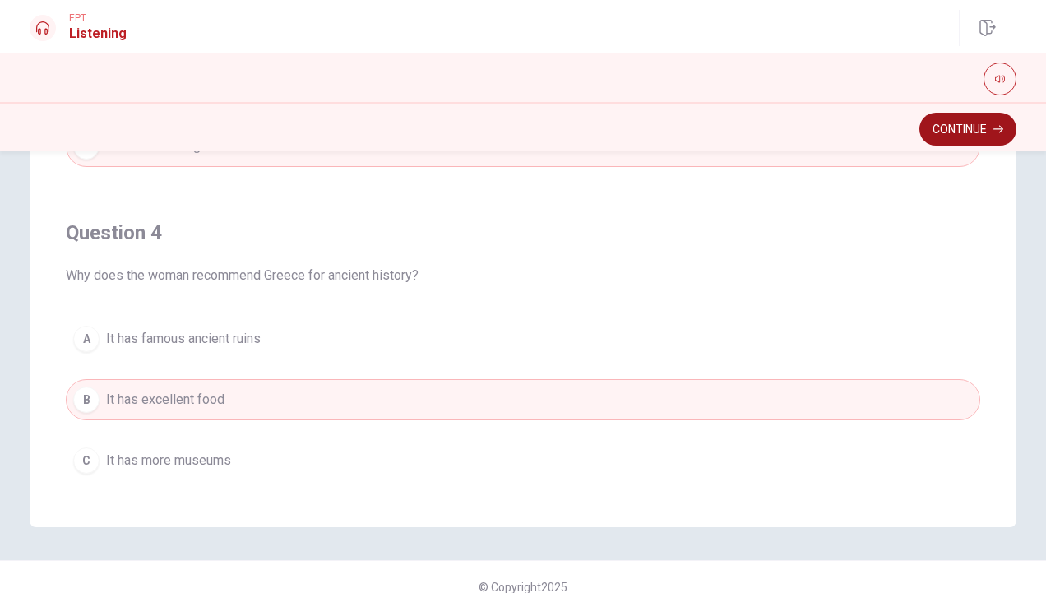
click at [939, 136] on button "Continue" at bounding box center [968, 129] width 97 height 33
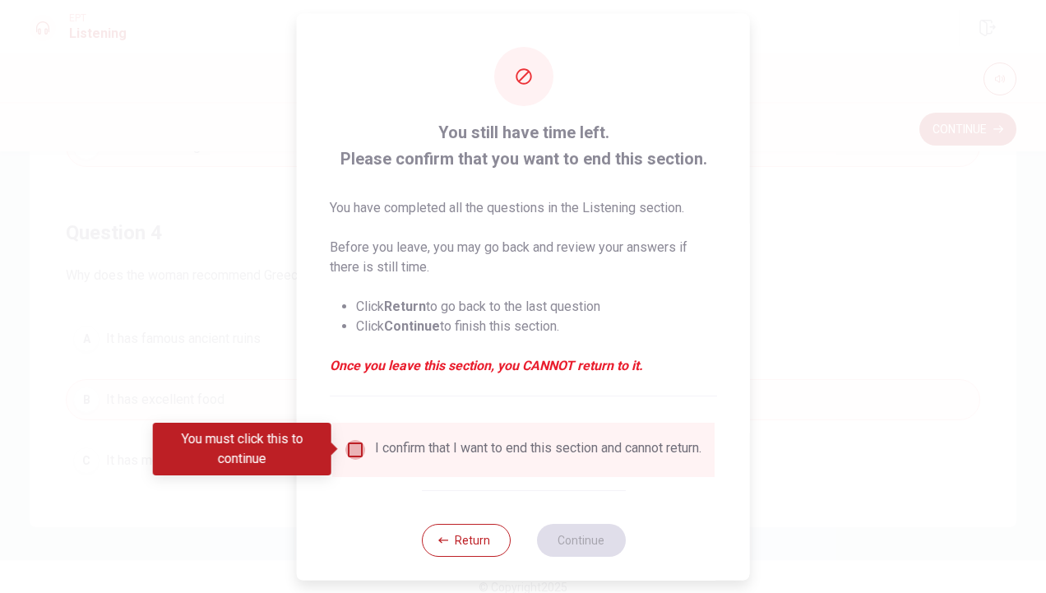
click at [351, 448] on input "You must click this to continue" at bounding box center [355, 449] width 20 height 20
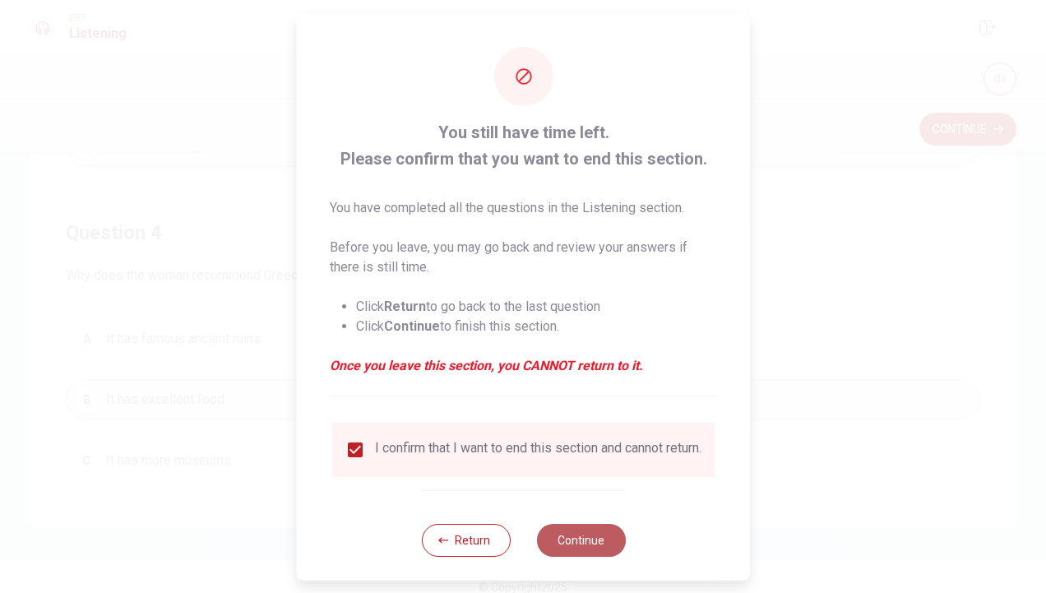
click at [577, 549] on button "Continue" at bounding box center [580, 539] width 89 height 33
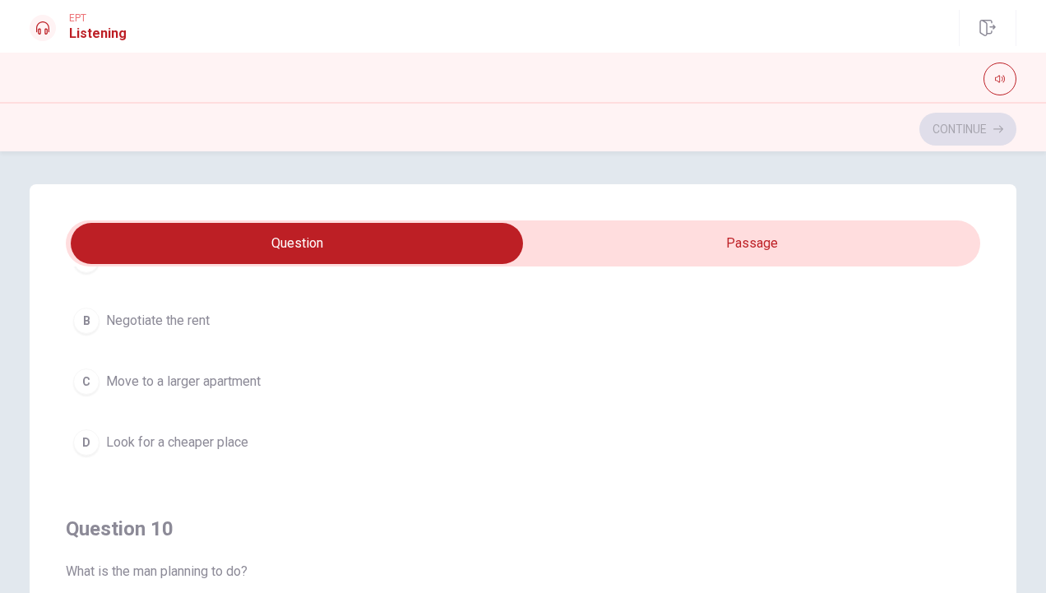
scroll to position [1152, 0]
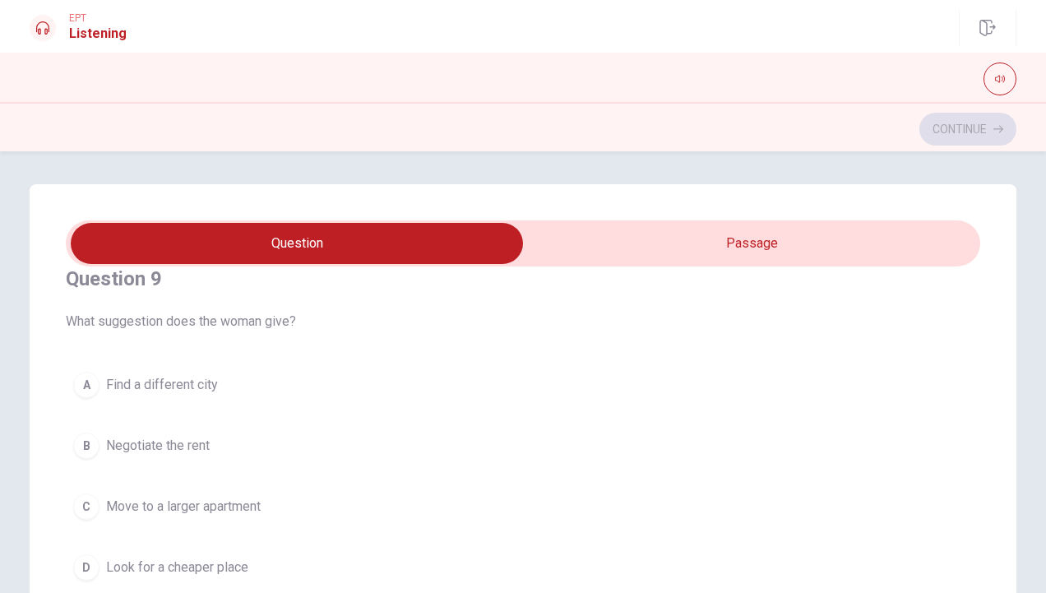
click at [179, 438] on span "Negotiate the rent" at bounding box center [158, 446] width 104 height 20
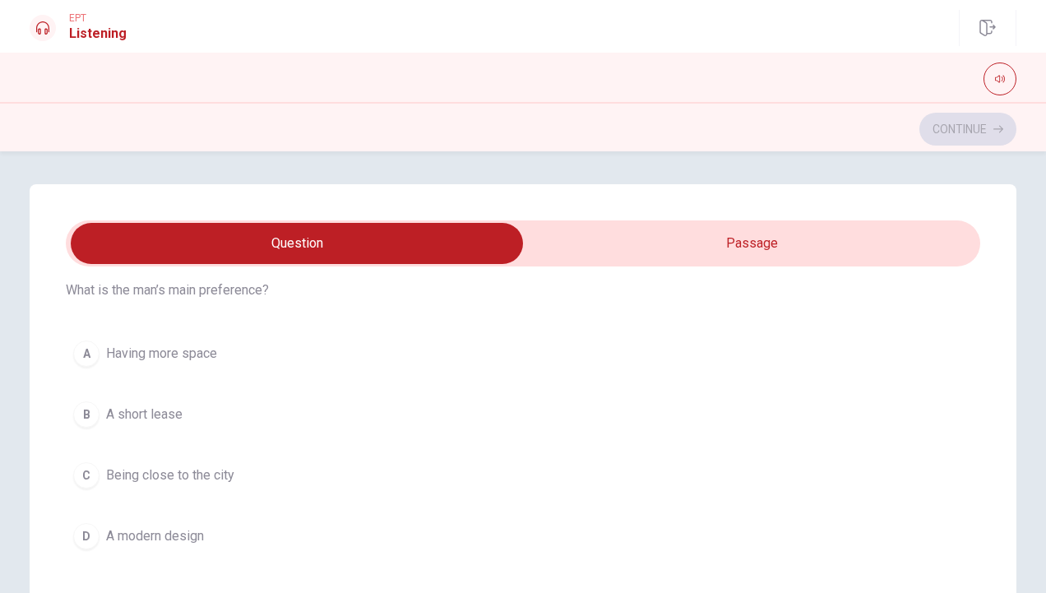
scroll to position [63, 0]
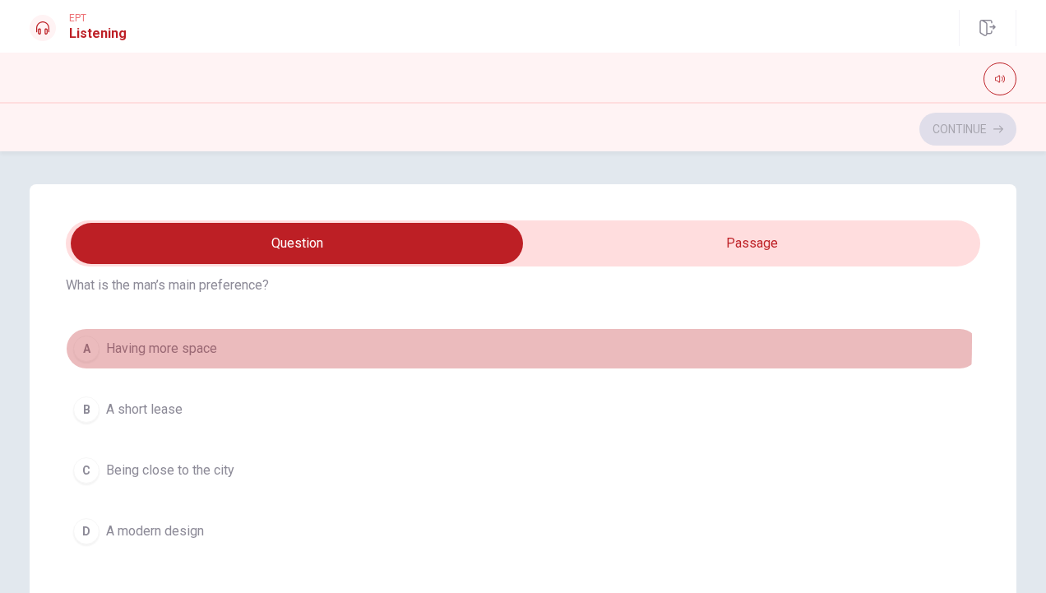
click at [196, 340] on span "Having more space" at bounding box center [161, 349] width 111 height 20
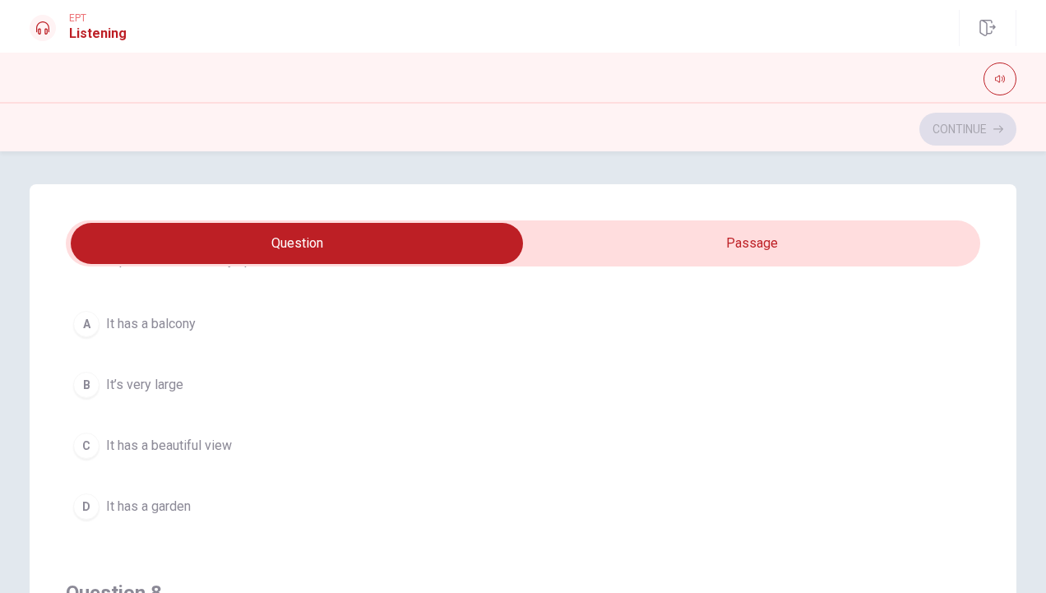
scroll to position [468, 0]
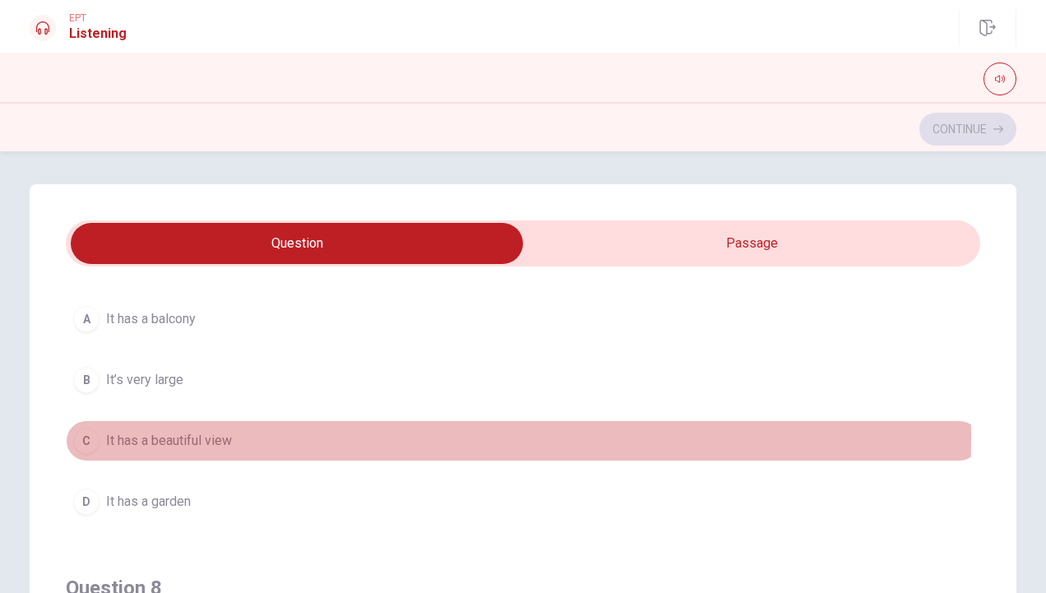
click at [212, 433] on span "It has a beautiful view" at bounding box center [169, 441] width 126 height 20
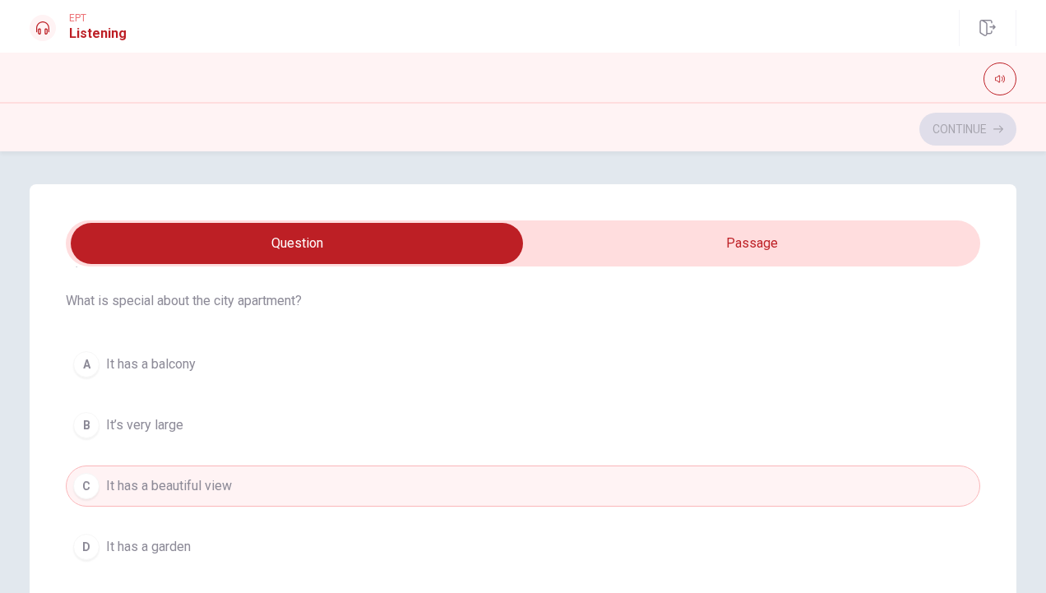
scroll to position [429, 0]
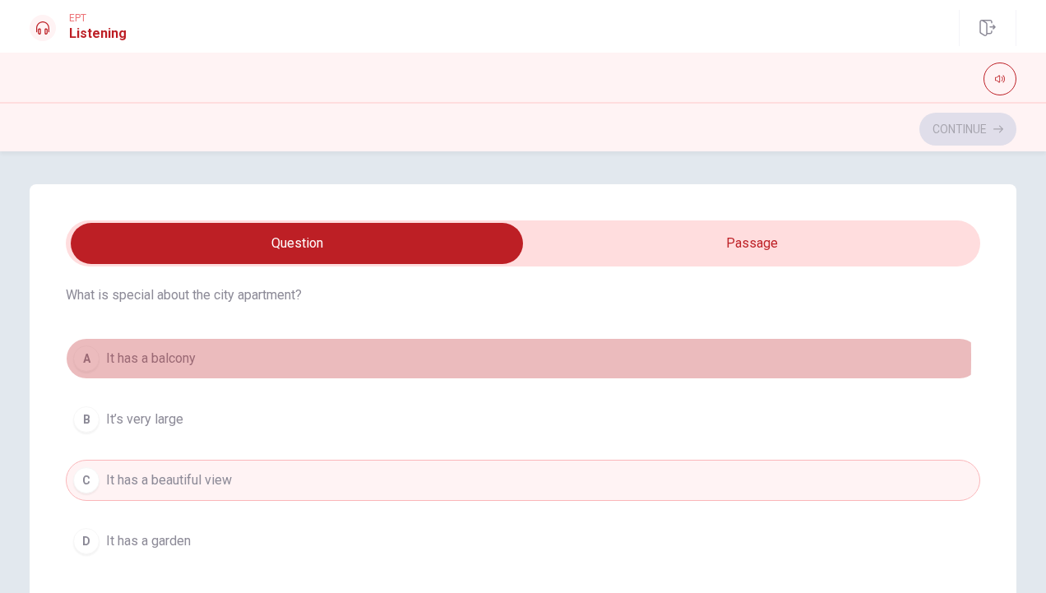
click at [227, 355] on button "A It has a balcony" at bounding box center [523, 358] width 915 height 41
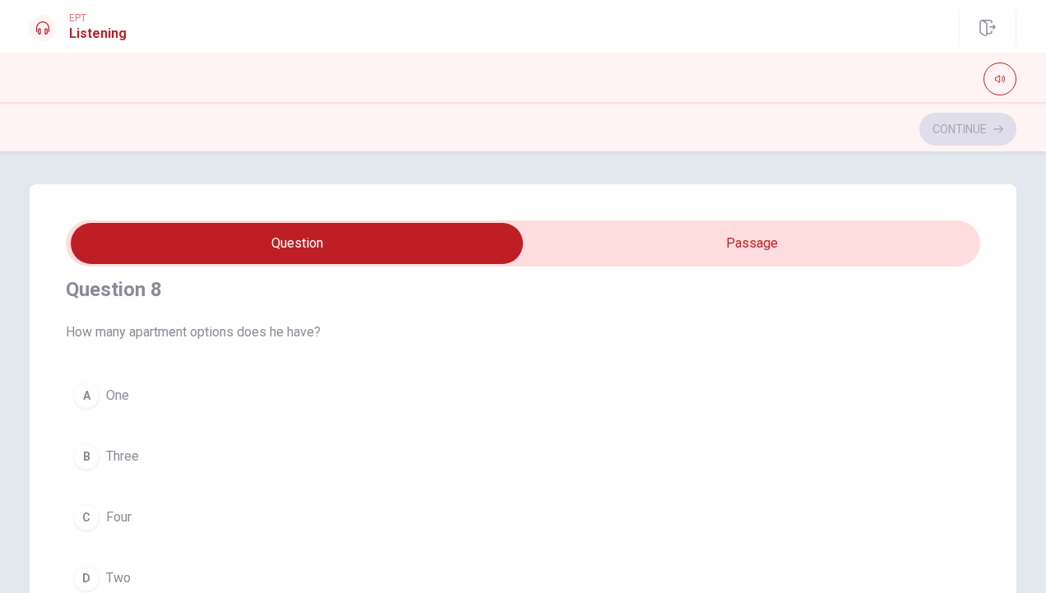
scroll to position [862, 0]
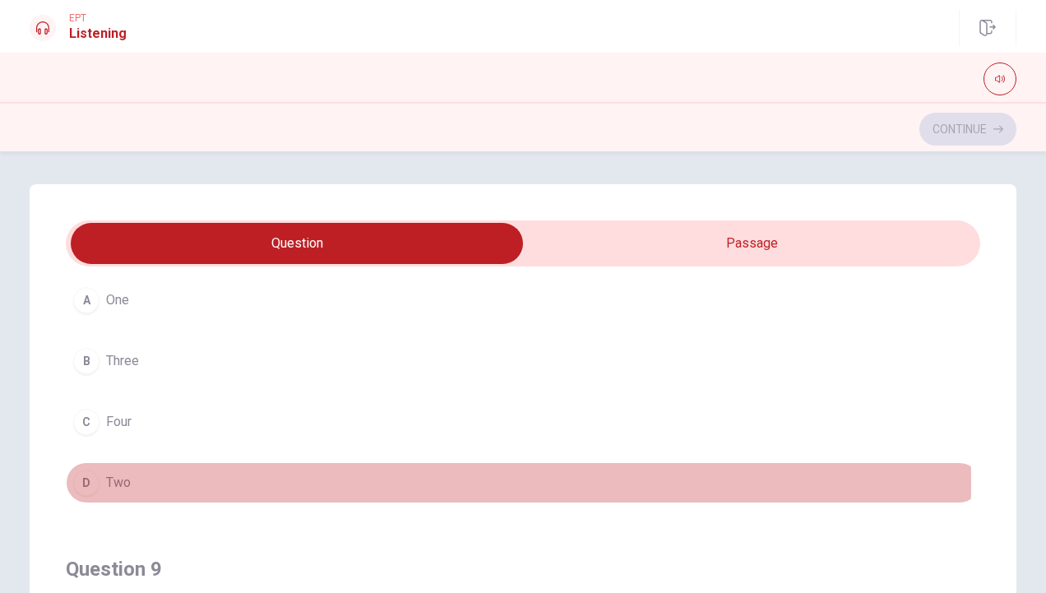
click at [151, 476] on button "D Two" at bounding box center [523, 482] width 915 height 41
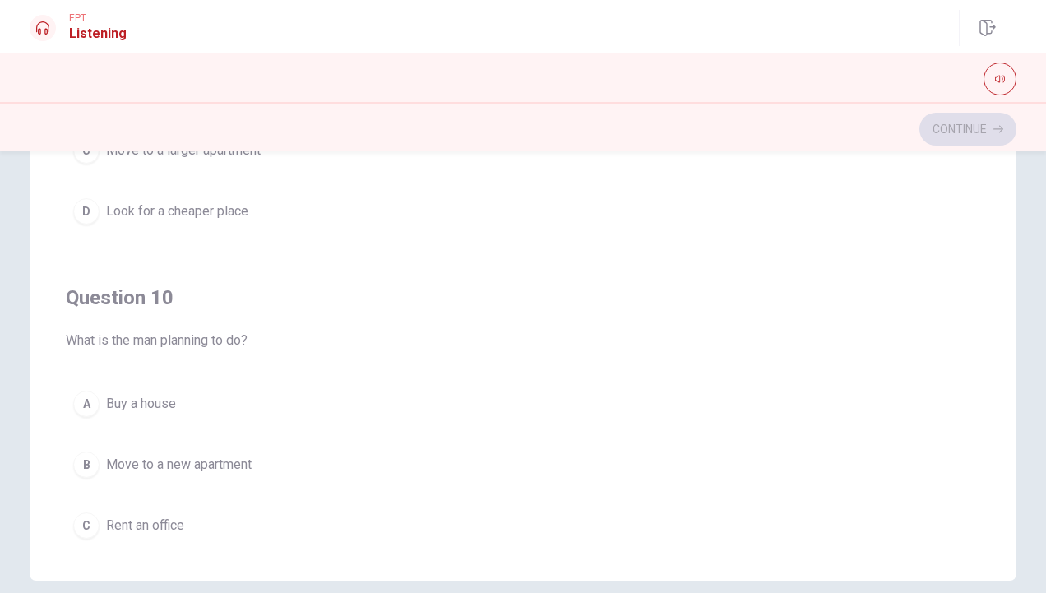
scroll to position [1321, 0]
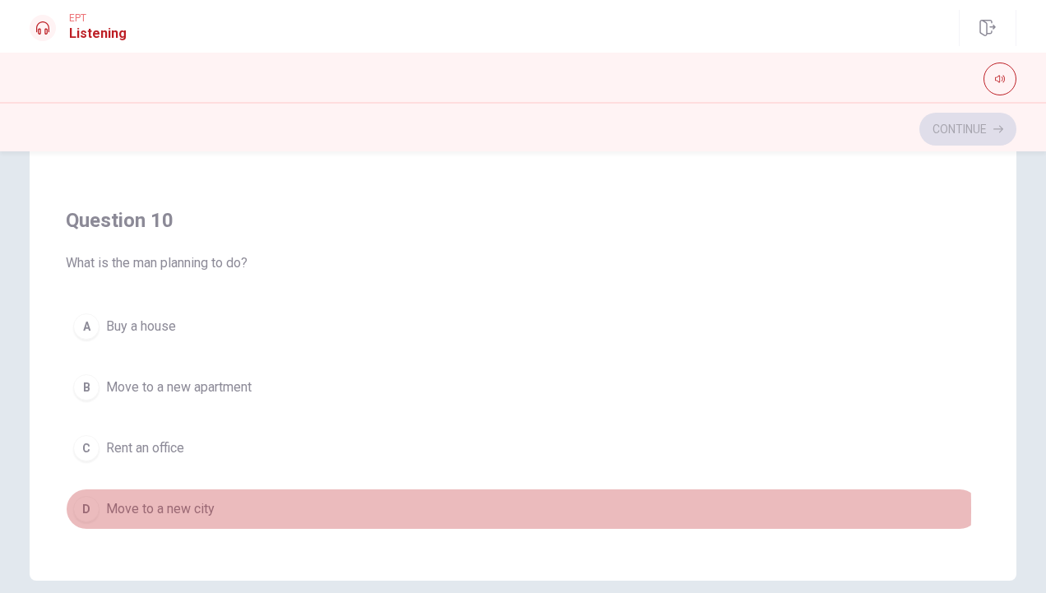
click at [159, 499] on span "Move to a new city" at bounding box center [160, 509] width 109 height 20
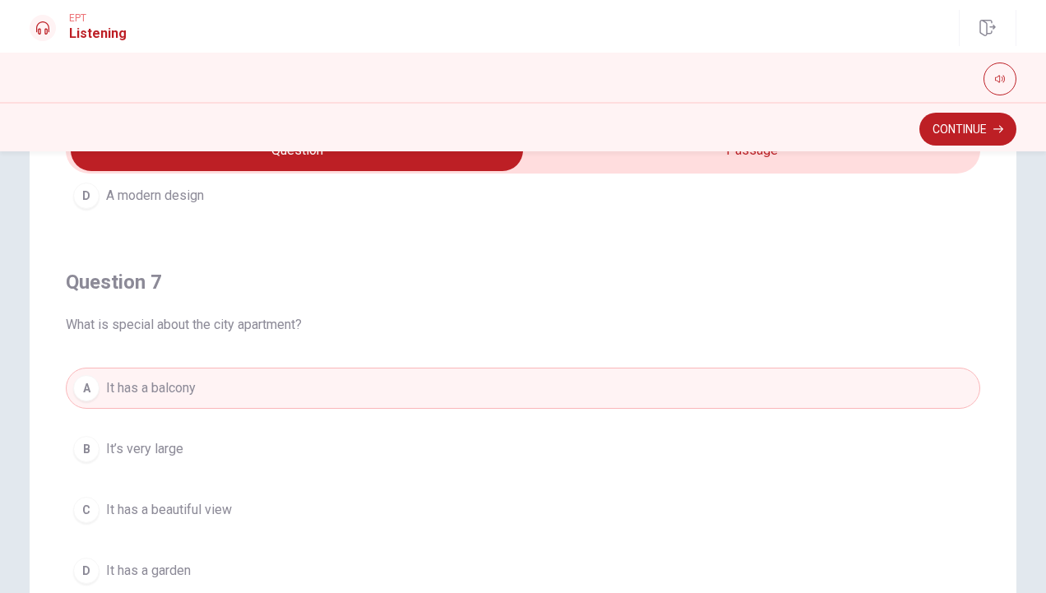
scroll to position [133, 0]
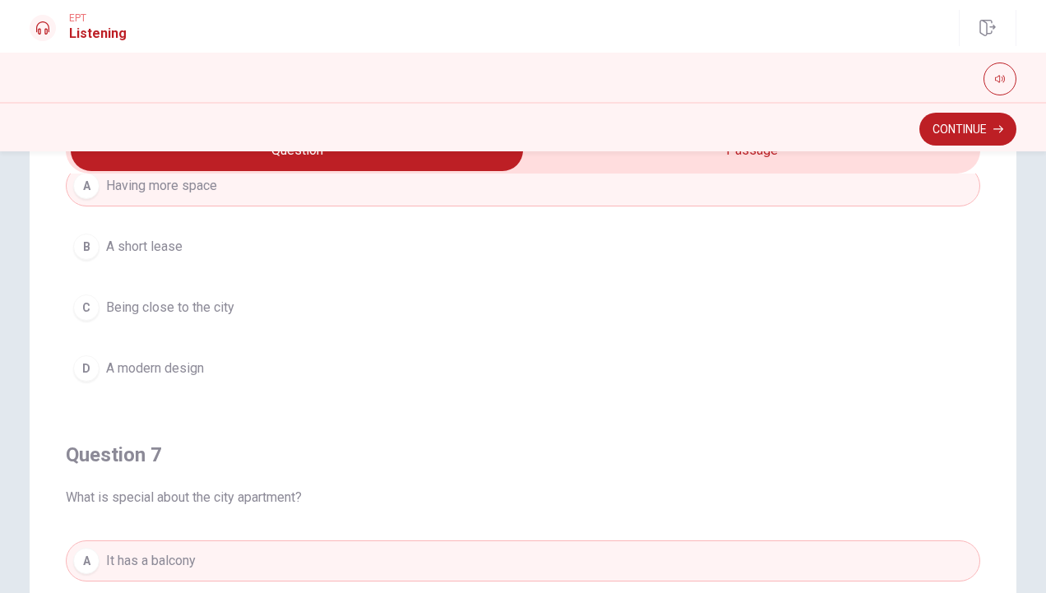
type input "77"
click at [645, 163] on input "checkbox" at bounding box center [297, 150] width 1372 height 41
checkbox input "true"
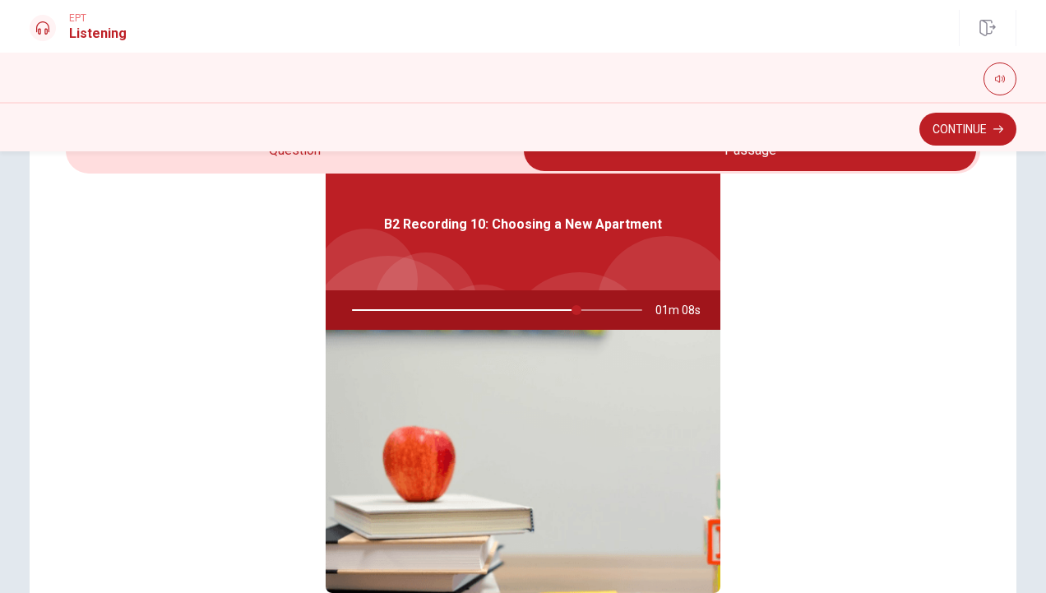
click at [480, 305] on div at bounding box center [493, 309] width 323 height 39
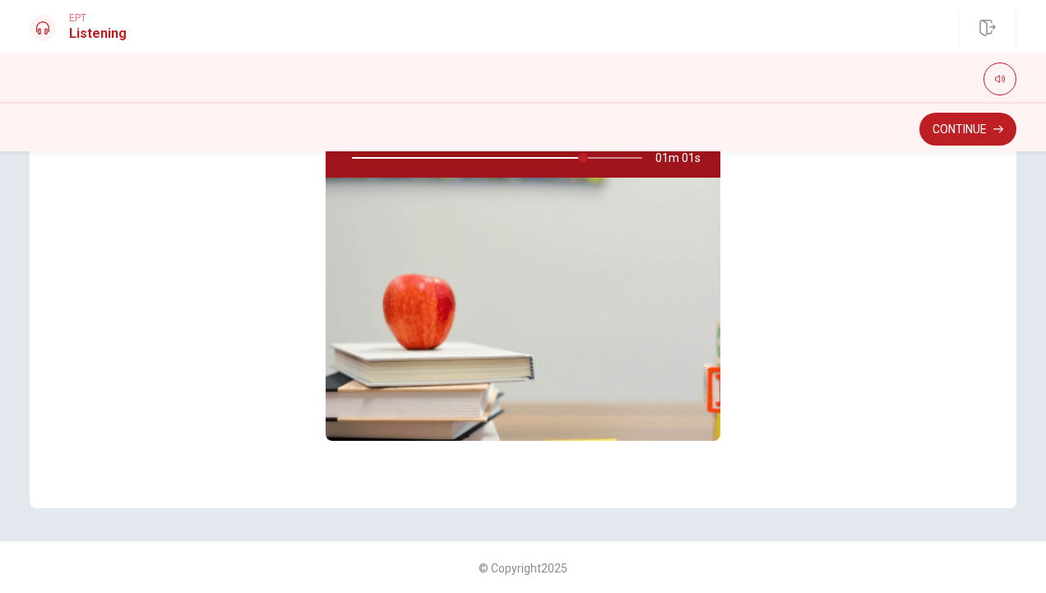
scroll to position [0, 0]
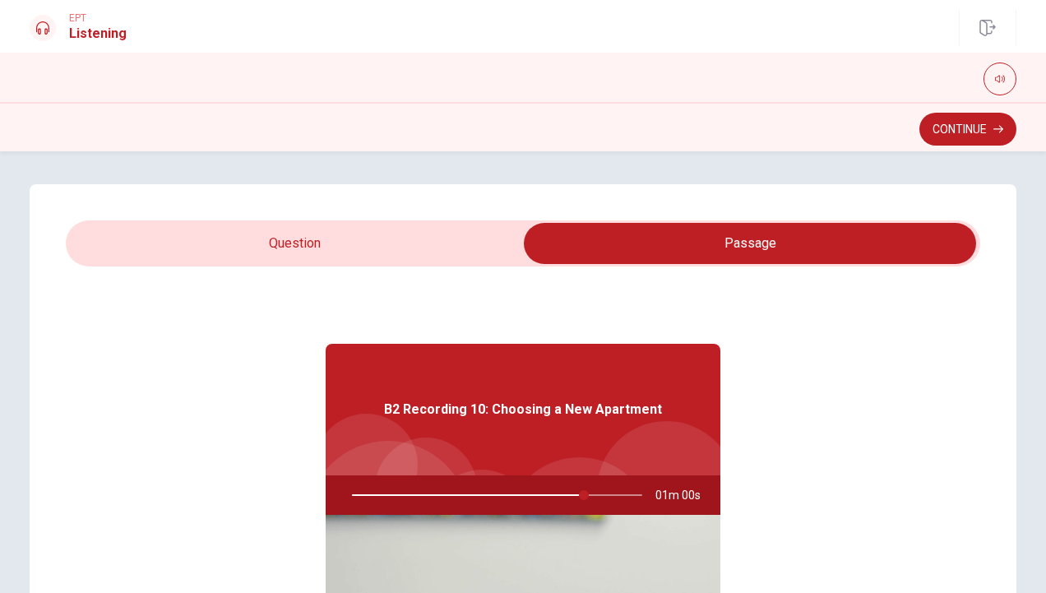
type input "80"
click at [299, 248] on input "checkbox" at bounding box center [750, 243] width 1372 height 41
checkbox input "false"
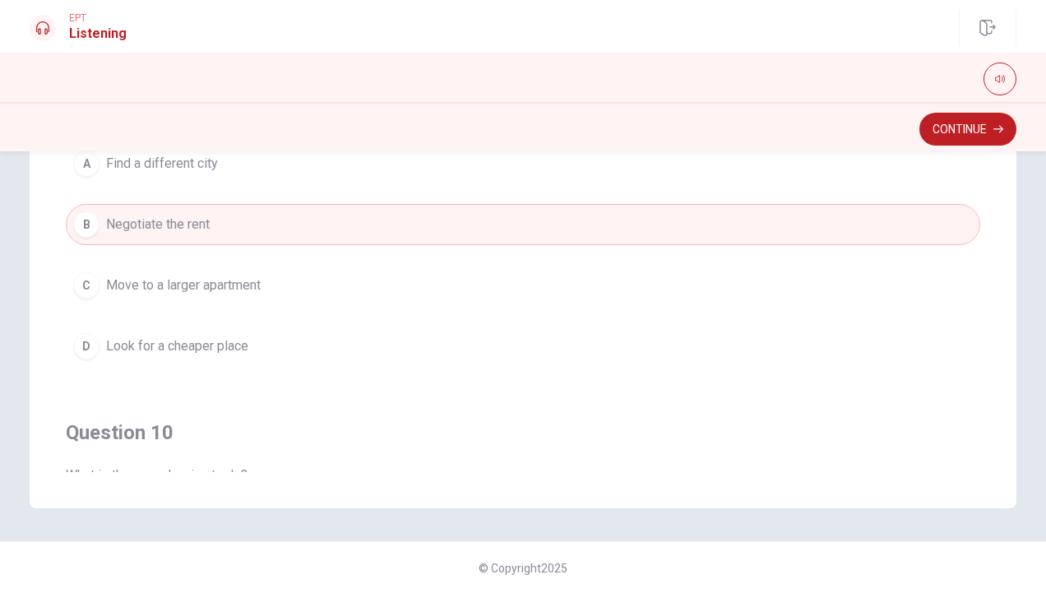
scroll to position [1035, 0]
click at [981, 125] on button "Continue" at bounding box center [968, 129] width 97 height 33
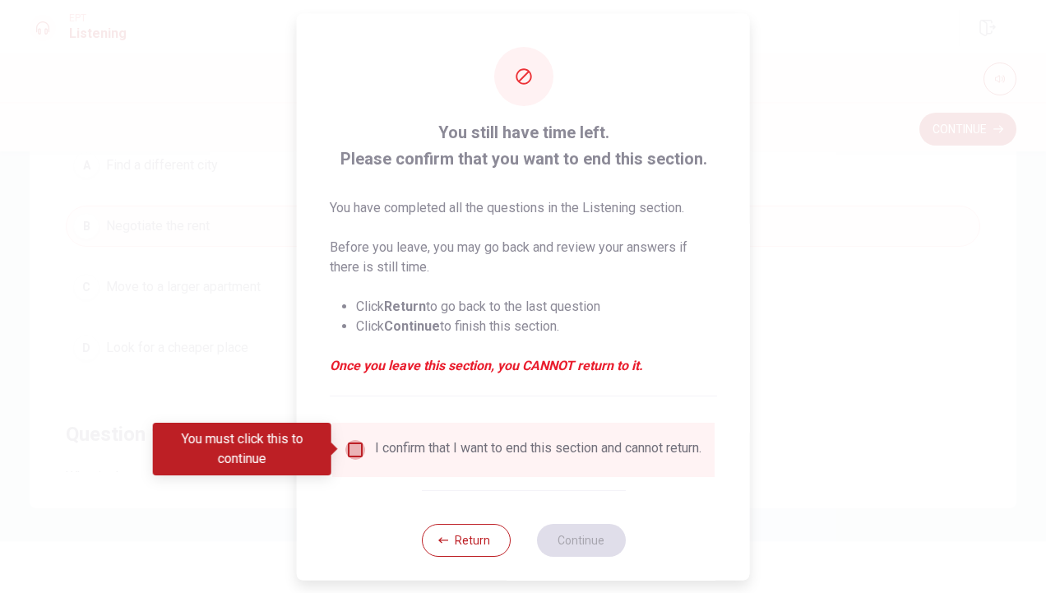
click at [347, 449] on input "You must click this to continue" at bounding box center [355, 449] width 20 height 20
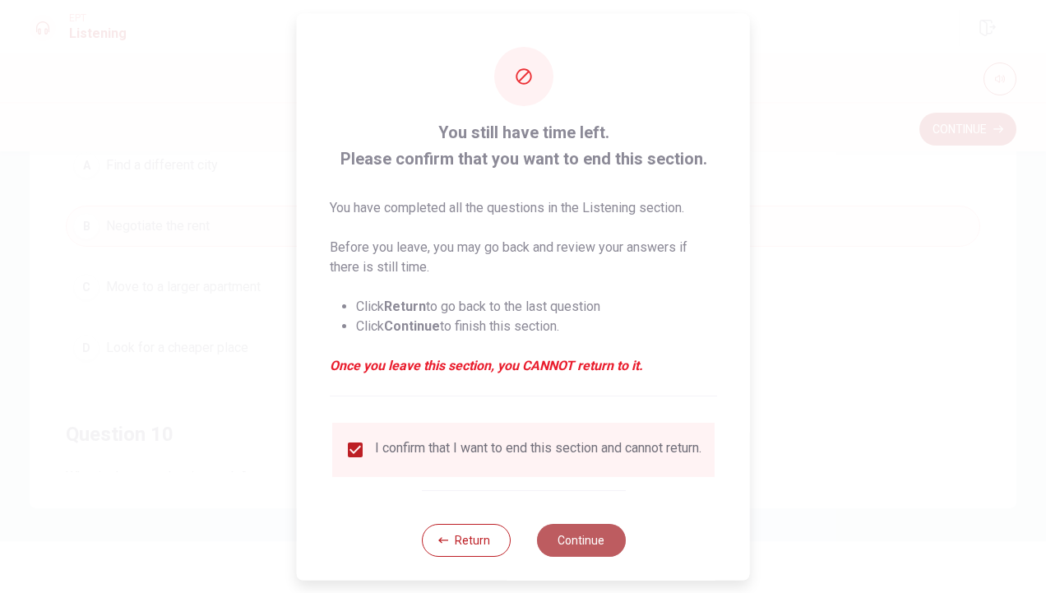
click at [567, 543] on button "Continue" at bounding box center [580, 539] width 89 height 33
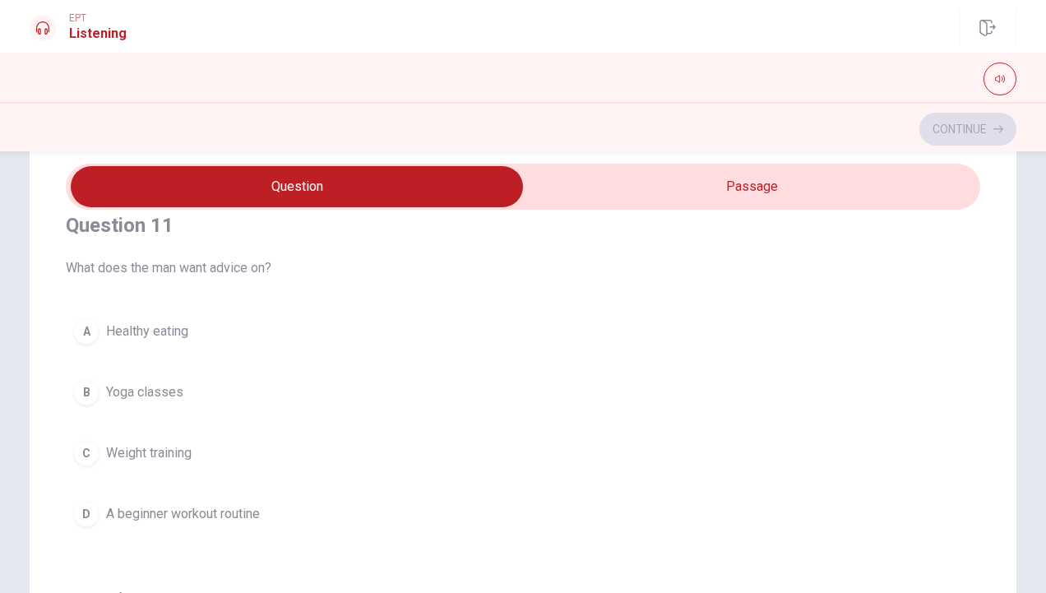
scroll to position [25, 0]
type input "25"
click at [693, 183] on input "checkbox" at bounding box center [297, 186] width 1372 height 41
checkbox input "true"
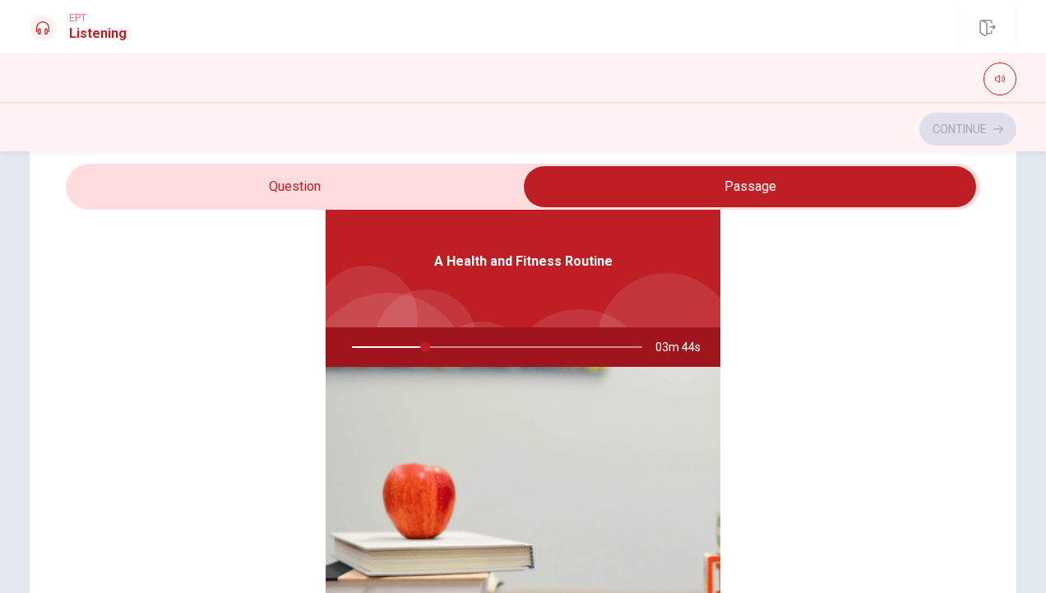
scroll to position [0, 0]
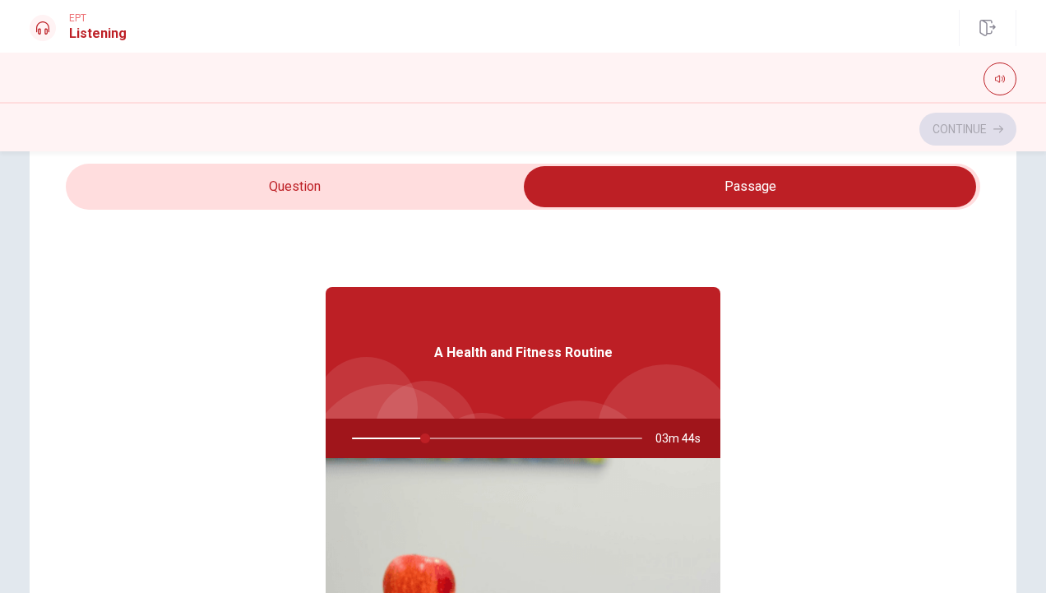
type input "26"
click at [389, 195] on input "checkbox" at bounding box center [750, 186] width 1372 height 41
checkbox input "false"
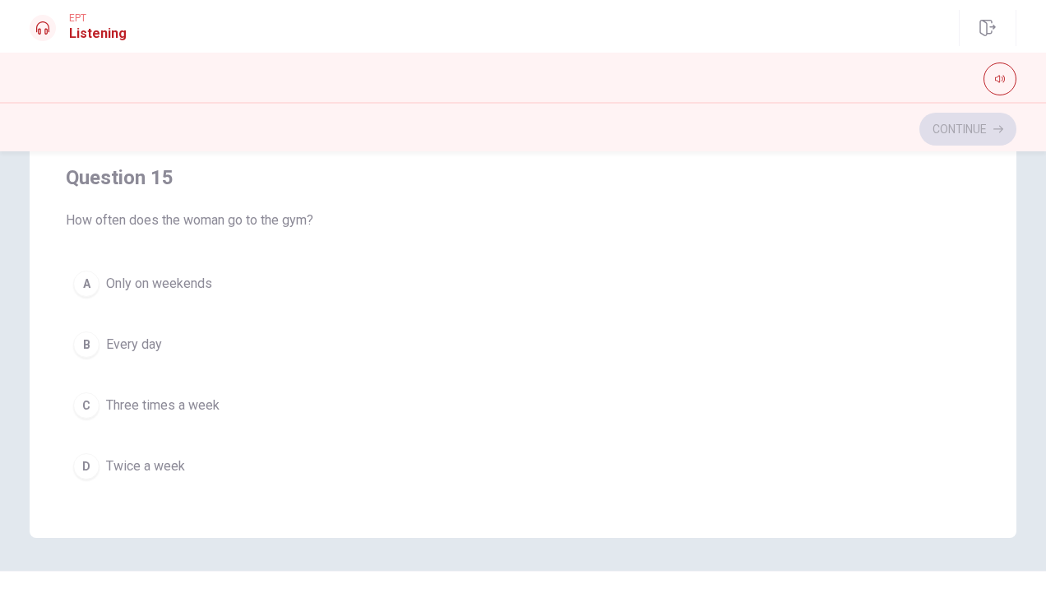
scroll to position [308, 0]
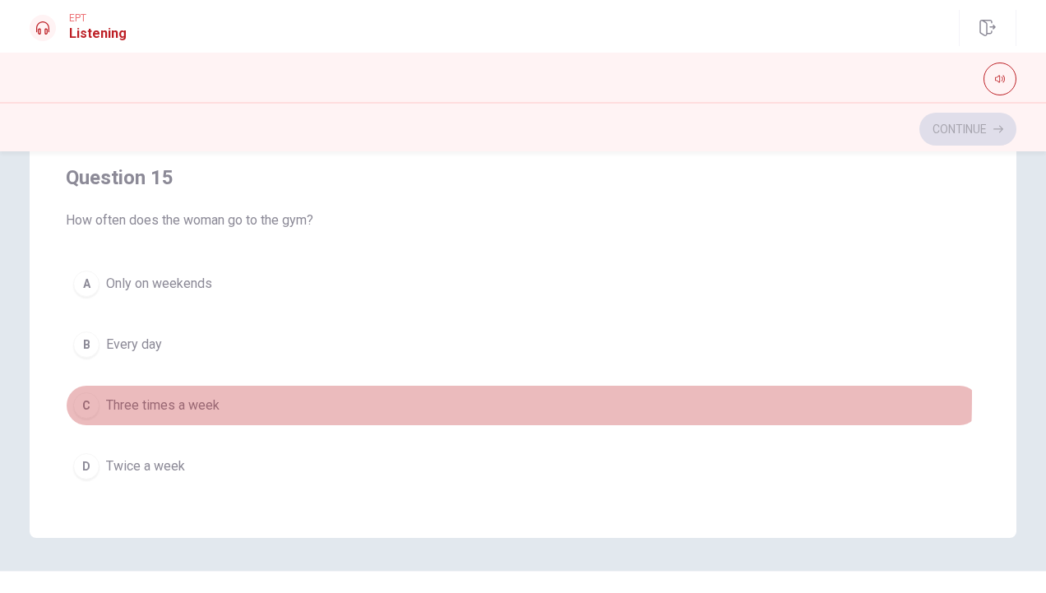
click at [242, 387] on button "C Three times a week" at bounding box center [523, 405] width 915 height 41
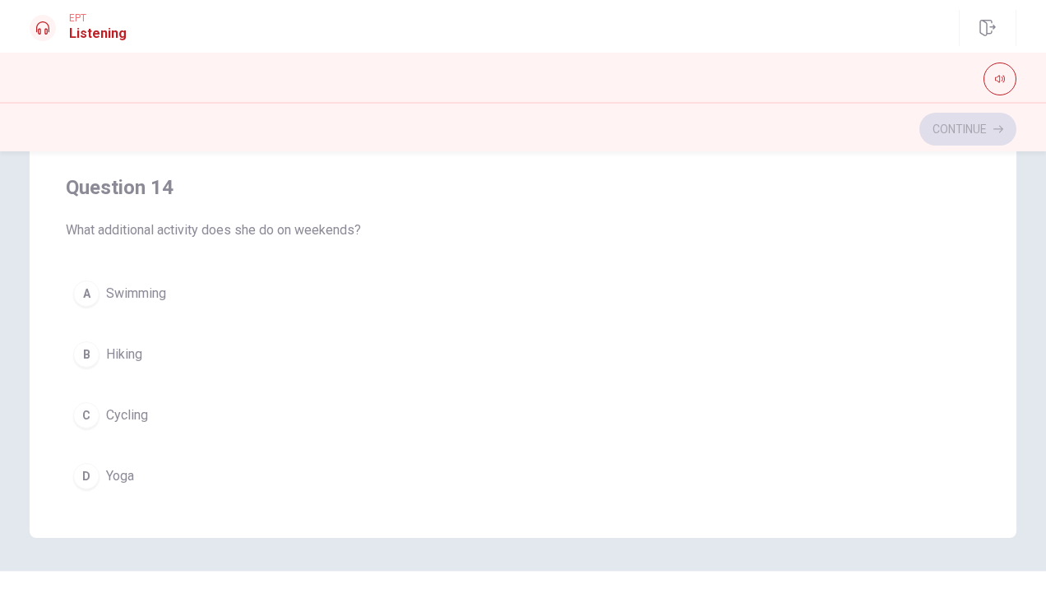
scroll to position [930, 0]
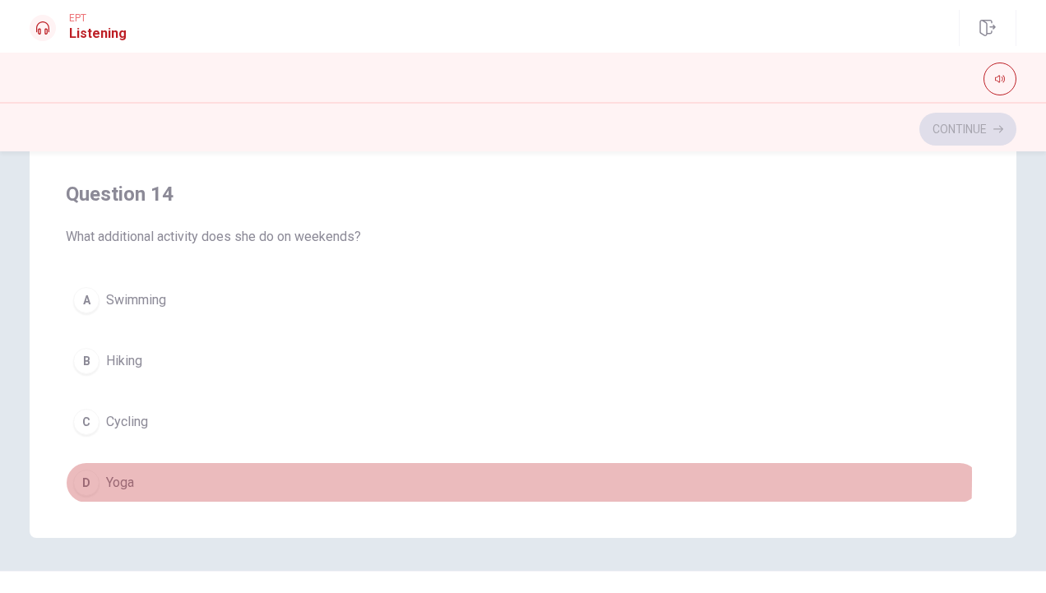
click at [165, 468] on button "D Yoga" at bounding box center [523, 482] width 915 height 41
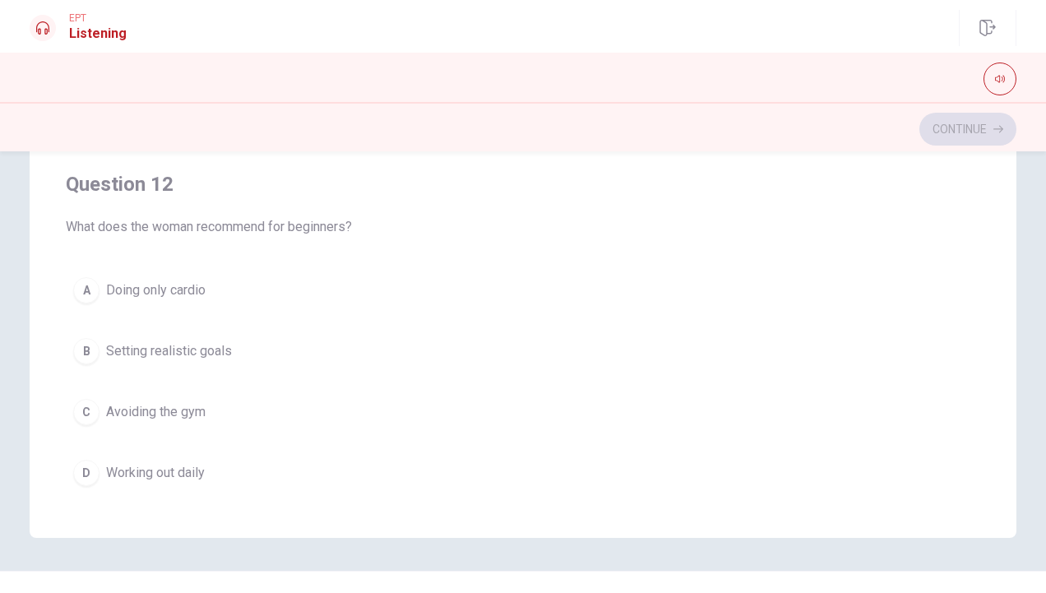
scroll to position [214, 0]
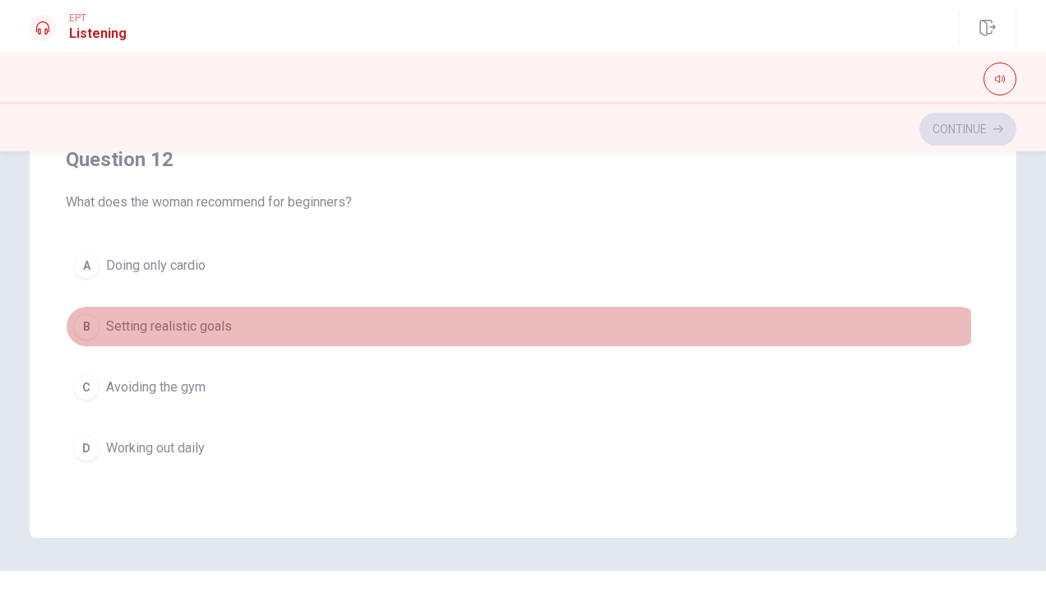
click at [229, 326] on button "B Setting realistic goals" at bounding box center [523, 326] width 915 height 41
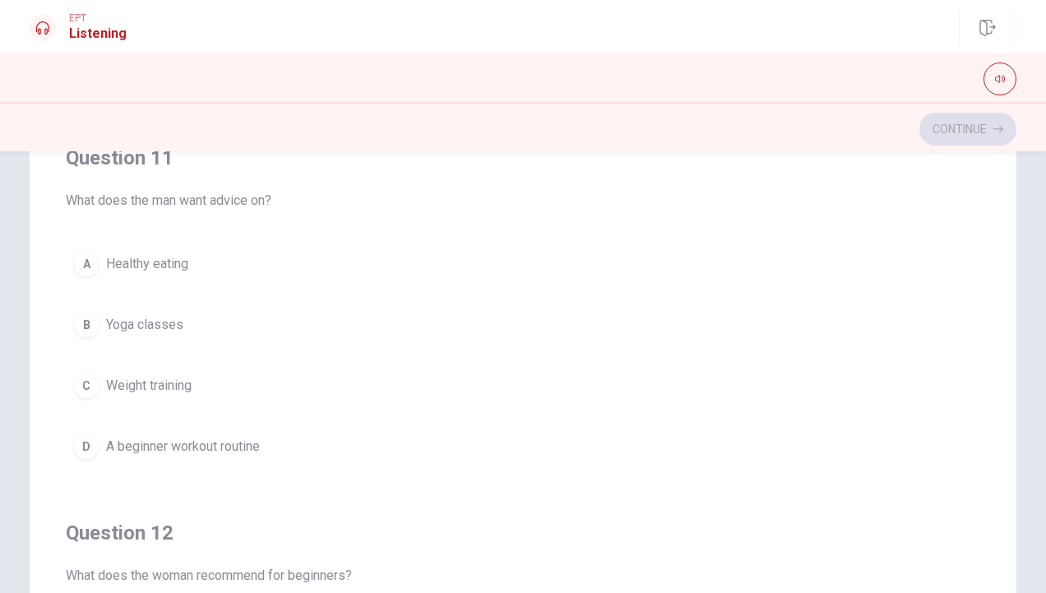
scroll to position [146, 0]
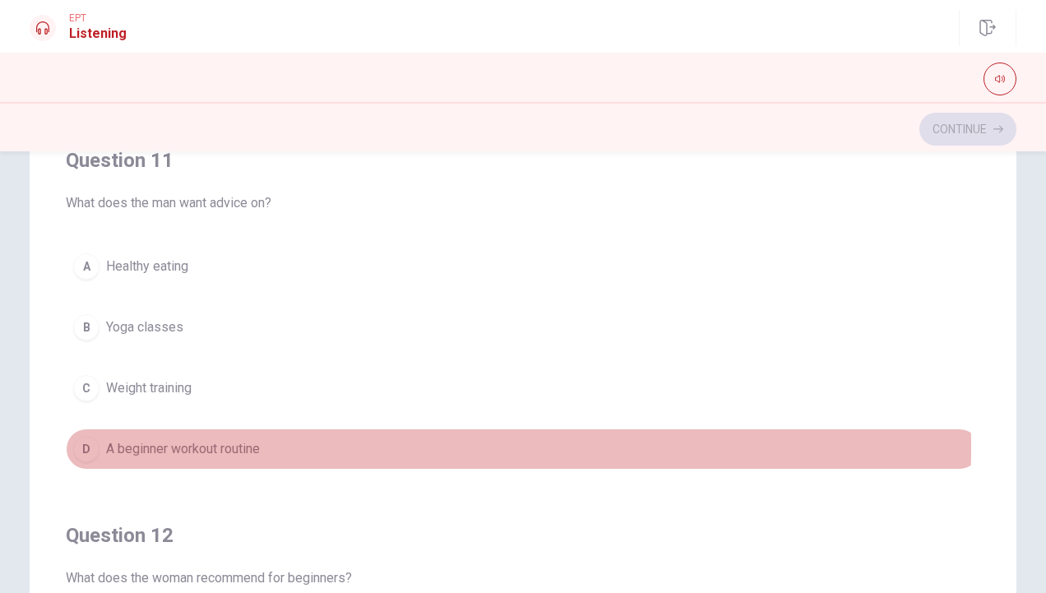
click at [186, 445] on span "A beginner workout routine" at bounding box center [183, 449] width 154 height 20
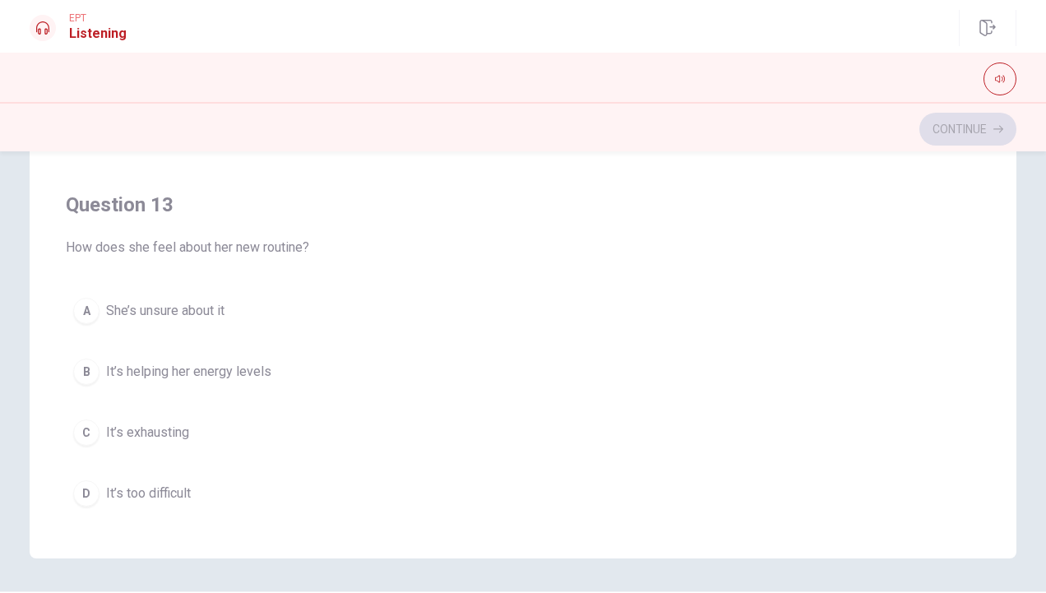
scroll to position [564, 0]
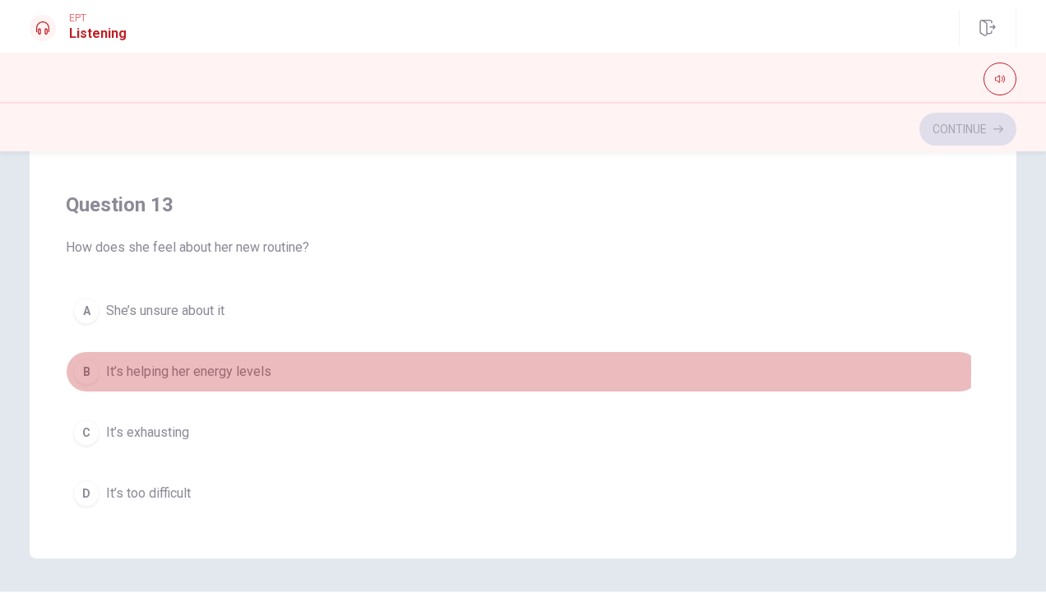
click at [246, 365] on span "It’s helping her energy levels" at bounding box center [188, 372] width 165 height 20
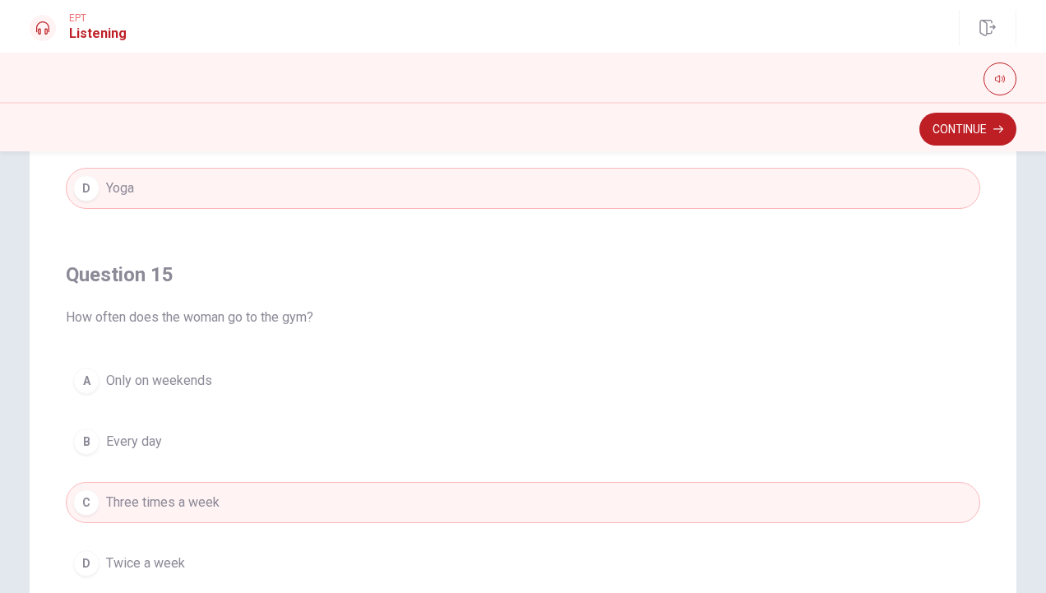
scroll to position [337, 0]
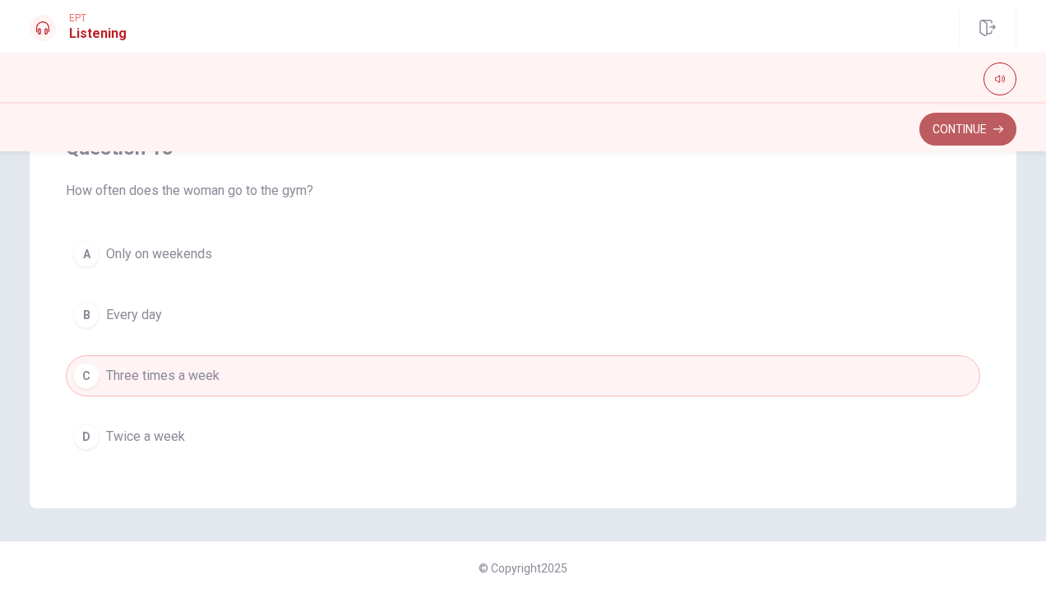
click at [958, 123] on button "Continue" at bounding box center [968, 129] width 97 height 33
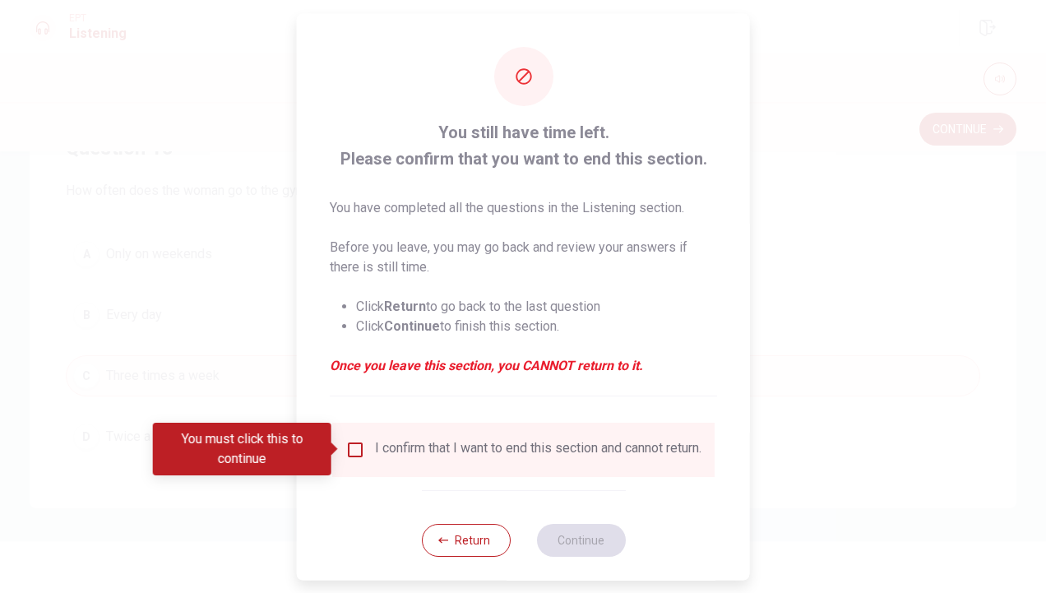
click at [392, 459] on div "I confirm that I want to end this section and cannot return." at bounding box center [538, 449] width 327 height 20
click at [354, 451] on input "You must click this to continue" at bounding box center [355, 449] width 20 height 20
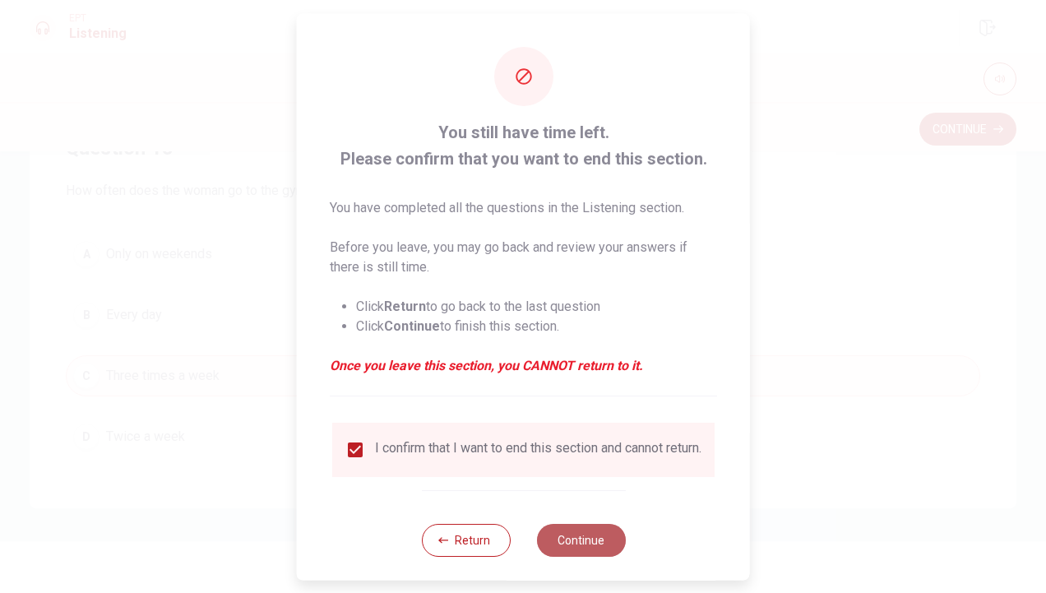
click at [581, 545] on button "Continue" at bounding box center [580, 539] width 89 height 33
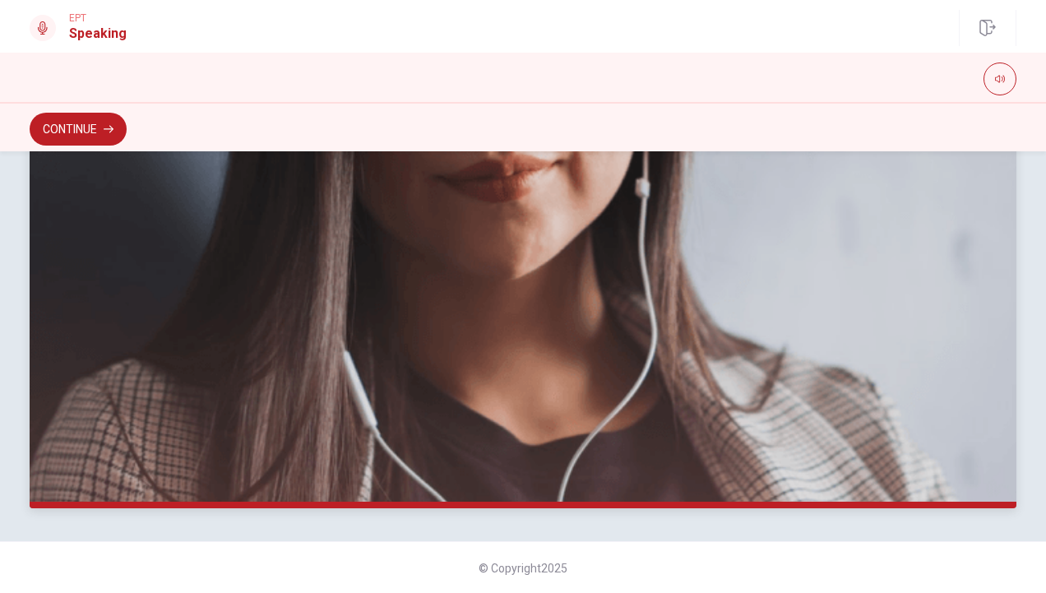
scroll to position [0, 0]
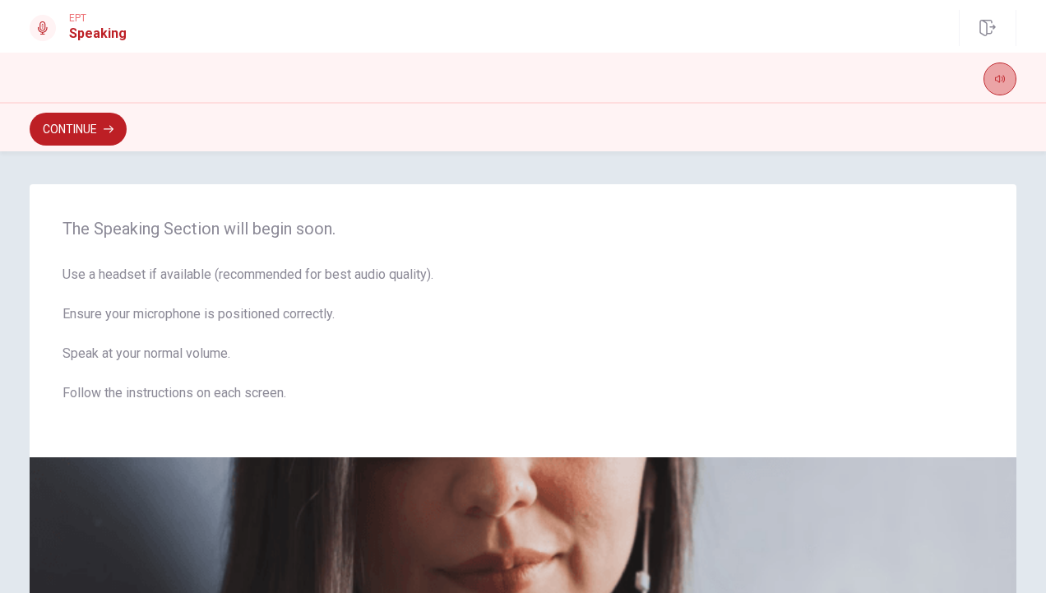
click at [1000, 77] on icon "button" at bounding box center [1000, 79] width 10 height 7
click at [72, 125] on button "Continue" at bounding box center [78, 129] width 97 height 33
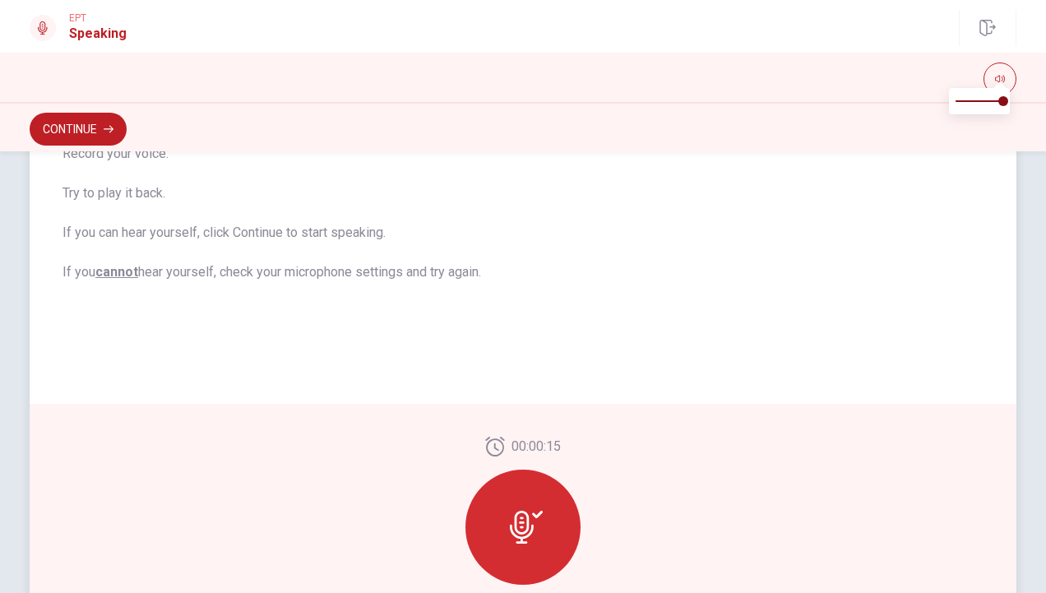
scroll to position [393, 0]
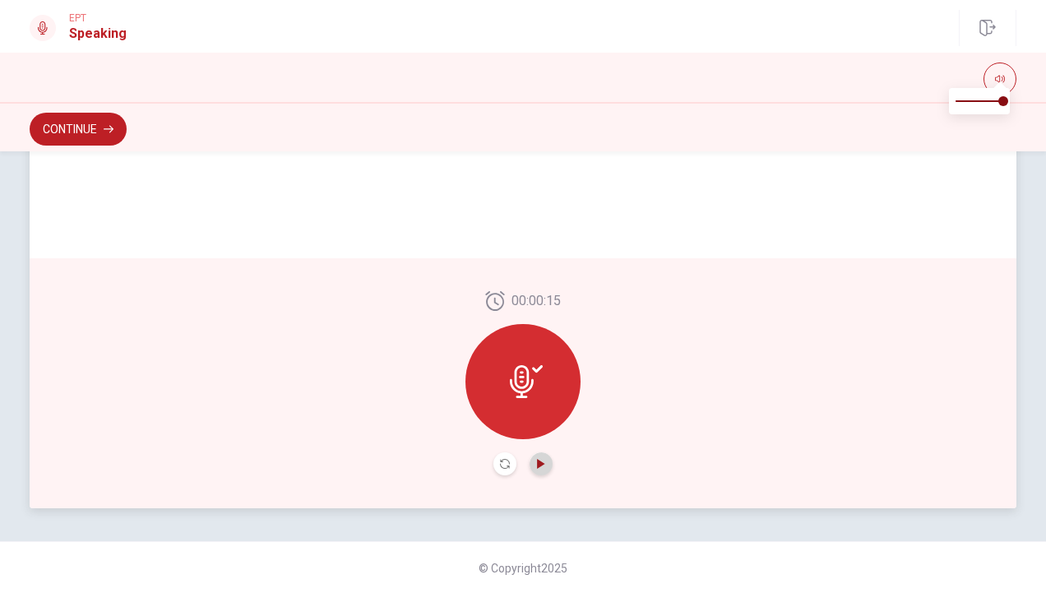
click at [537, 462] on icon "Play Audio" at bounding box center [540, 464] width 7 height 10
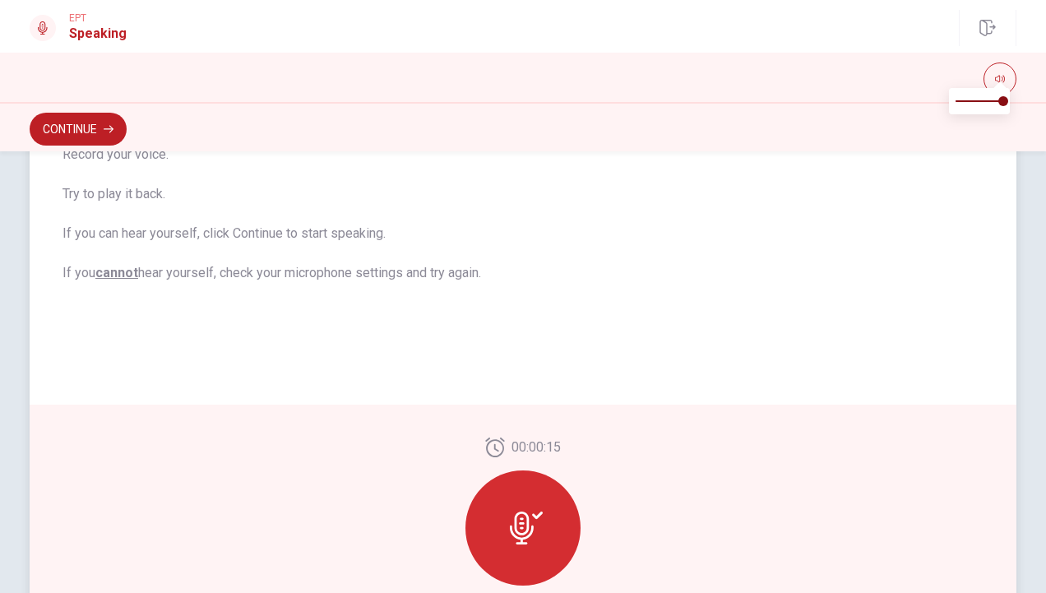
scroll to position [278, 0]
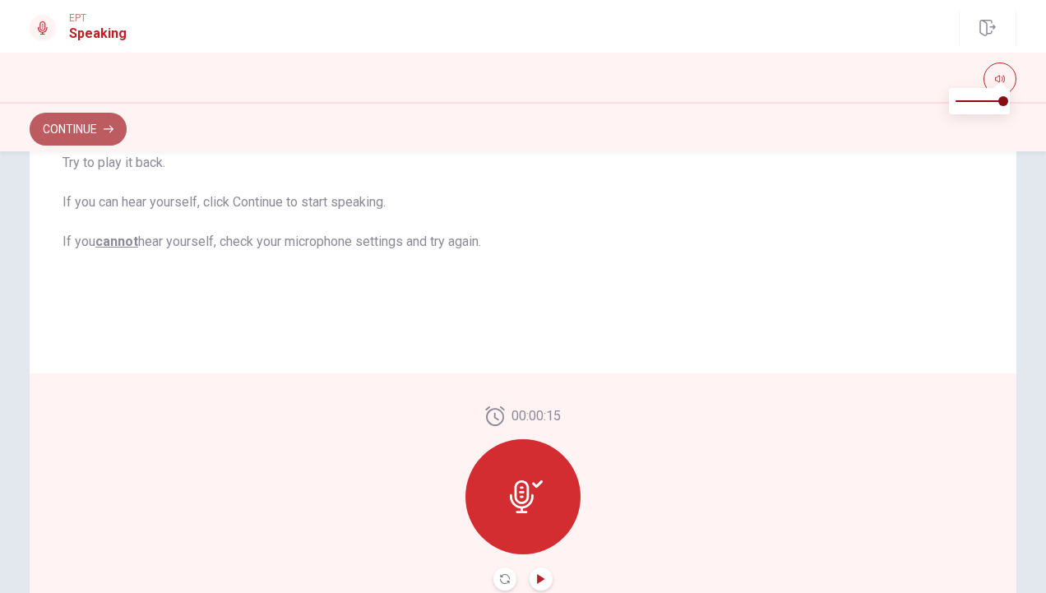
click at [102, 135] on button "Continue" at bounding box center [78, 129] width 97 height 33
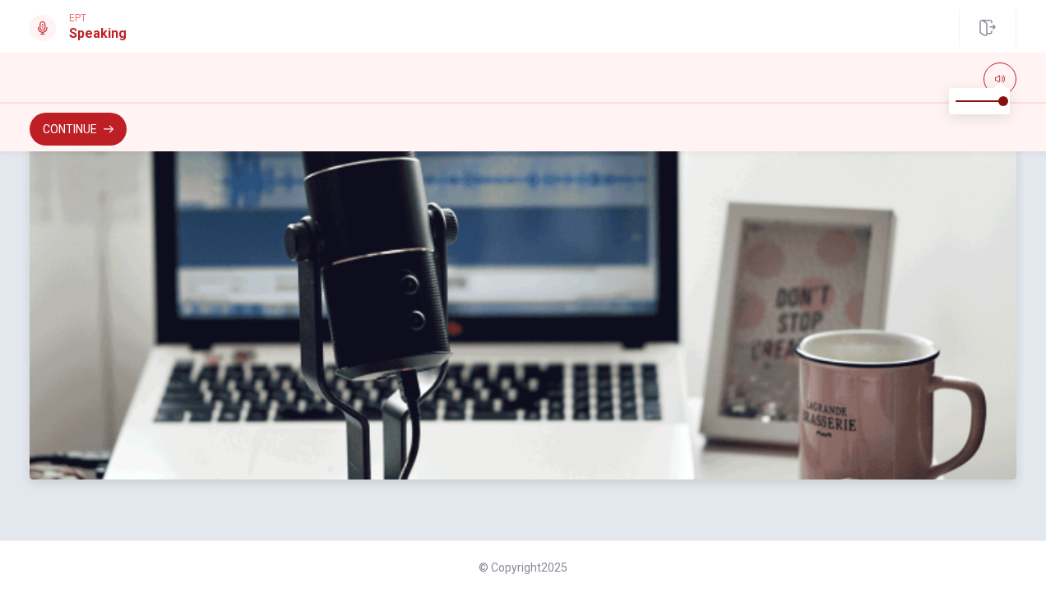
scroll to position [0, 0]
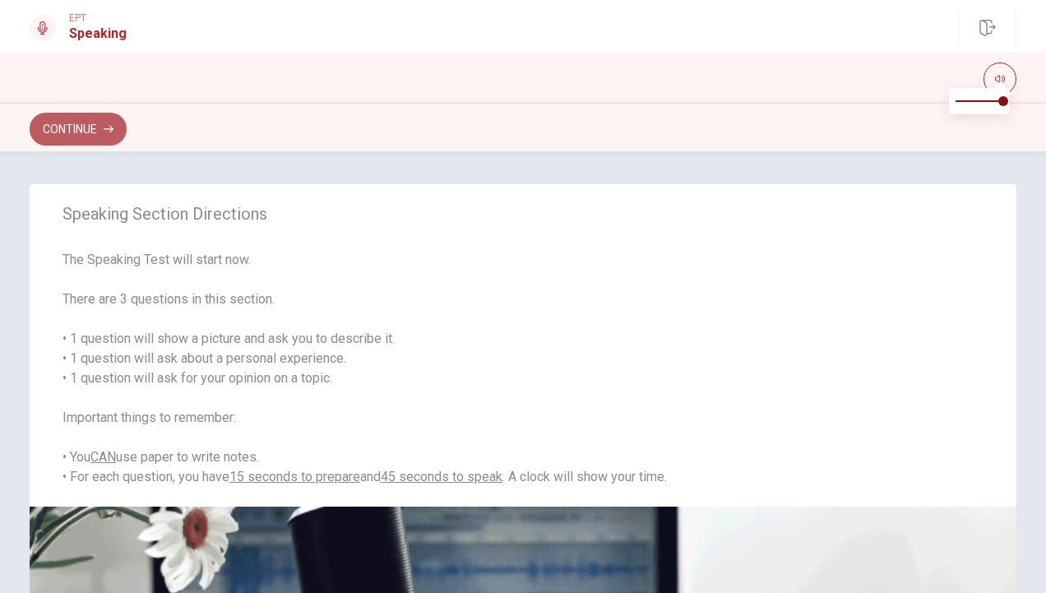
click at [98, 134] on button "Continue" at bounding box center [78, 129] width 97 height 33
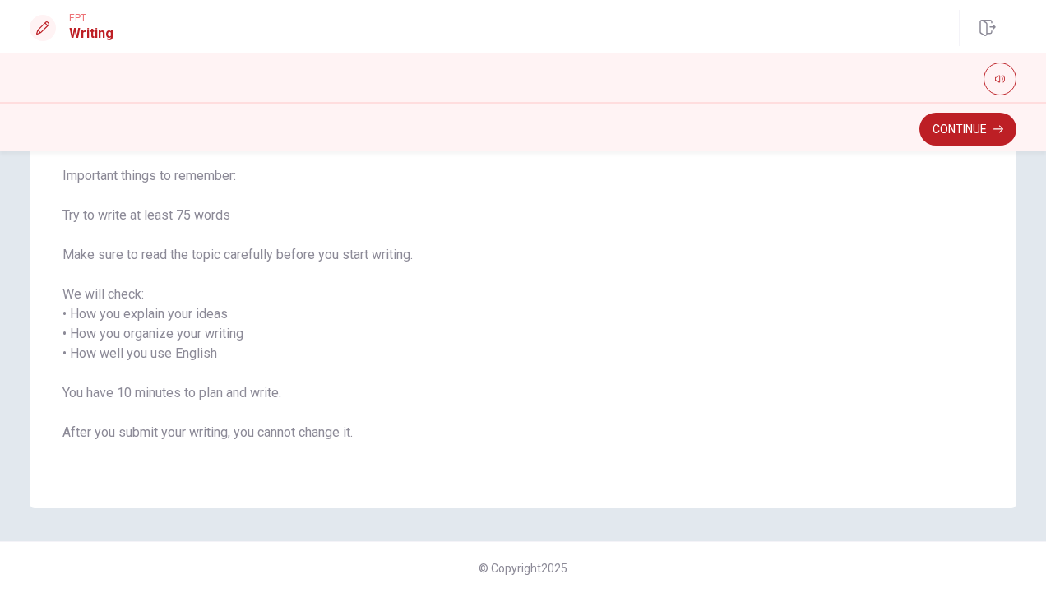
scroll to position [163, 0]
drag, startPoint x: 61, startPoint y: 252, endPoint x: 243, endPoint y: 405, distance: 237.6
click at [243, 405] on span "Write about your opinion on a topic. Important things to remember: Try to write…" at bounding box center [523, 295] width 921 height 336
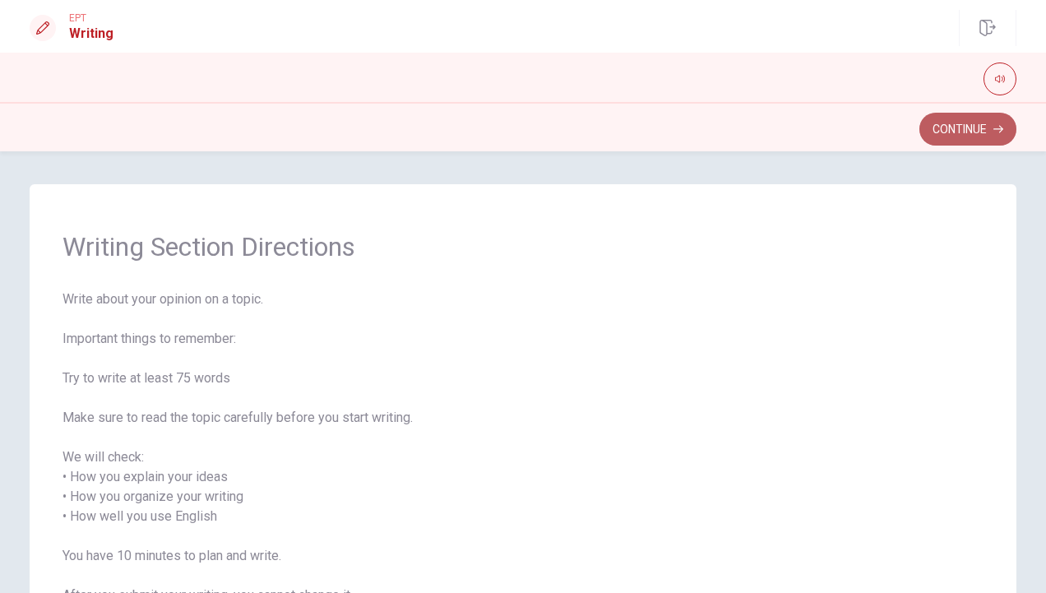
click at [966, 130] on button "Continue" at bounding box center [968, 129] width 97 height 33
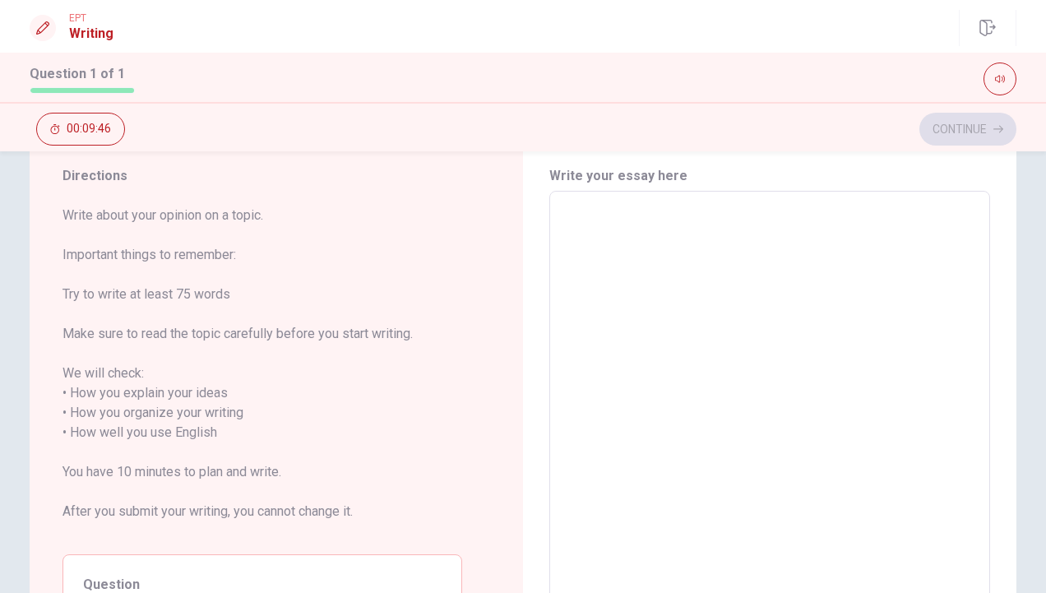
scroll to position [50, 0]
click at [566, 241] on textarea at bounding box center [770, 424] width 418 height 437
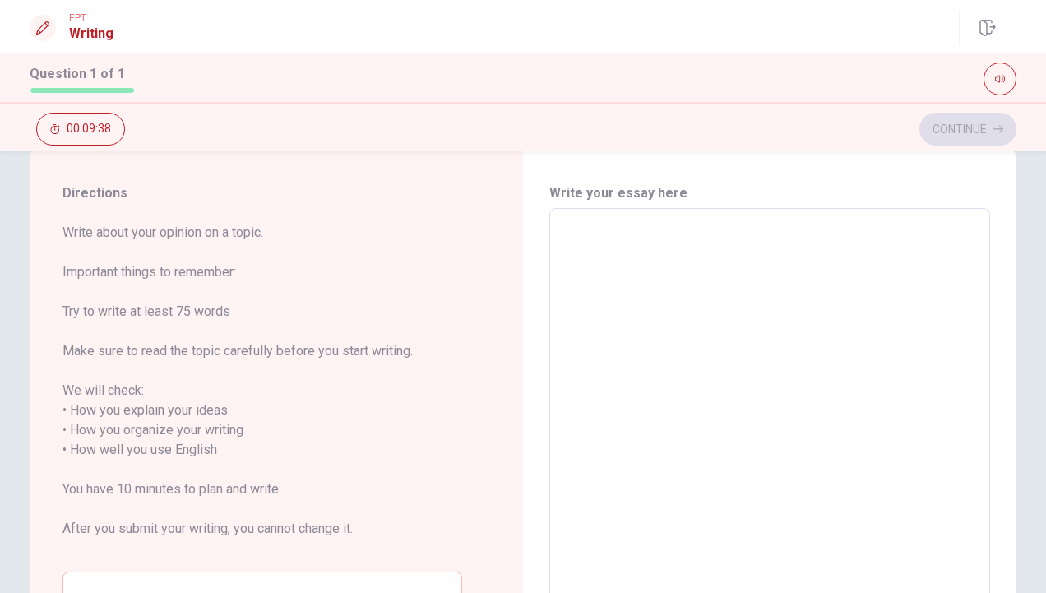
scroll to position [30, 0]
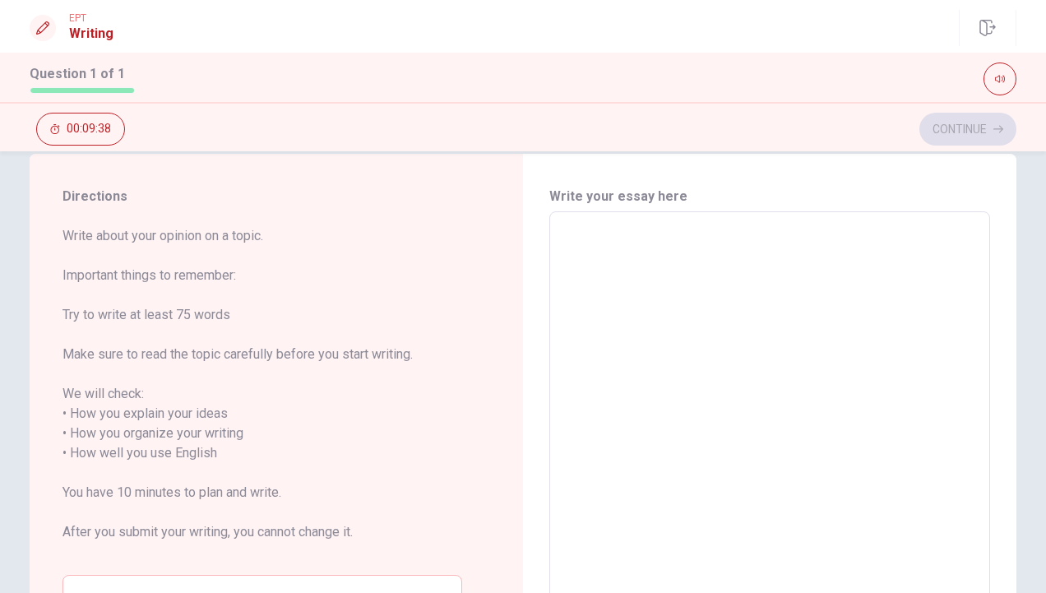
click at [566, 241] on textarea at bounding box center [770, 443] width 418 height 437
type textarea "O"
type textarea "x"
type textarea "On"
type textarea "x"
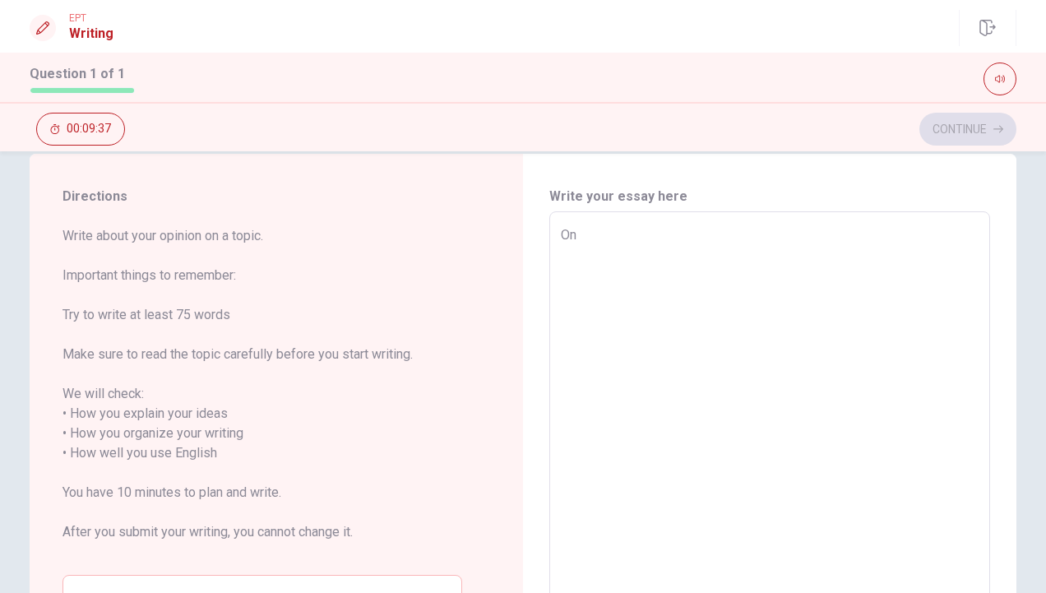
type textarea "Onw"
type textarea "x"
type textarea "Onw"
type textarea "x"
type textarea "Onw o"
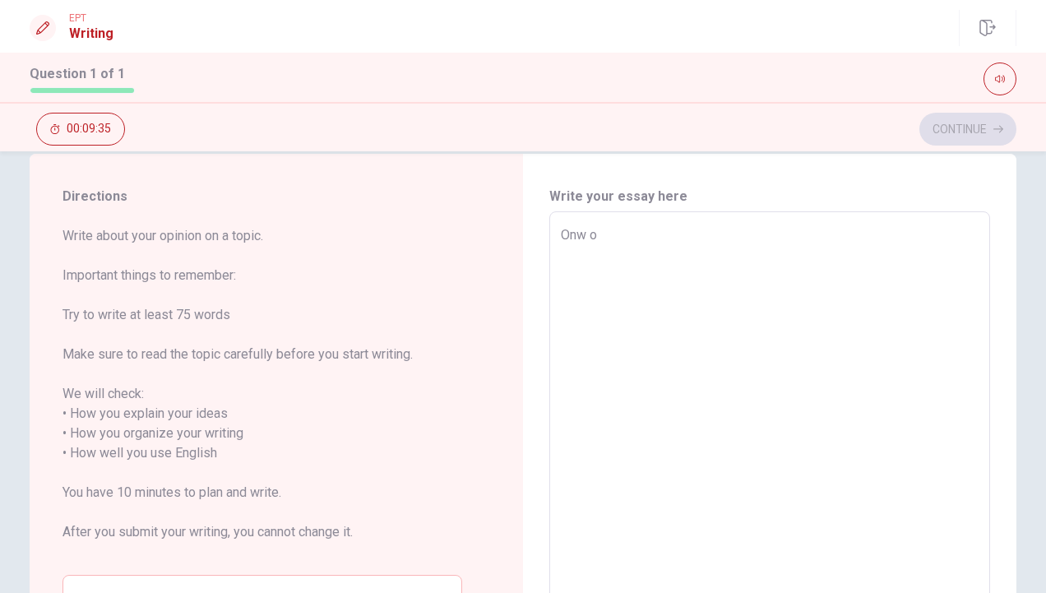
type textarea "x"
type textarea "Onw of"
type textarea "x"
type textarea "Onw of"
type textarea "x"
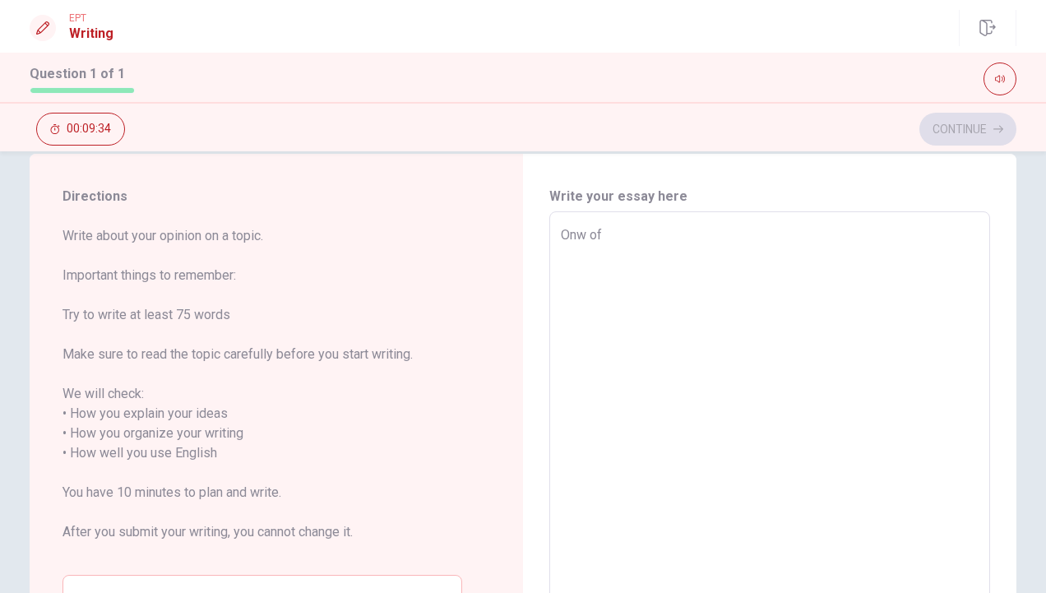
type textarea "Onw of m"
type textarea "x"
type textarea "Onw of my"
type textarea "x"
type textarea "Onw of my"
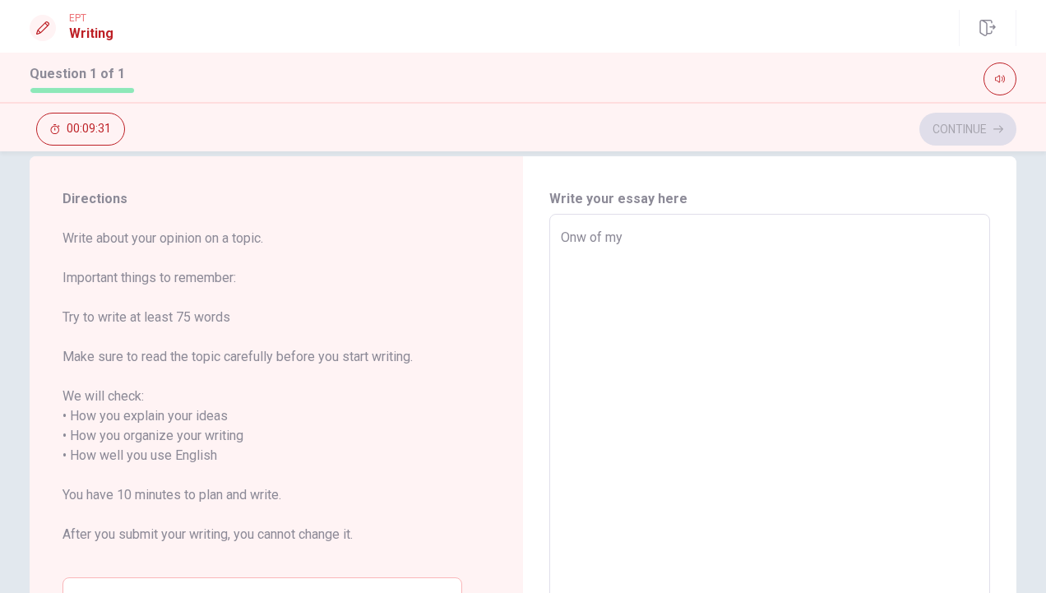
scroll to position [27, 0]
type textarea "x"
type textarea "Onw of my f"
type textarea "x"
type textarea "Onw of my fa"
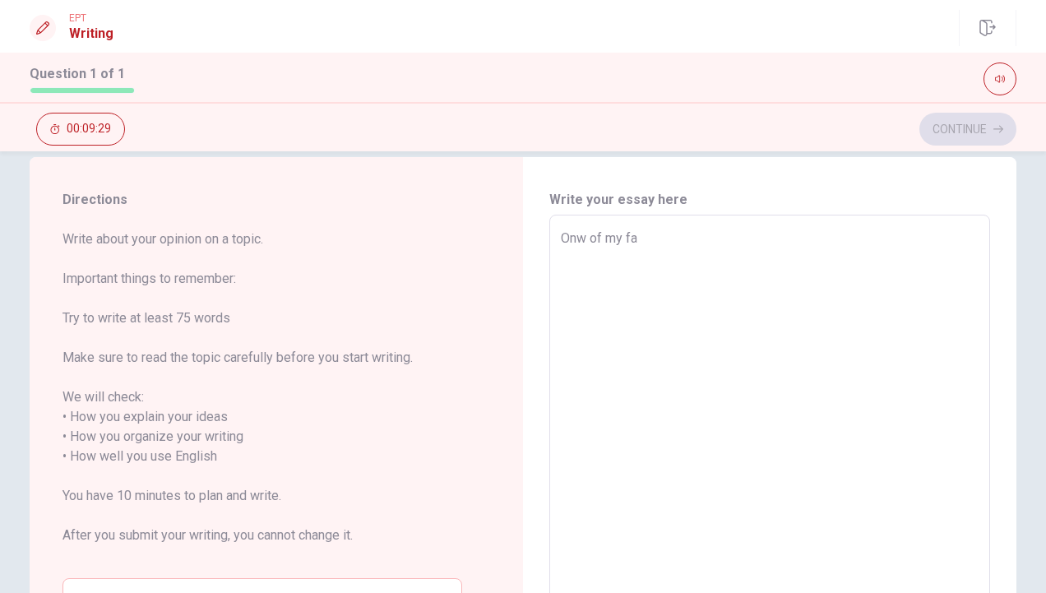
type textarea "x"
type textarea "Onw of my fav"
type textarea "x"
type textarea "Onw of my favo"
type textarea "x"
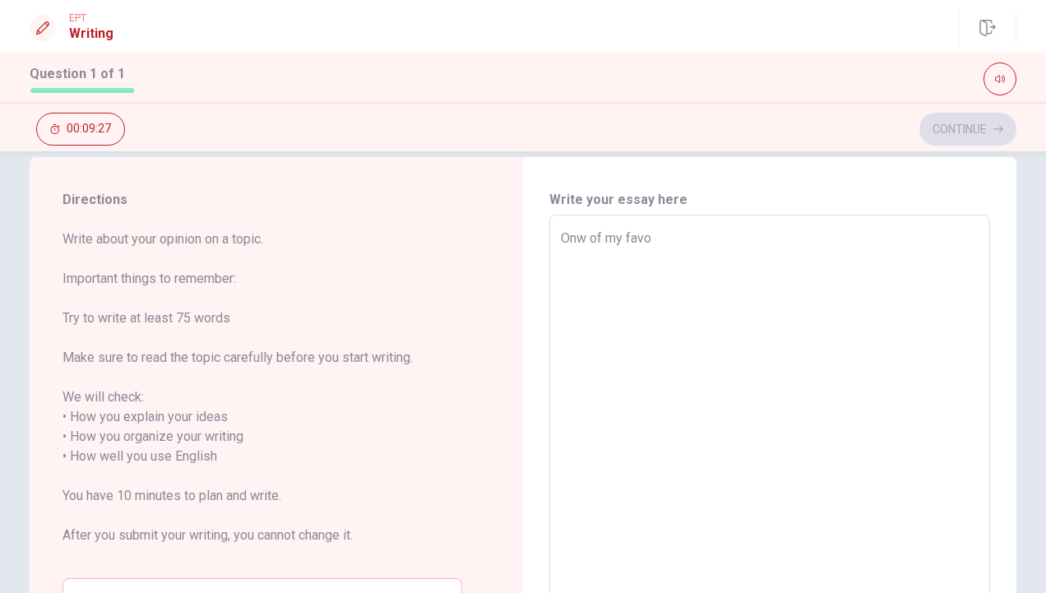
type textarea "Onw of my favor"
type textarea "x"
type textarea "Onw of my favori"
type textarea "x"
type textarea "Onw of my favorit"
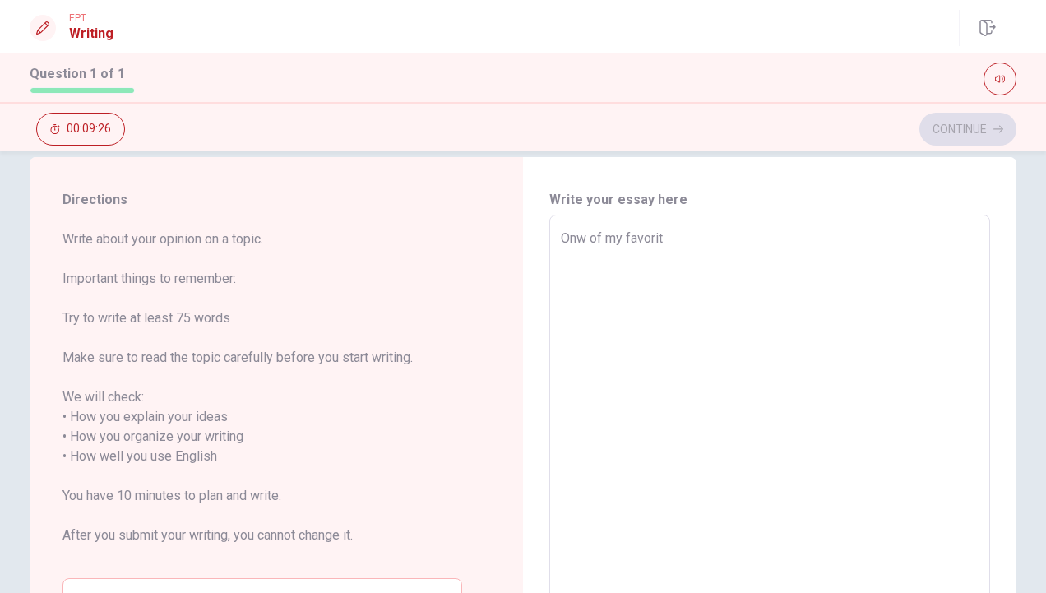
type textarea "x"
type textarea "Onw of my favorite"
type textarea "x"
type textarea "Onw of my favorite"
type textarea "x"
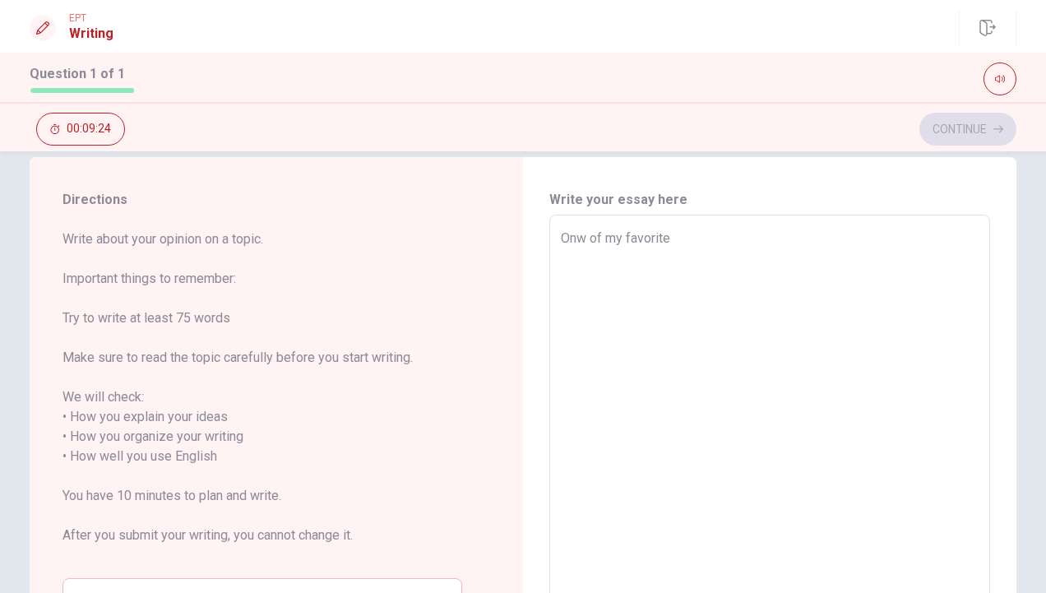
type textarea "Onw of my favorite w"
type textarea "x"
type textarea "Onw of my favorite wa"
type textarea "x"
type textarea "Onw of my favorite way"
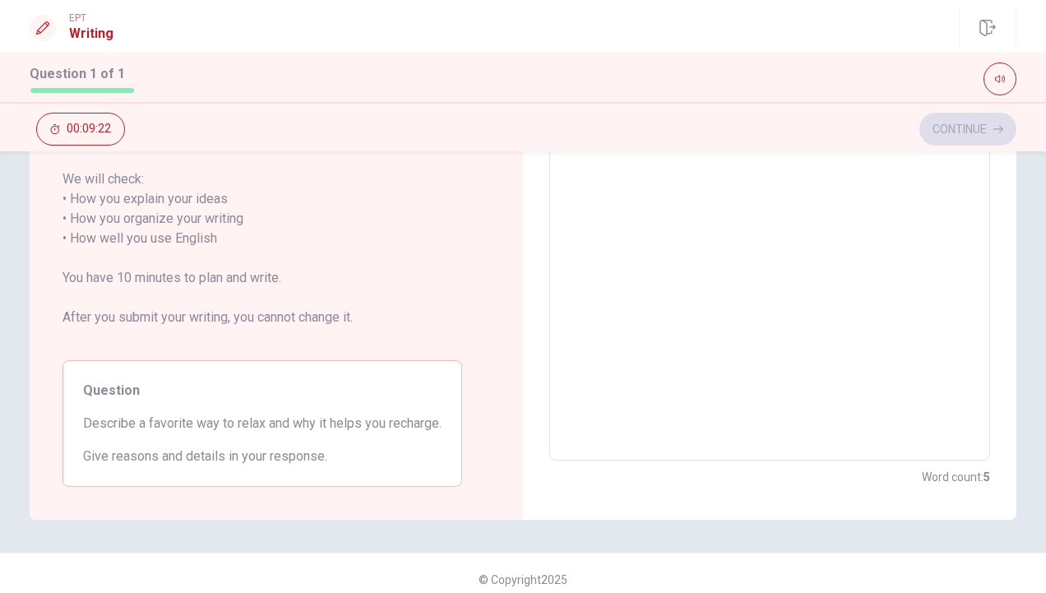
scroll to position [246, 0]
type textarea "x"
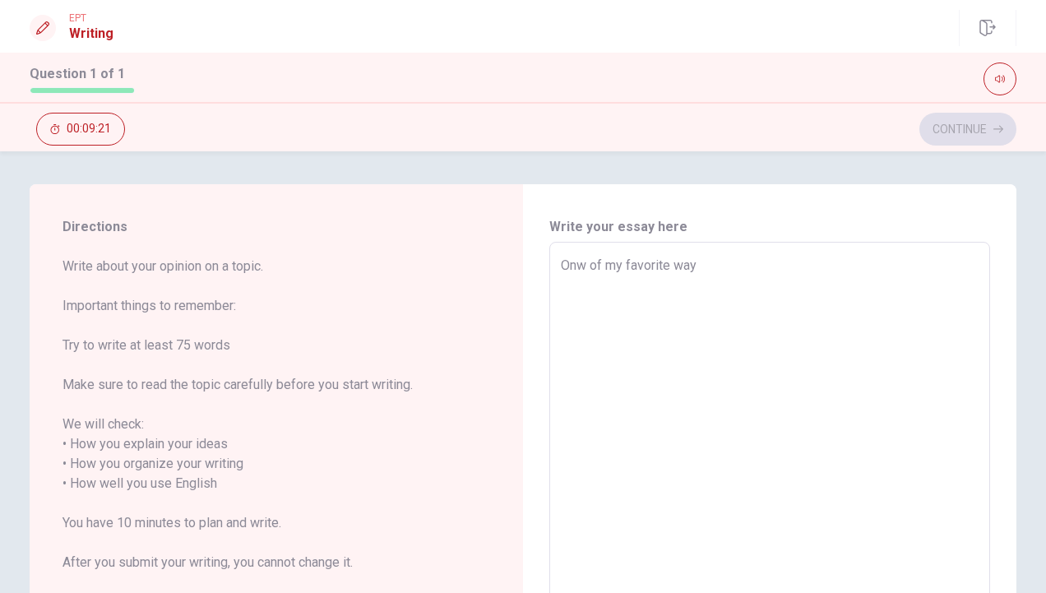
type textarea "Onw of my favorite way"
type textarea "x"
type textarea "Onw of my favorite way t"
type textarea "x"
type textarea "Onw of my favorite way to"
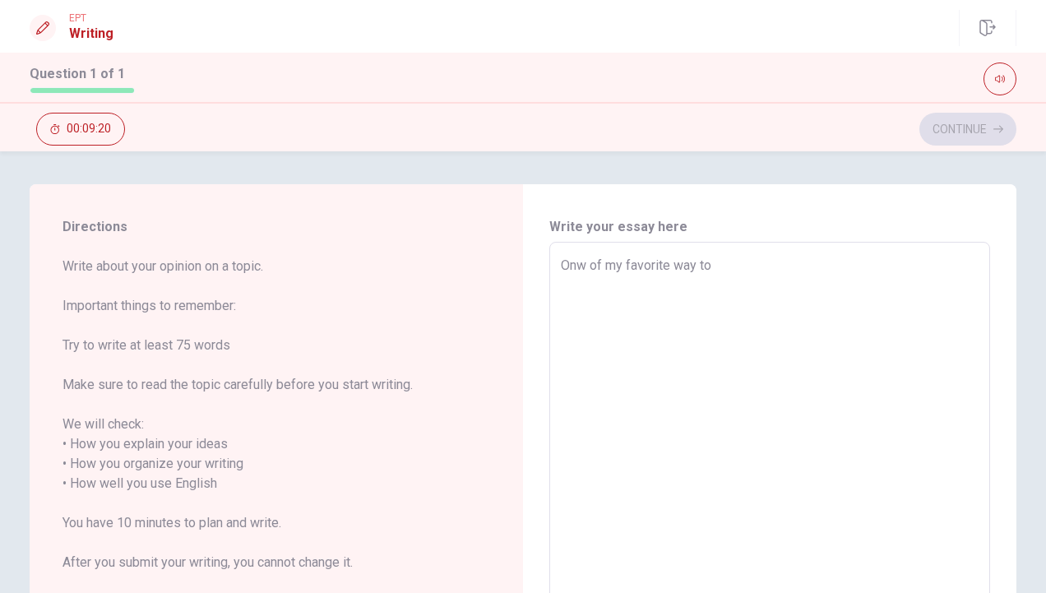
type textarea "x"
type textarea "Onw of my favorite way to"
type textarea "x"
type textarea "Onw of my favorite way to r"
type textarea "x"
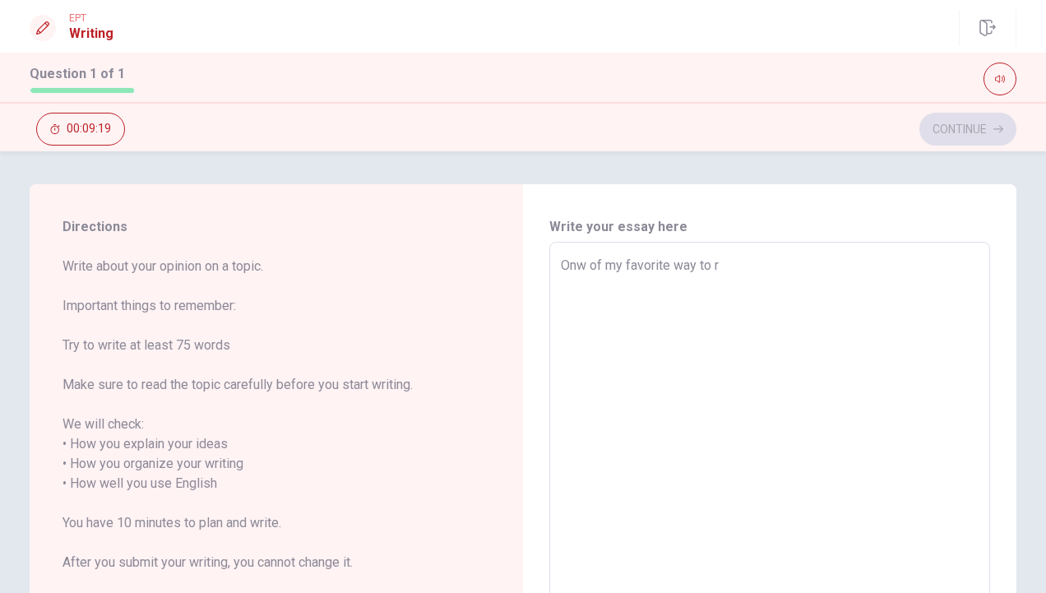
type textarea "Onw of my favorite way to re"
type textarea "x"
type textarea "Onw of my favorite way to rel"
type textarea "x"
type textarea "Onw of my favorite way to [MEDICAL_DATA]"
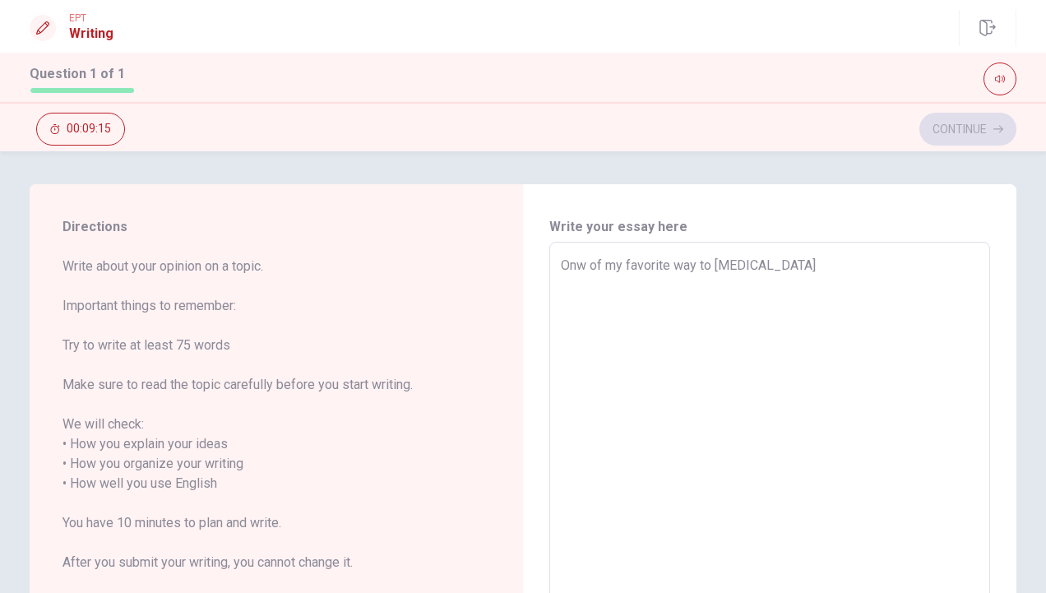
type textarea "x"
type textarea "Onw of my favorite way to relax"
type textarea "x"
type textarea "Onw of my favorite way to relax"
type textarea "x"
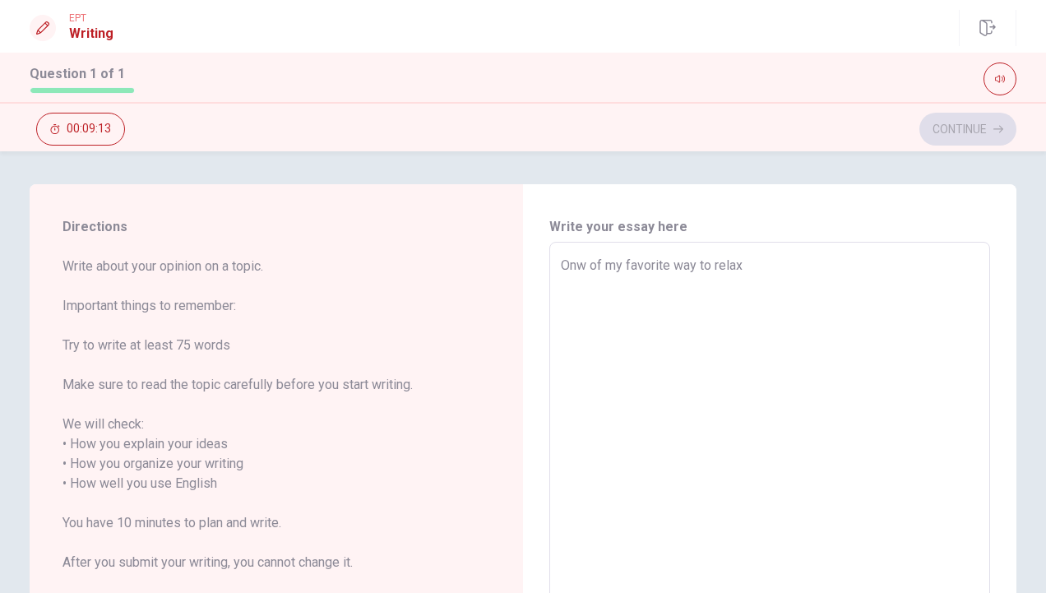
type textarea "Onw of my favorite way to relax i"
type textarea "x"
type textarea "Onw of my favorite way to relax is"
type textarea "x"
type textarea "Onw of my favorite way to relax is"
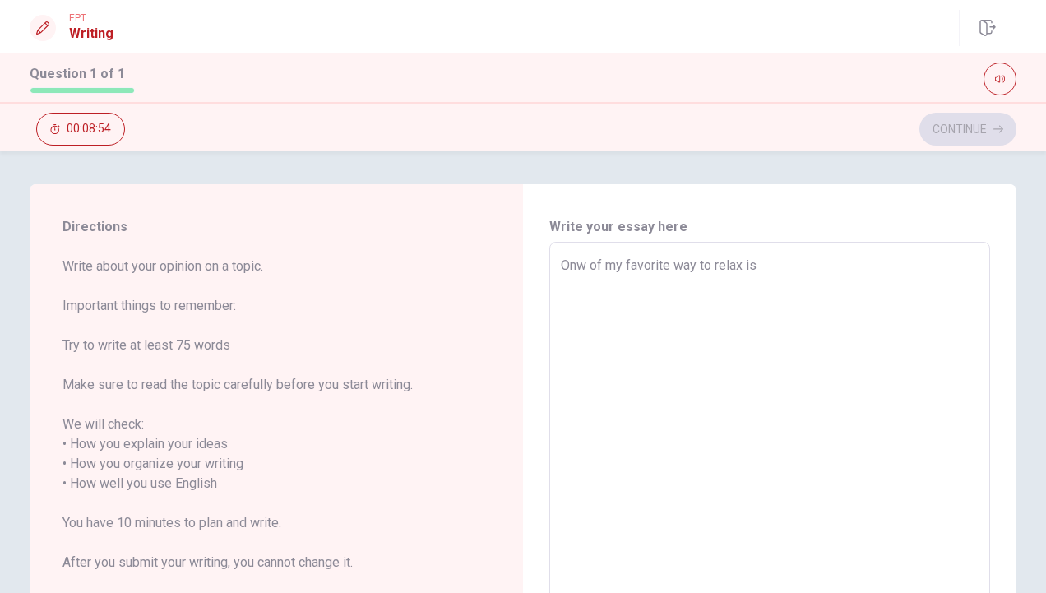
type textarea "x"
type textarea "Onw of my favorite way to relax is d"
type textarea "x"
type textarea "Onw of my favorite way to relax is do"
type textarea "x"
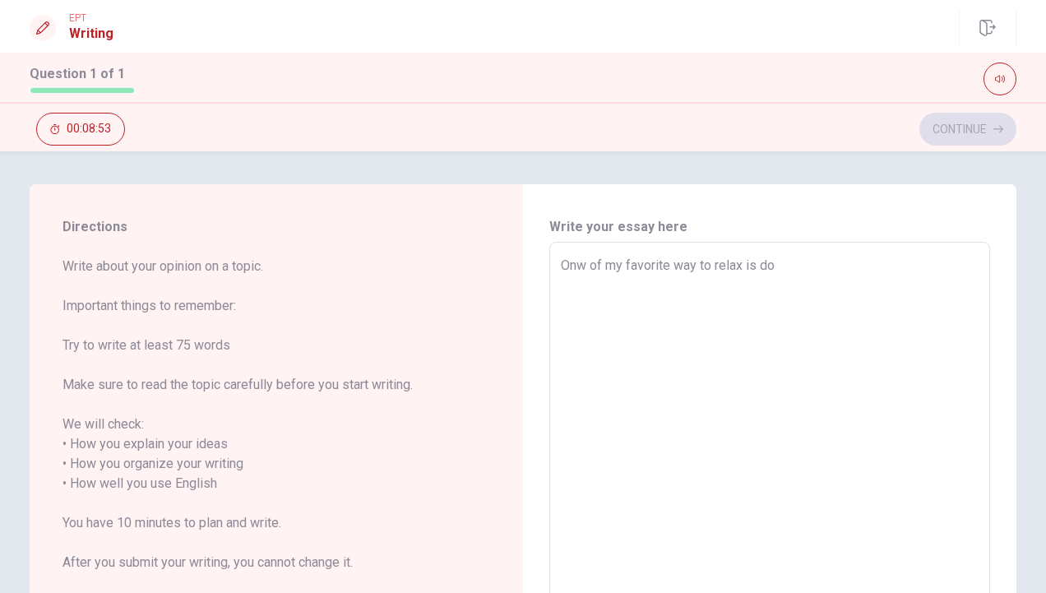
type textarea "Onw of my favorite way to relax is doi"
type textarea "x"
type textarea "Onw of my favorite way to relax is doin"
type textarea "x"
type textarea "Onw of my favorite way to relax is doing"
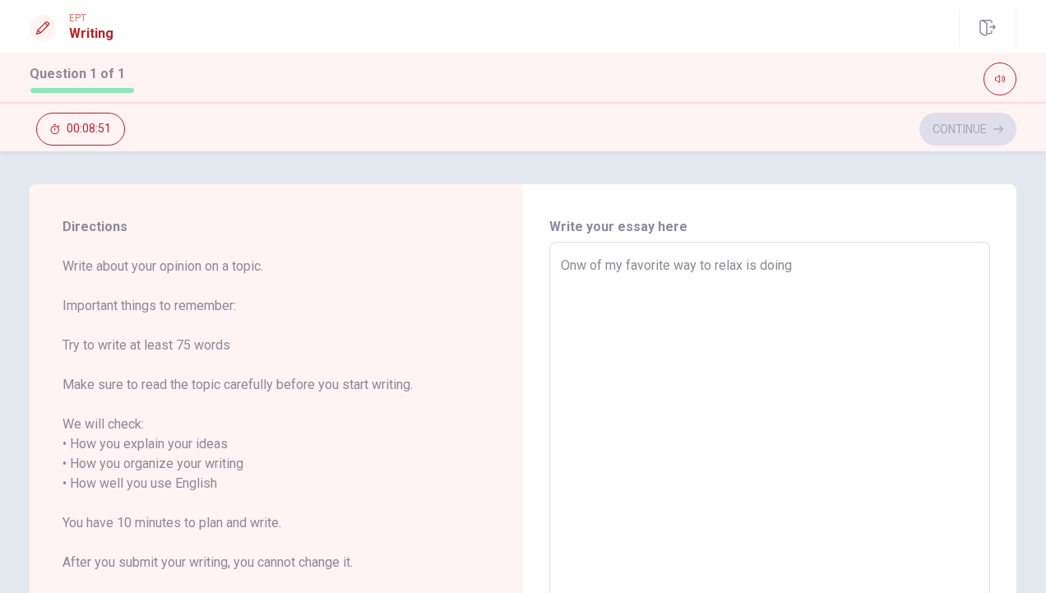
type textarea "x"
type textarea "Onw of my favorite way to relax is doing"
type textarea "x"
type textarea "Onw of my favorite way to relax is doing m"
type textarea "x"
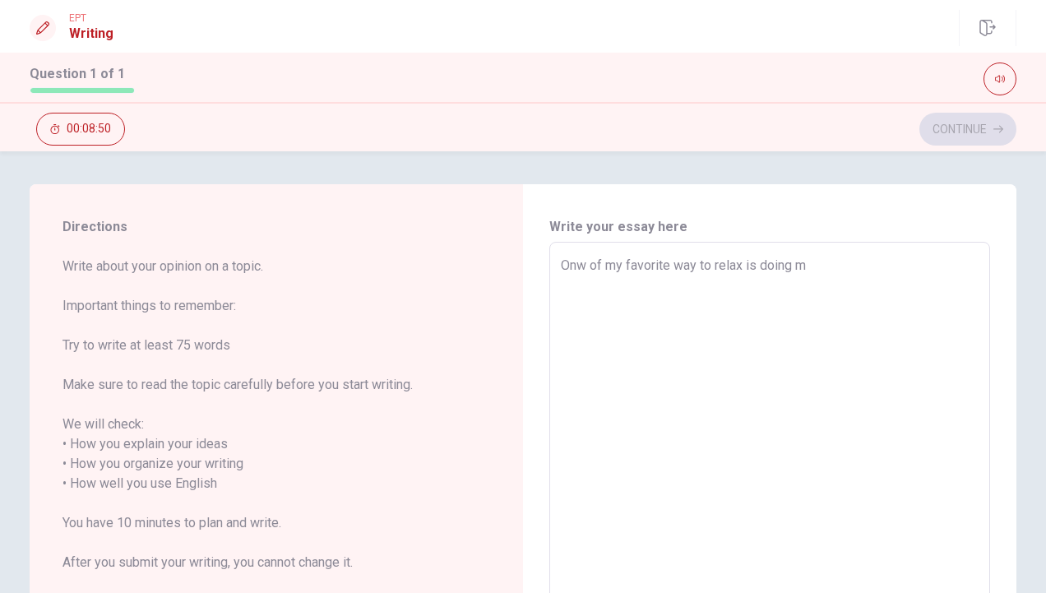
type textarea "Onw of my favorite way to relax is doing my"
type textarea "x"
type textarea "Onw of my favorite way to relax is doing my"
type textarea "x"
type textarea "Onw of my favorite way to relax is doing my n"
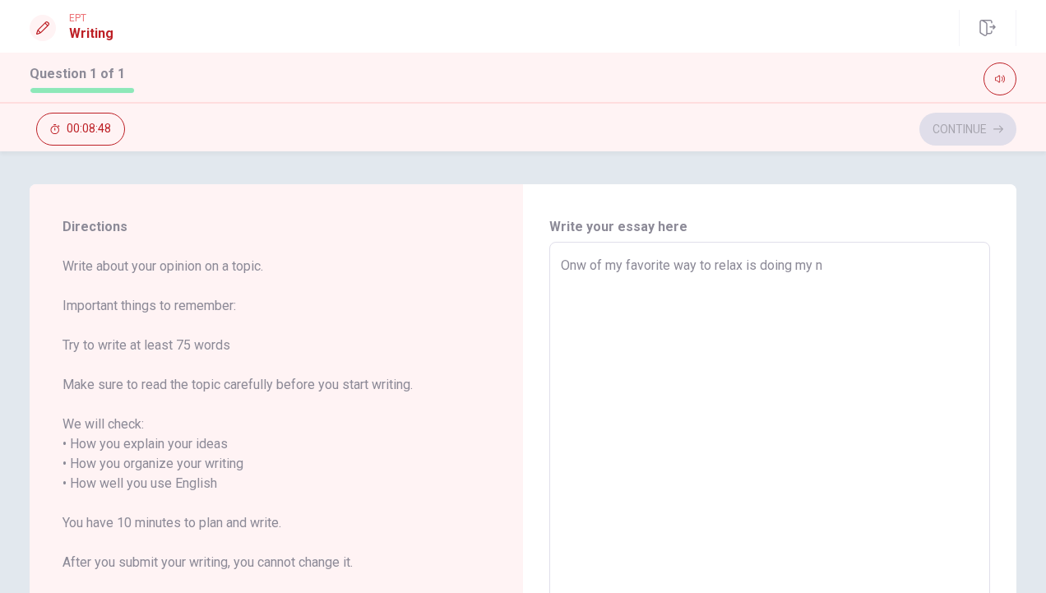
type textarea "x"
type textarea "Onw of my favorite way to relax is doing my na"
type textarea "x"
type textarea "Onw of my favorite way to relax is doing my nal"
type textarea "x"
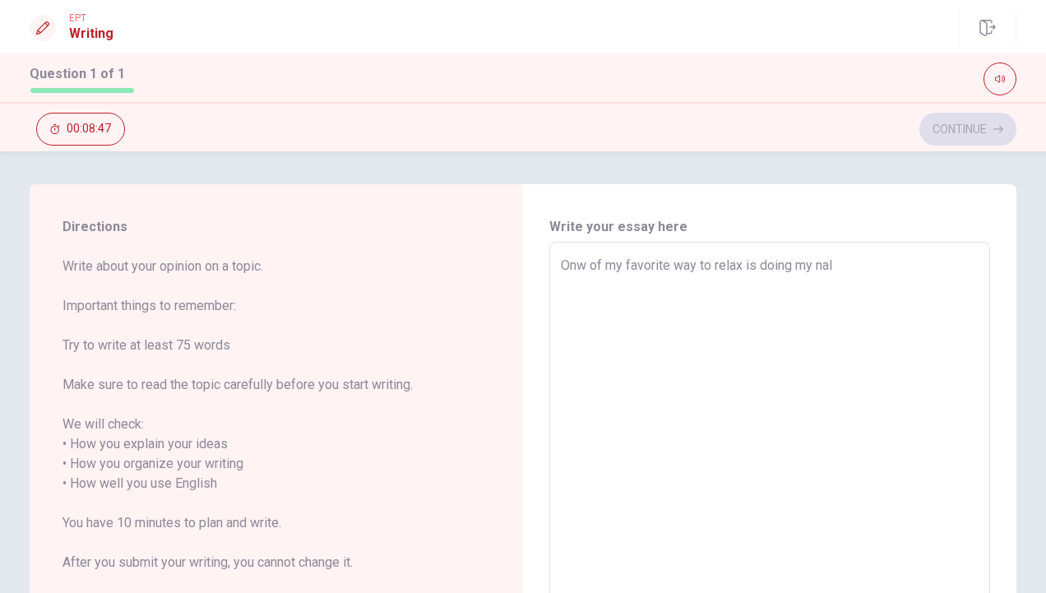
type textarea "Onw of my favorite way to relax is doing my nals"
type textarea "x"
type textarea "Onw of my favorite way to relax is doing my nal"
type textarea "x"
type textarea "Onw of my favorite way to relax is doing my na"
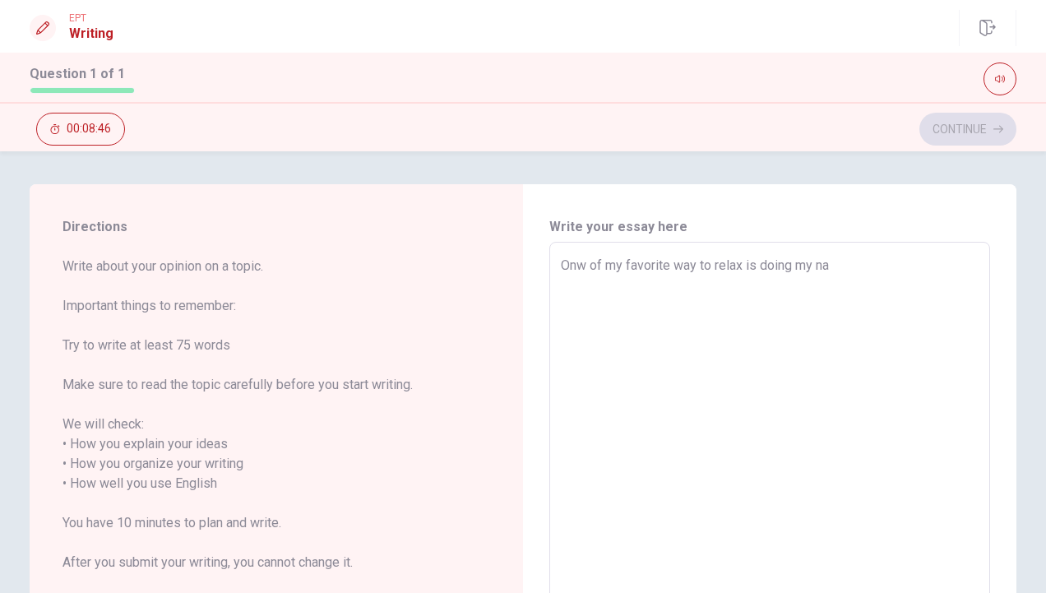
type textarea "x"
type textarea "Onw of my favorite way to relax is doing my nai"
type textarea "x"
type textarea "Onw of my favorite way to relax is doing my nais"
type textarea "x"
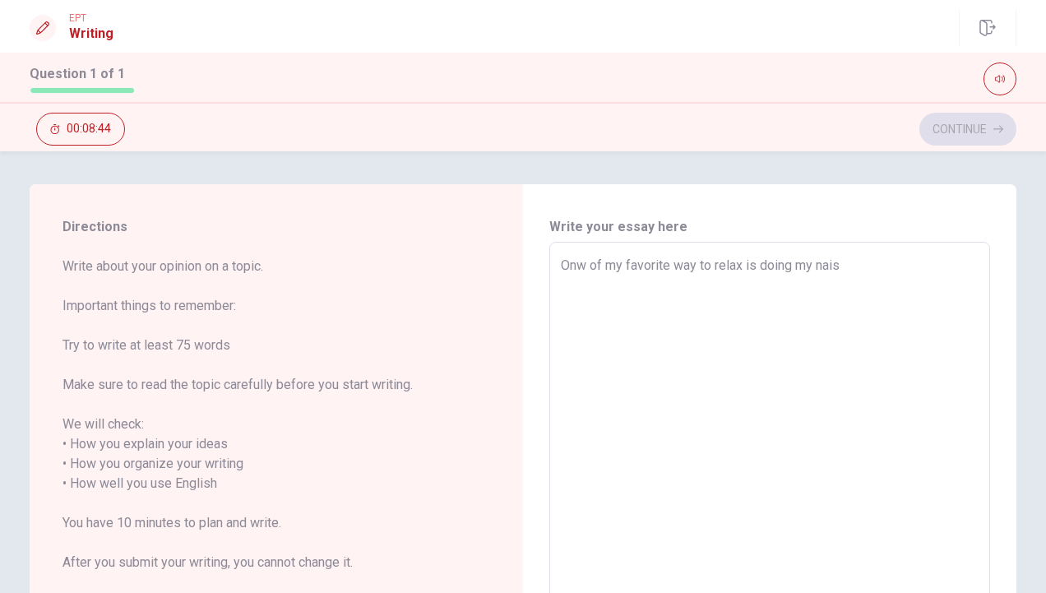
type textarea "Onw of my favorite way to relax is doing my nai"
type textarea "x"
type textarea "Onw of my favorite way to relax is doing my nail"
type textarea "x"
type textarea "Onw of my favorite way to relax is doing my nails"
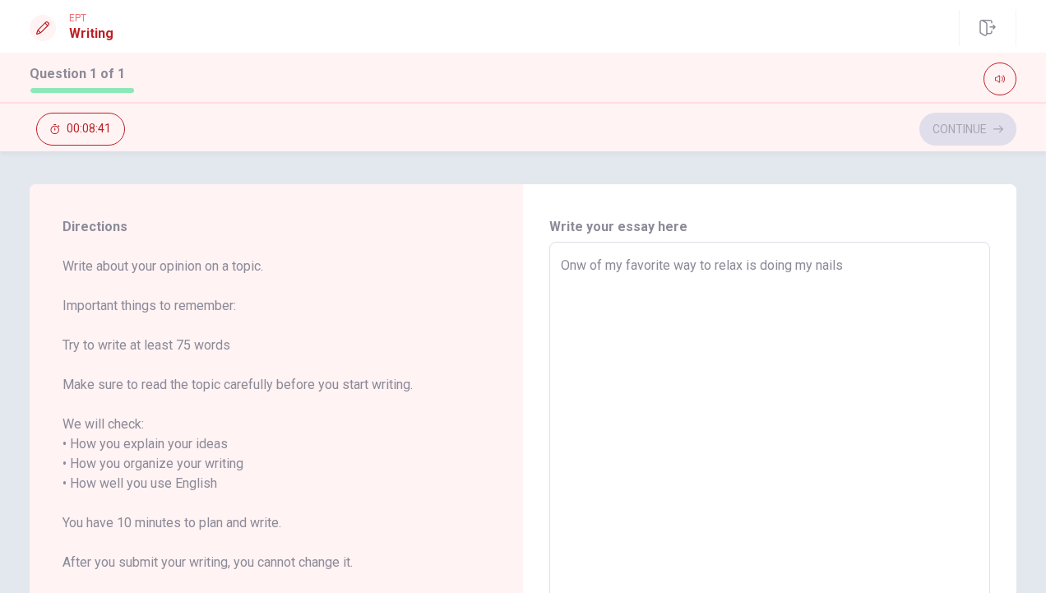
type textarea "x"
type textarea "Onw of my favorite way to relax is doing my nails."
click at [585, 263] on textarea "Onw of my favorite way to relax is doing my nails." at bounding box center [770, 474] width 418 height 437
type textarea "x"
type textarea "Onwof my favorite way to relax is doing my nails."
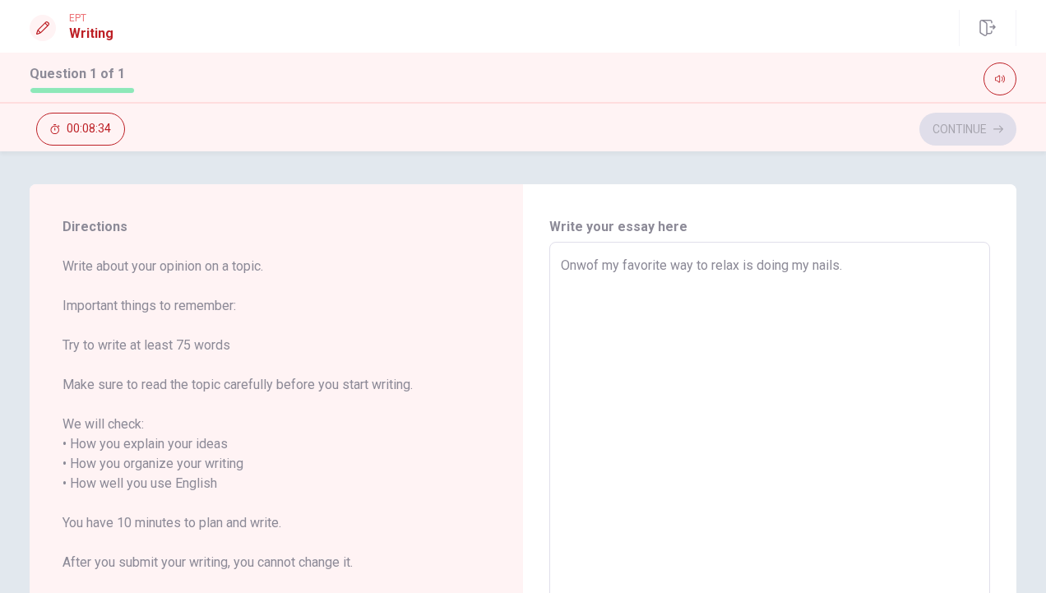
type textarea "x"
type textarea "Onof my favorite way to relax is doing my nails."
type textarea "x"
type textarea "Oneof my favorite way to relax is doing my nails."
type textarea "x"
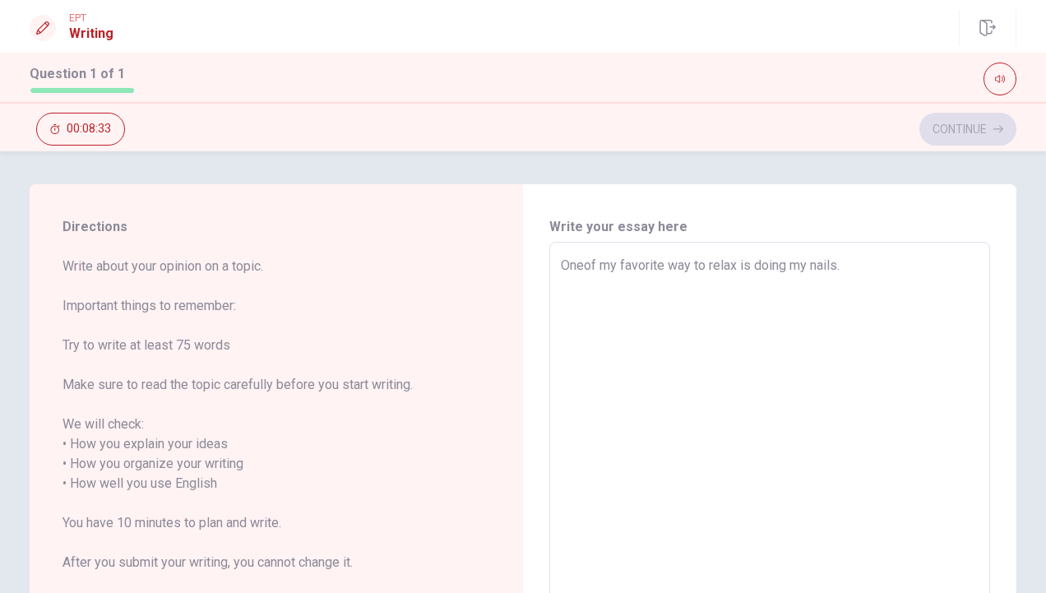
type textarea "One of my favorite way to relax is doing my nails."
click at [855, 267] on textarea "One of my favorite way to relax is doing my nails." at bounding box center [770, 474] width 418 height 437
type textarea "x"
type textarea "One of my favorite way to relax is doing my nails"
type textarea "x"
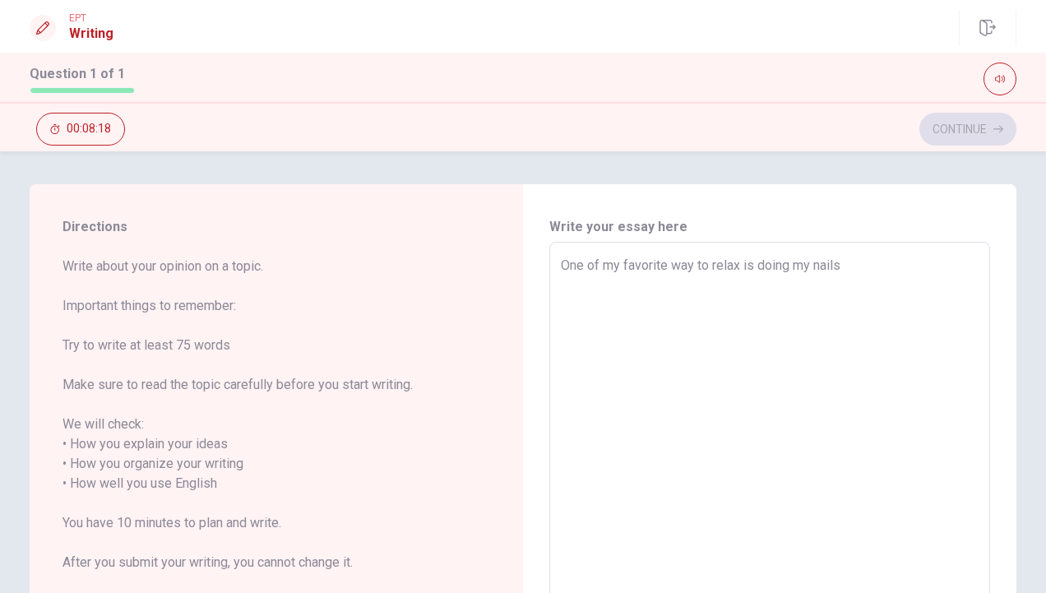
type textarea "One of my favorite way to relax is doing my nail"
type textarea "x"
type textarea "One of my favorite way to relax is doing my nai"
type textarea "x"
type textarea "One of my favorite way to relax is doing my na"
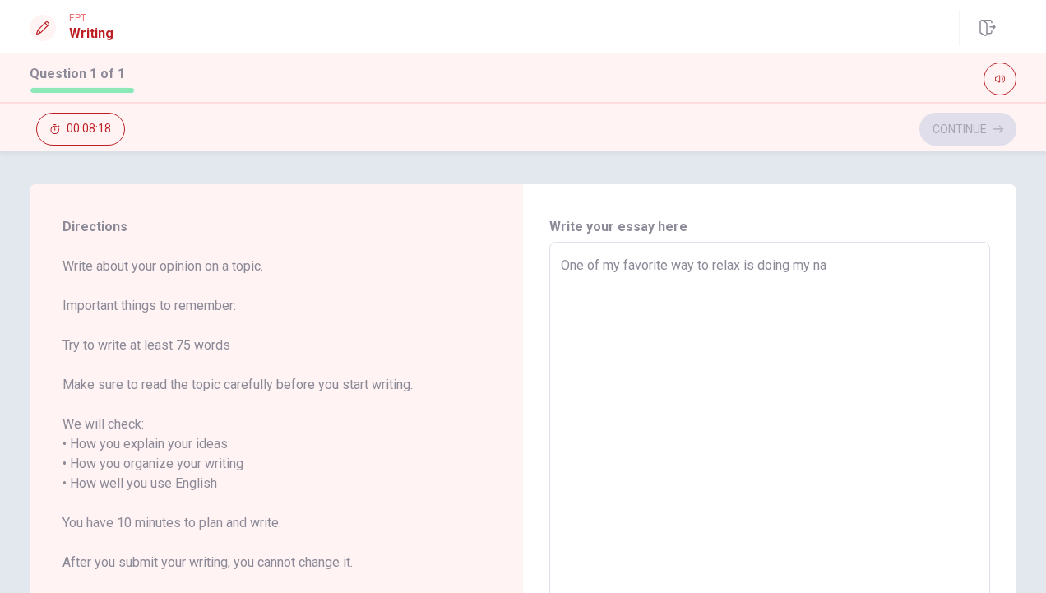
type textarea "x"
type textarea "One of my favorite way to relax is doing my n"
type textarea "x"
type textarea "One of my favorite way to relax is doing my"
type textarea "x"
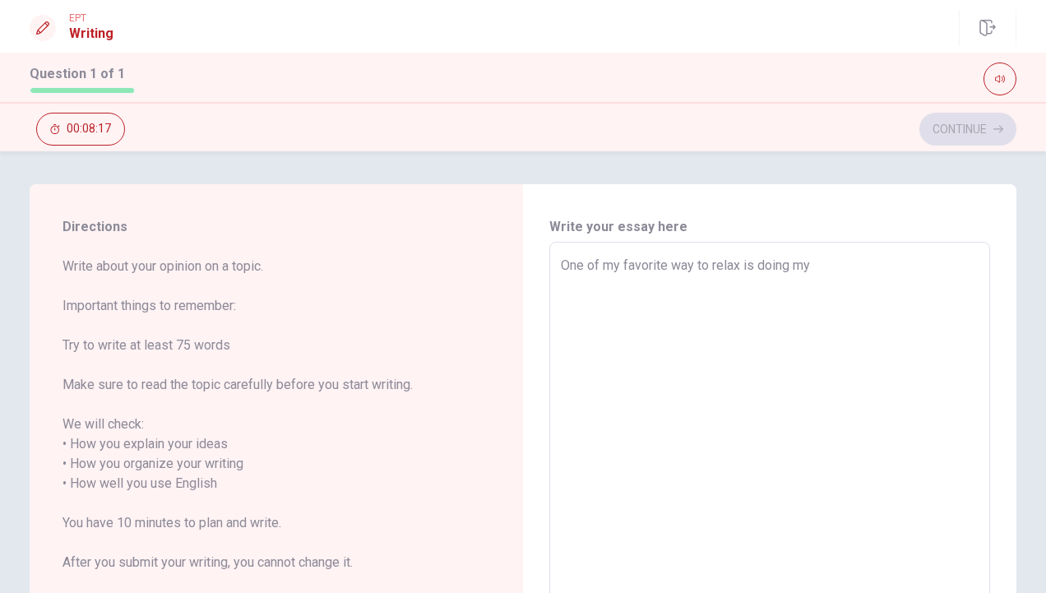
type textarea "One of my favorite way to relax is doing my"
type textarea "x"
type textarea "One of my favorite way to relax is doing m"
type textarea "x"
type textarea "One of my favorite way to relax is doing"
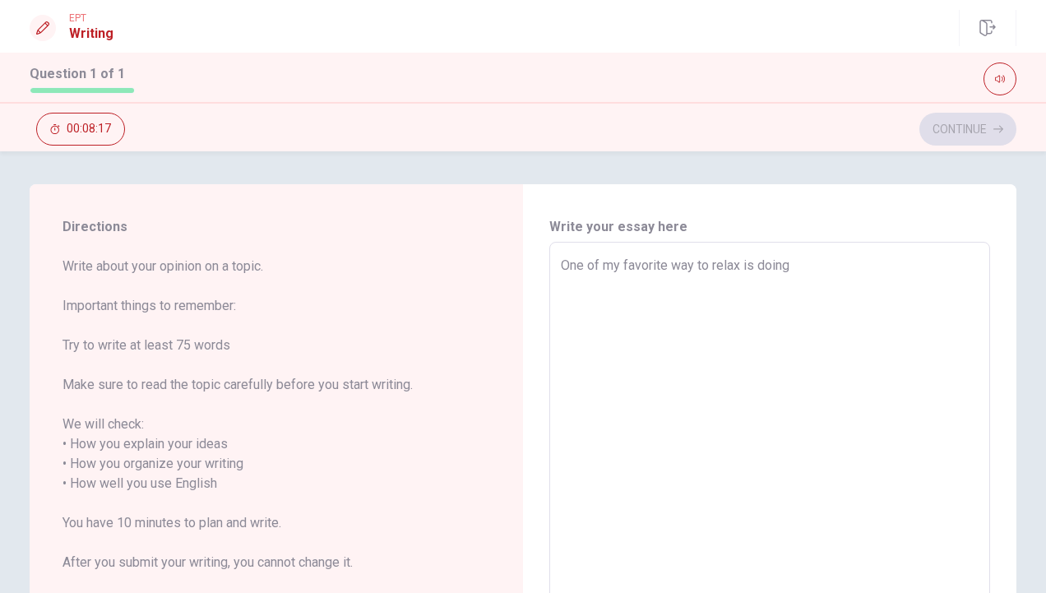
type textarea "x"
type textarea "One of my favorite way to relax is doing"
type textarea "x"
type textarea "One of my favorite way to relax is doin"
type textarea "x"
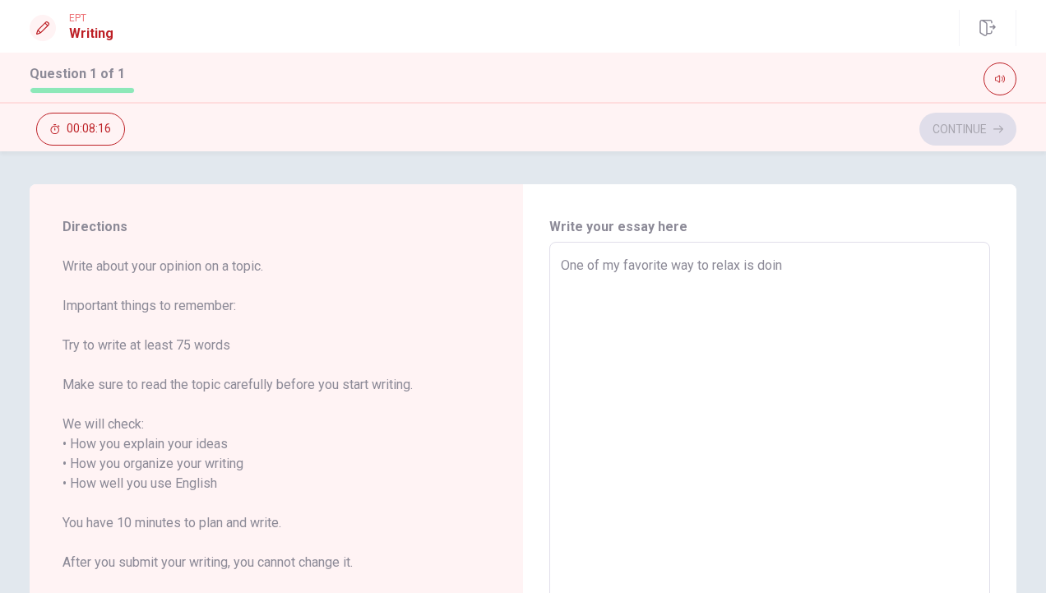
type textarea "One of my favorite way to relax is doi"
type textarea "x"
type textarea "One of my favorite way to relax is do"
type textarea "x"
type textarea "One of my favorite way to relax is d"
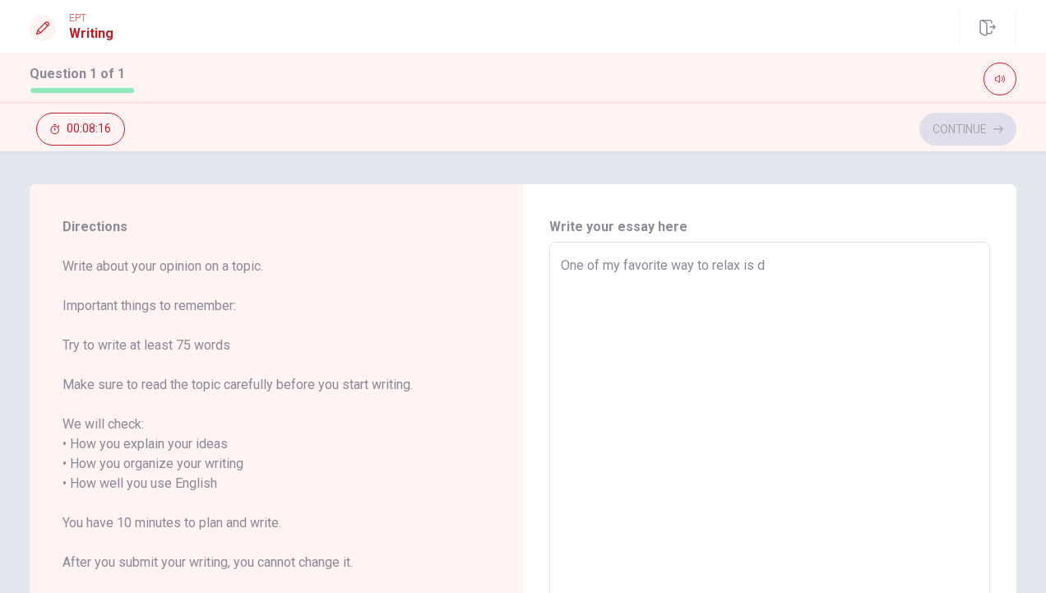
type textarea "x"
type textarea "One of my favorite way to relax is"
type textarea "x"
type textarea "One of my favorite way to relax is s"
type textarea "x"
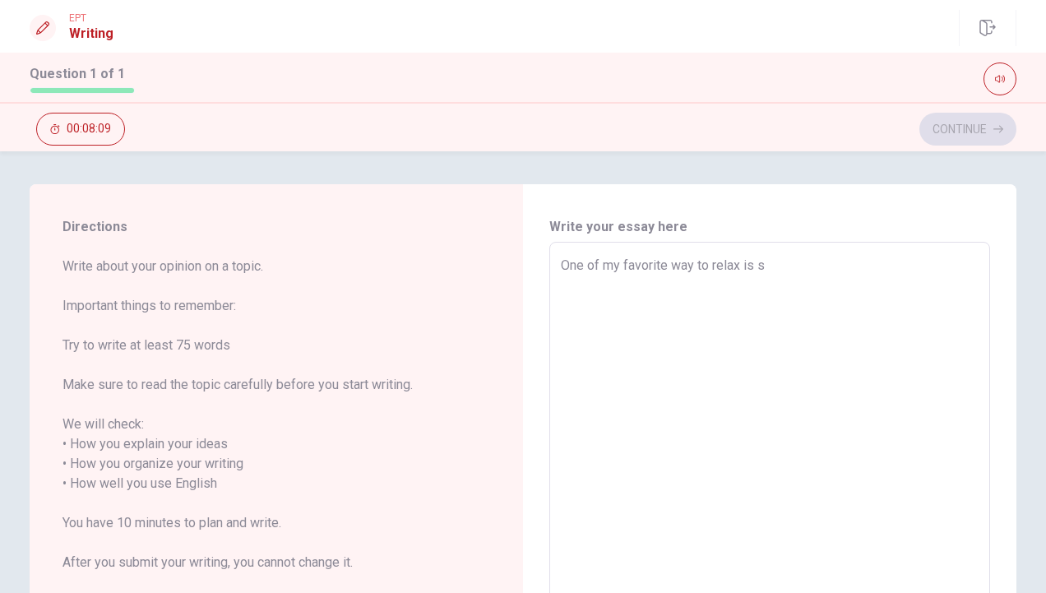
type textarea "One of my favorite way to relax is sp"
type textarea "x"
type textarea "One of my favorite way to relax is spe"
type textarea "x"
type textarea "One of my favorite way to relax is spen"
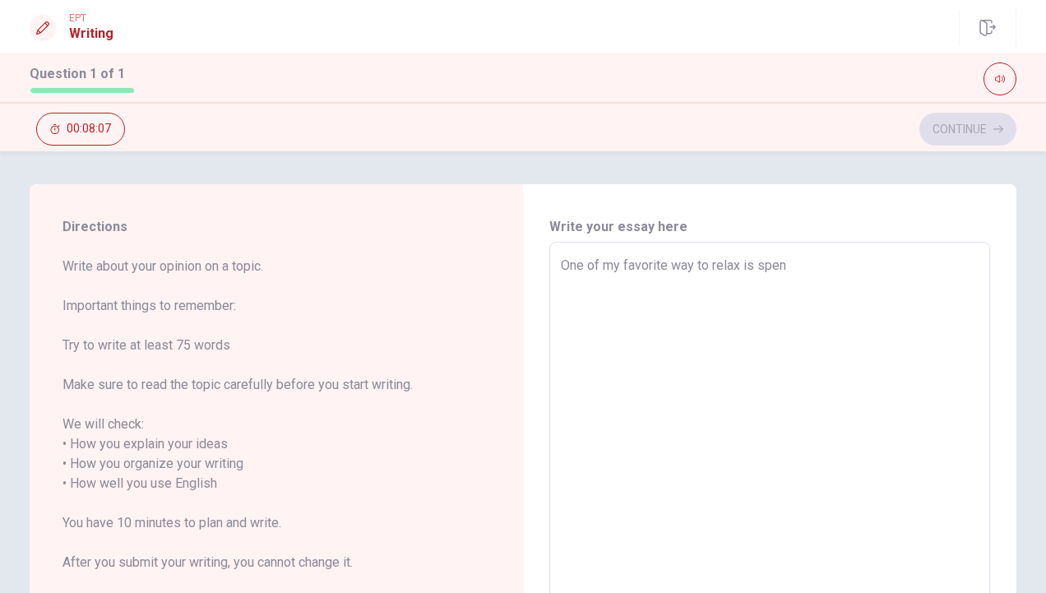
type textarea "x"
type textarea "One of my favorite way to relax is spend"
type textarea "x"
type textarea "One of my favorite way to relax is spendi"
type textarea "x"
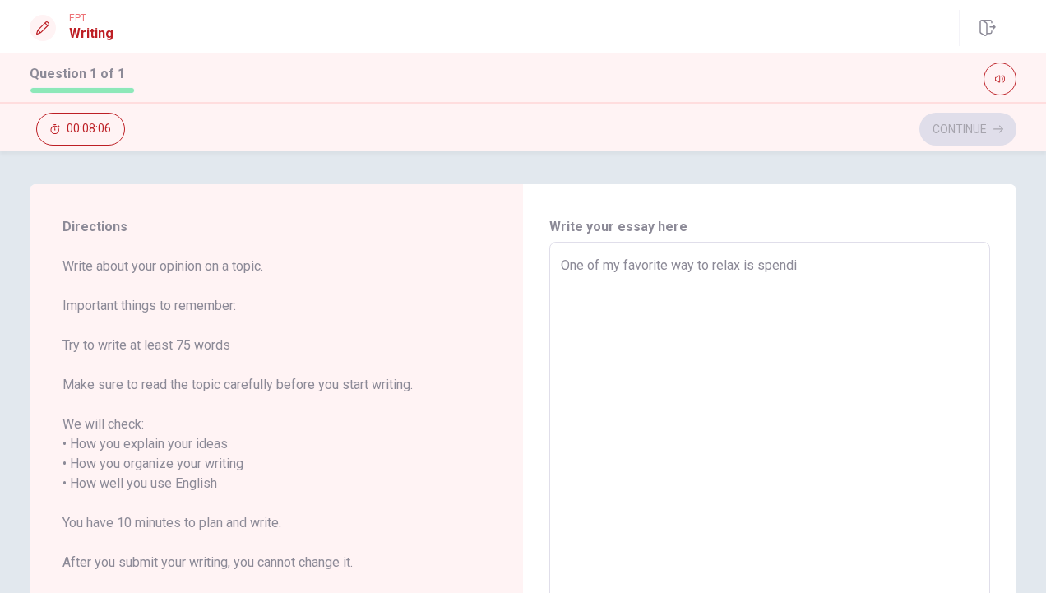
type textarea "One of my favorite way to relax is spendin"
type textarea "x"
type textarea "One of my favorite way to relax is spending"
type textarea "x"
type textarea "One of my favorite way to relax is spending"
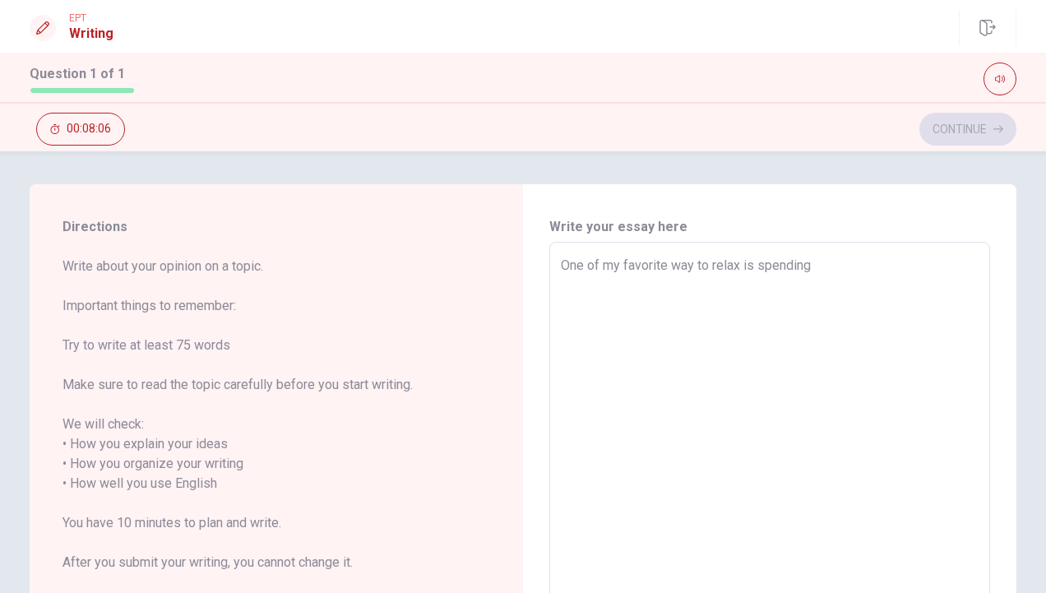
type textarea "x"
type textarea "One of my favorite way to relax is spending t"
type textarea "x"
type textarea "One of my favorite way to relax is spending ti"
type textarea "x"
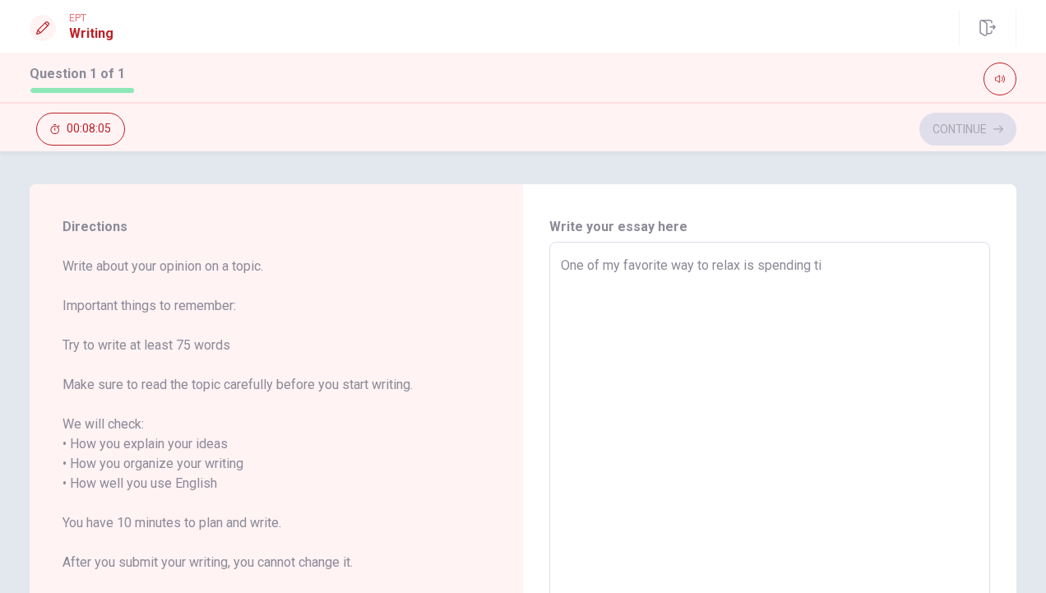
type textarea "One of my favorite way to relax is spending [PERSON_NAME]"
type textarea "x"
type textarea "One of my favorite way to relax is spending time"
type textarea "x"
type textarea "One of my favorite way to relax is spending time"
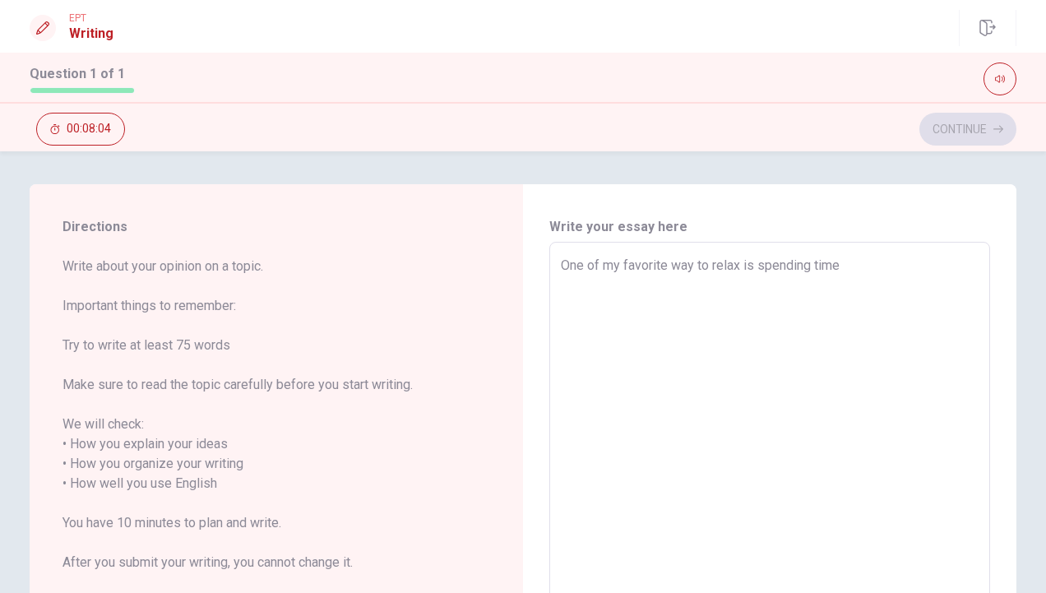
type textarea "x"
type textarea "One of my favorite way to relax is spending time o"
type textarea "x"
type textarea "One of my favorite way to relax is spending time on"
type textarea "x"
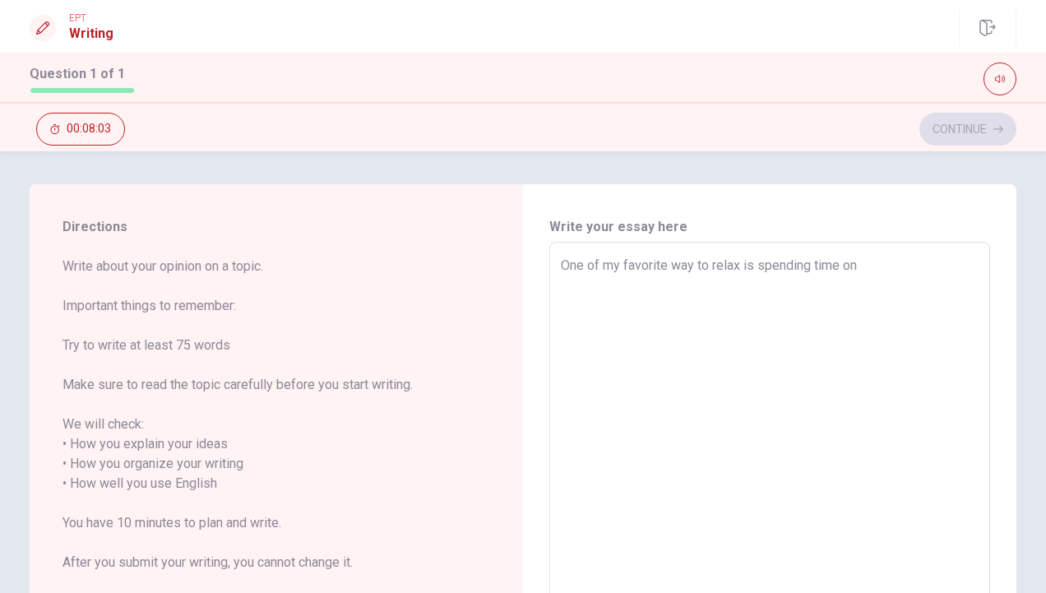
type textarea "One of my favorite way to relax is spending time on"
type textarea "x"
type textarea "One of my favorite way to relax is spending time on m"
click at [628, 280] on textarea "One of my favorite way to relax is spending time on on my bed. I always wach yo…" at bounding box center [770, 474] width 418 height 437
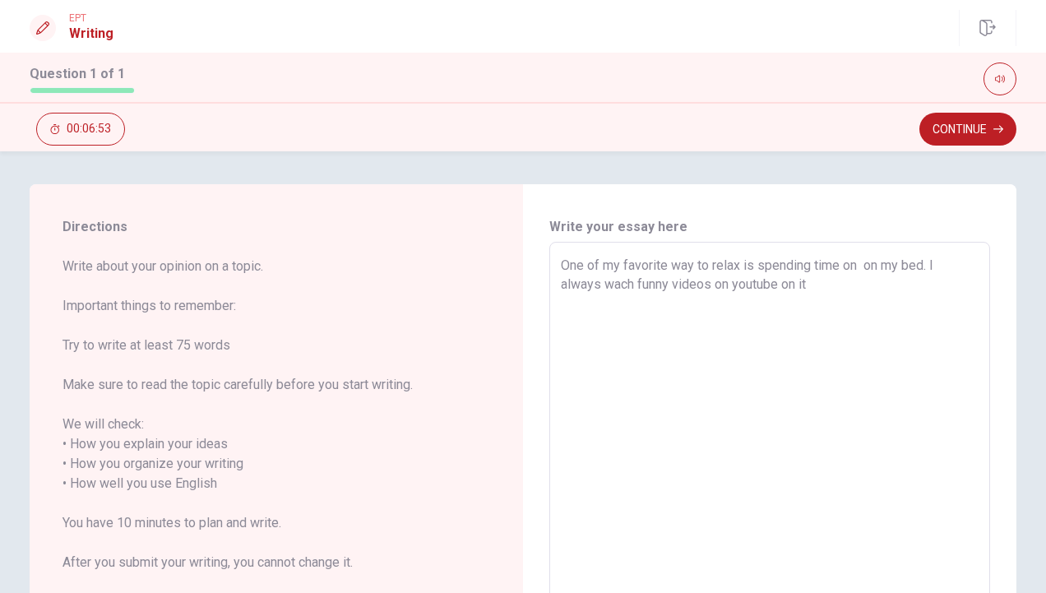
click at [814, 280] on textarea "One of my favorite way to relax is spending time on on my bed. I always wach fu…" at bounding box center [770, 474] width 418 height 437
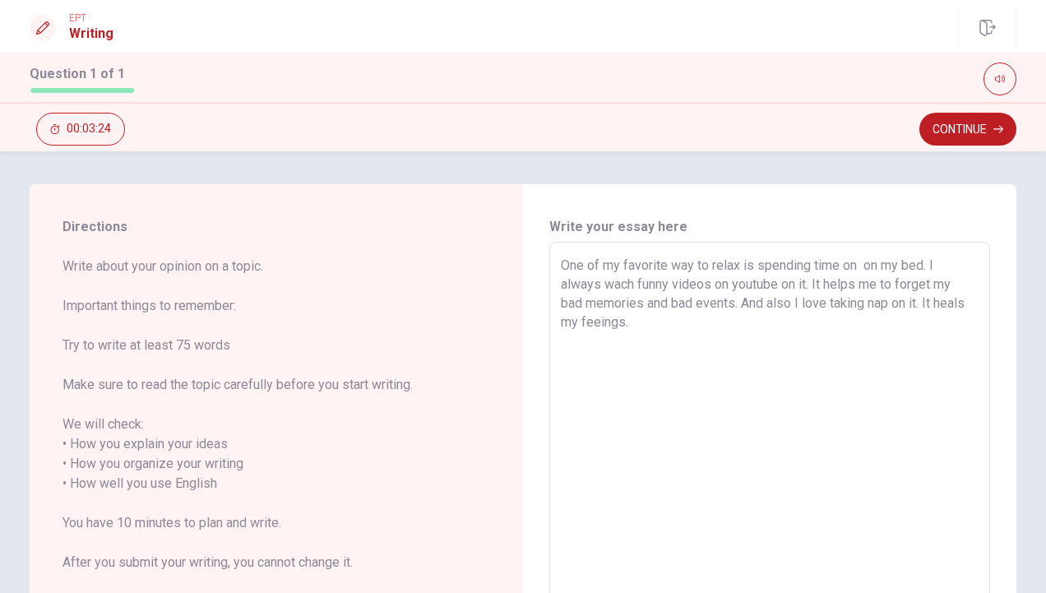
click at [926, 266] on textarea "One of my favorite way to relax is spending time on on my bed. I always wach fu…" at bounding box center [770, 474] width 418 height 437
click at [739, 302] on textarea "One of my favorite way to relax is spending time on on my bed. I always wach fu…" at bounding box center [770, 474] width 418 height 437
click at [882, 325] on textarea "One of my favorite way to relax is spending time on on my bed. I always wach fu…" at bounding box center [770, 474] width 418 height 437
click at [753, 304] on textarea "One of my favorite way to relax is spending time on on my bed. I always wach fu…" at bounding box center [770, 474] width 418 height 437
click at [788, 281] on textarea "One of my favorite way to relax is spending time on on my bed. I always wach fu…" at bounding box center [770, 474] width 418 height 437
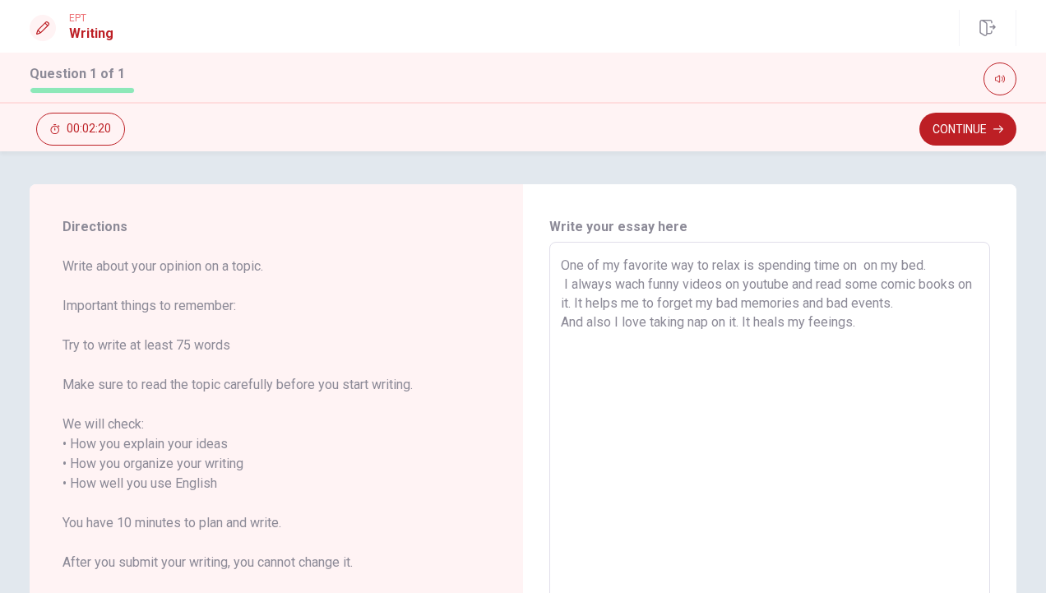
click at [867, 322] on textarea "One of my favorite way to relax is spending time on on my bed. I always wach fu…" at bounding box center [770, 474] width 418 height 437
click at [737, 322] on textarea "One of my favorite way to relax is spending time on on my bed. I always wach fu…" at bounding box center [770, 474] width 418 height 437
click at [736, 322] on textarea "One of my favorite way to relax is spending time on on my bed. I always wach fu…" at bounding box center [770, 474] width 418 height 437
click at [670, 342] on textarea "One of my favorite way to relax is spending time on on my bed. I always wach fu…" at bounding box center [770, 474] width 418 height 437
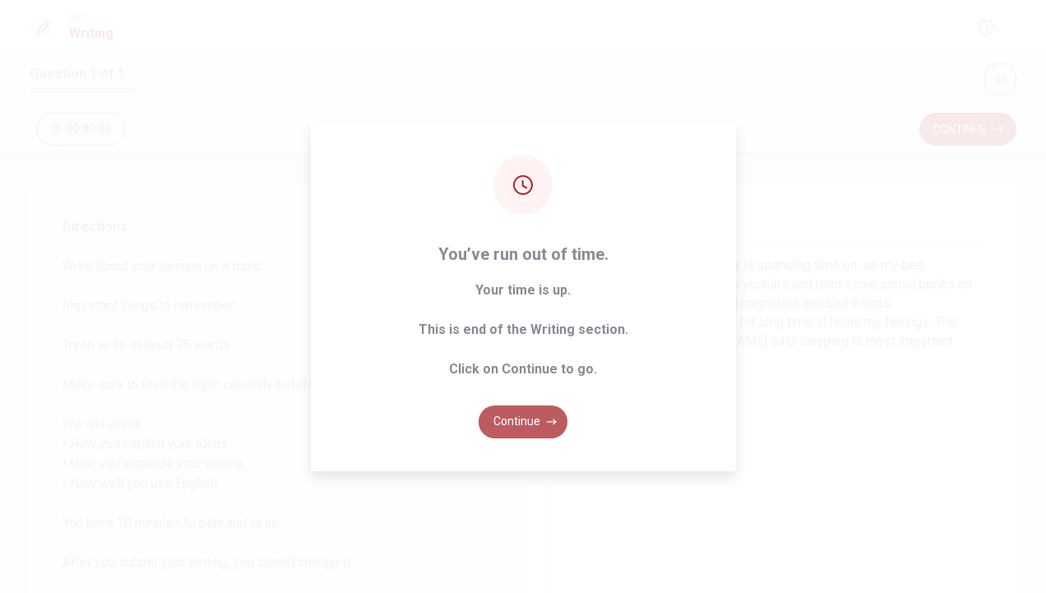
click at [529, 415] on button "Continue" at bounding box center [523, 422] width 89 height 33
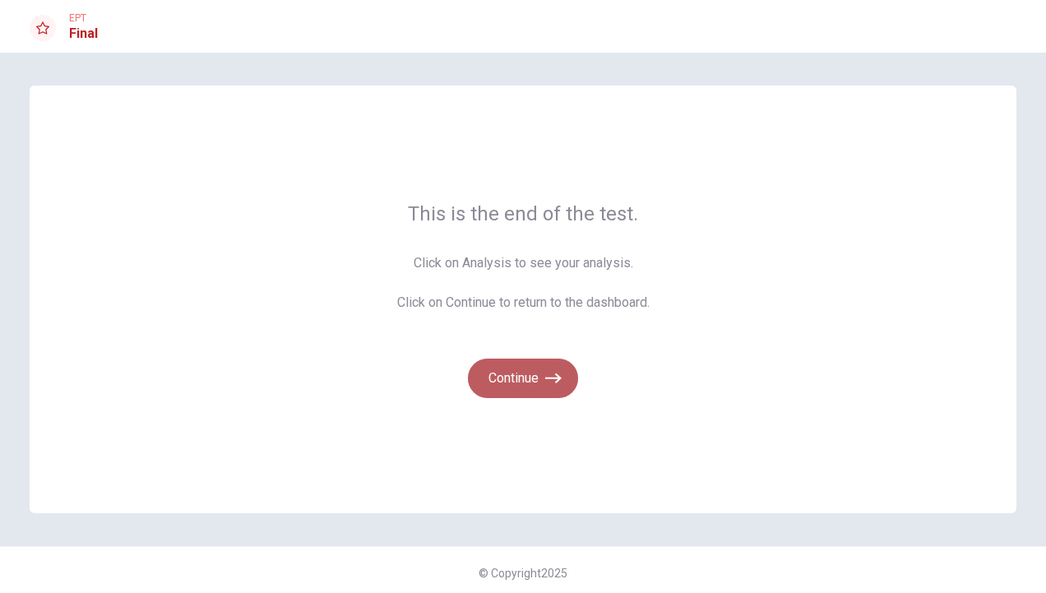
click at [534, 390] on button "Continue" at bounding box center [523, 378] width 110 height 39
